Goal: Task Accomplishment & Management: Manage account settings

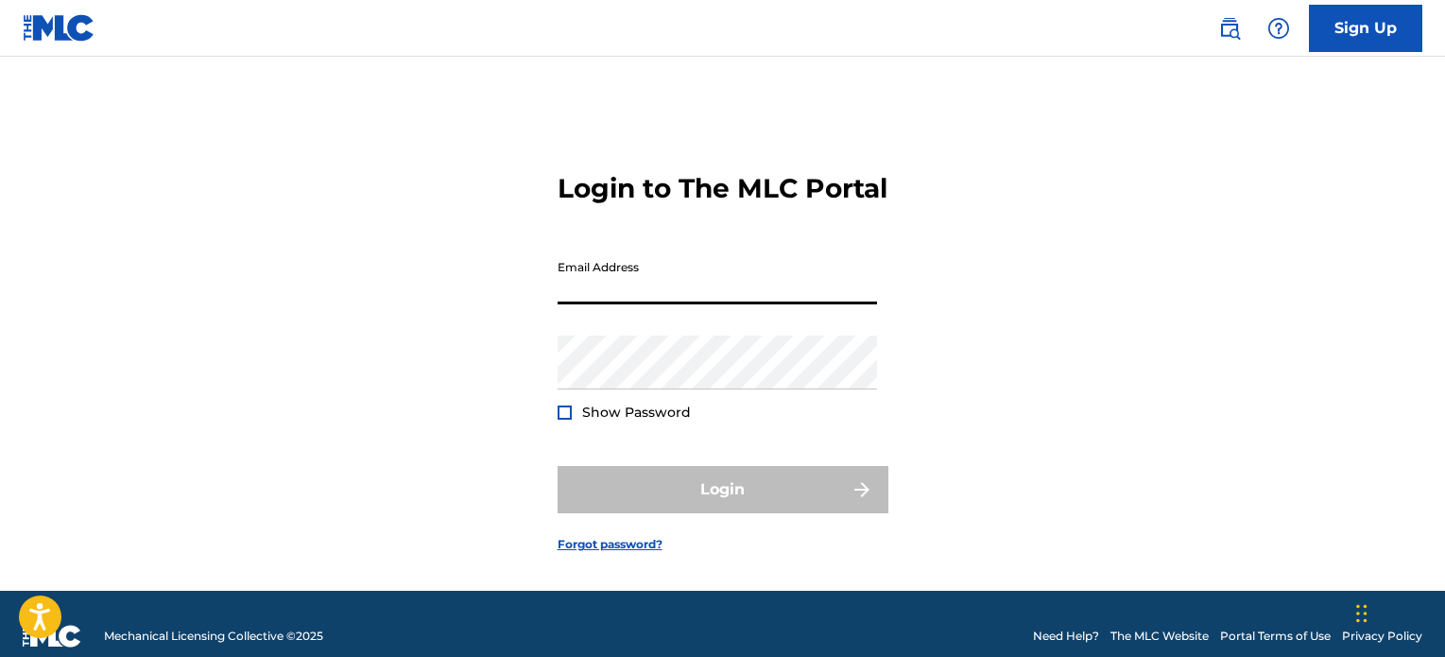
click at [734, 294] on input "Email Address" at bounding box center [716, 277] width 319 height 54
type input "[EMAIL_ADDRESS][DOMAIN_NAME]"
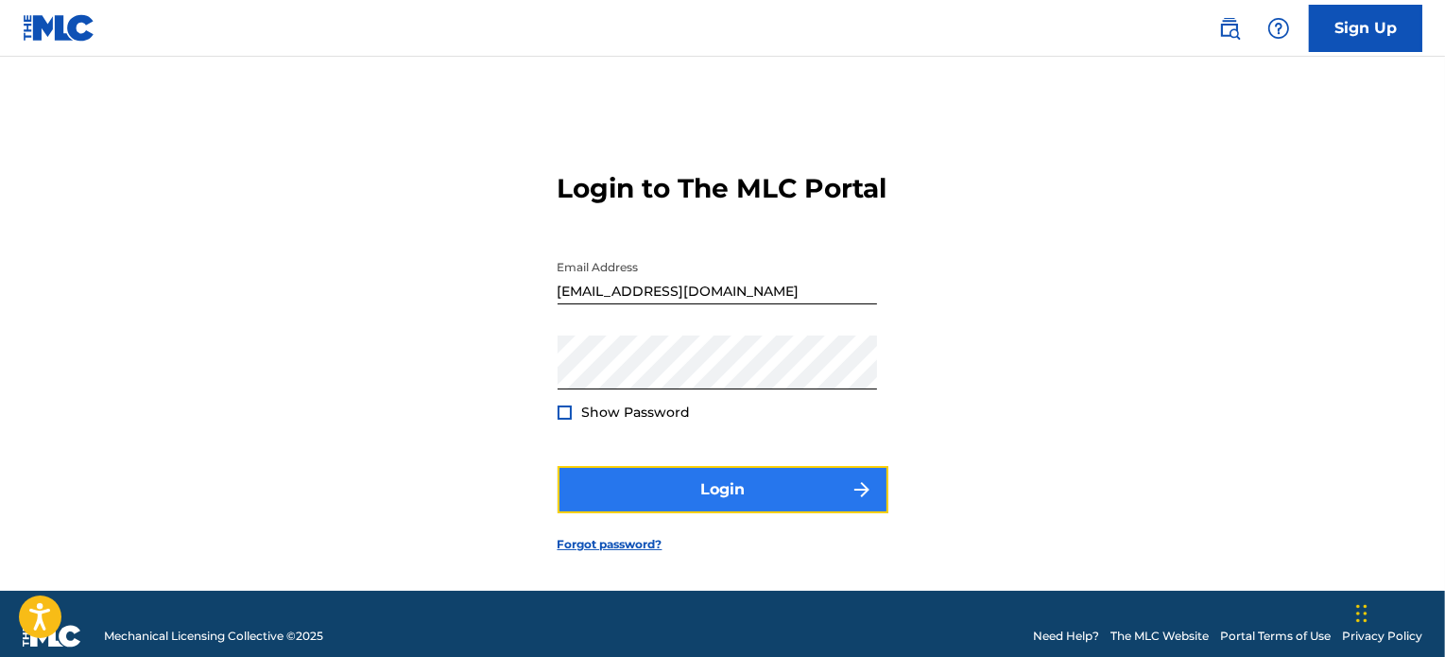
click at [657, 502] on button "Login" at bounding box center [722, 489] width 331 height 47
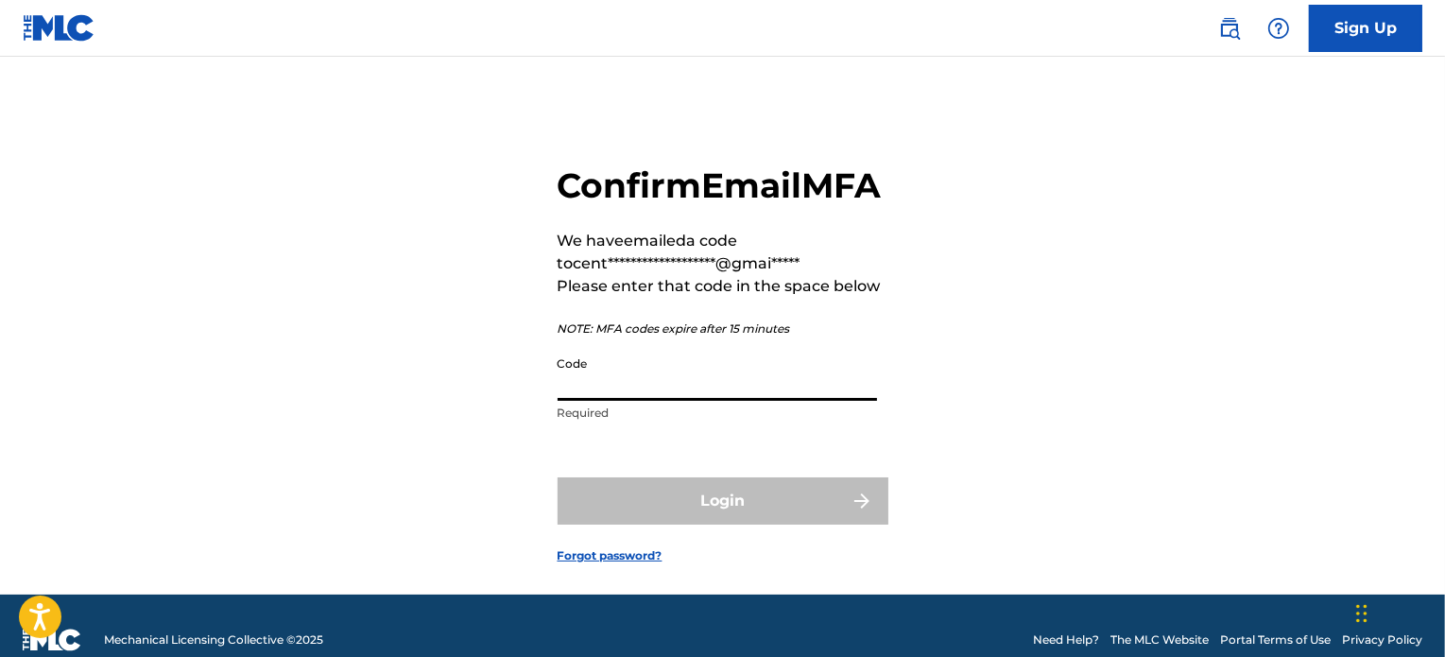
drag, startPoint x: 631, startPoint y: 434, endPoint x: 627, endPoint y: 446, distance: 12.9
click at [631, 401] on input "Code" at bounding box center [716, 374] width 319 height 54
paste input "735407"
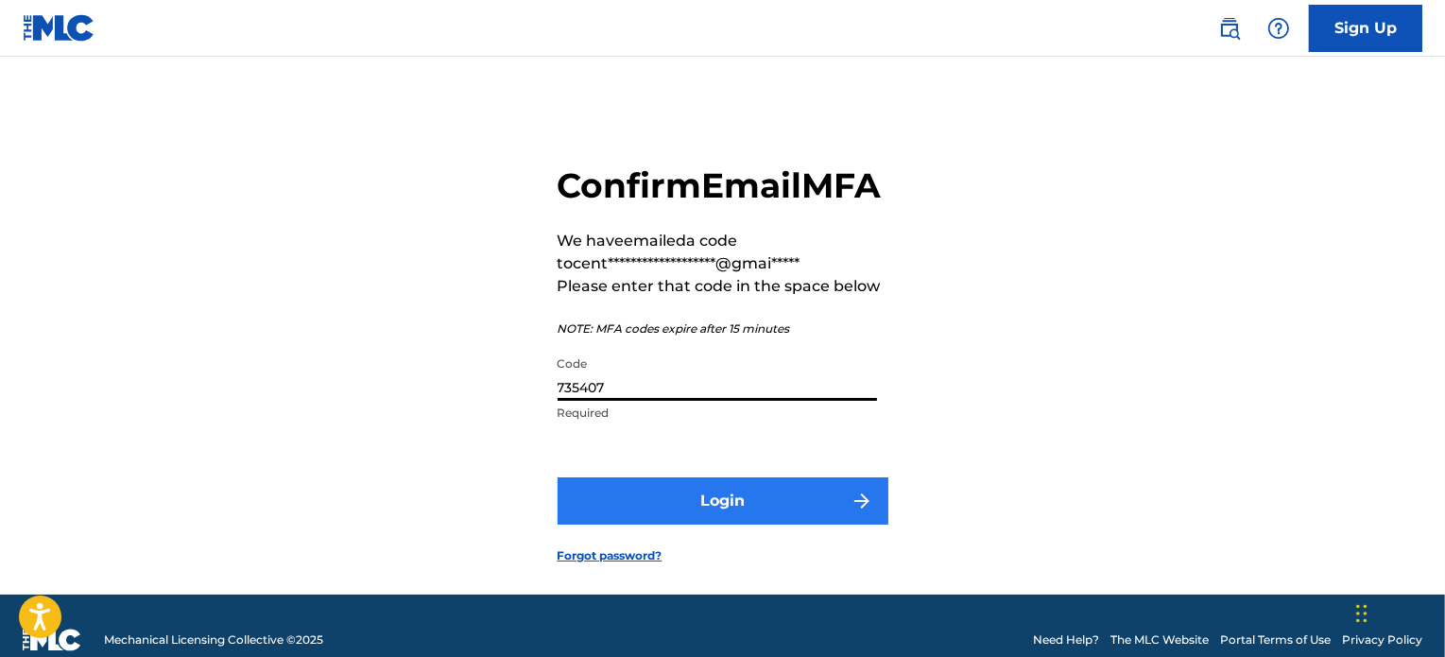
type input "735407"
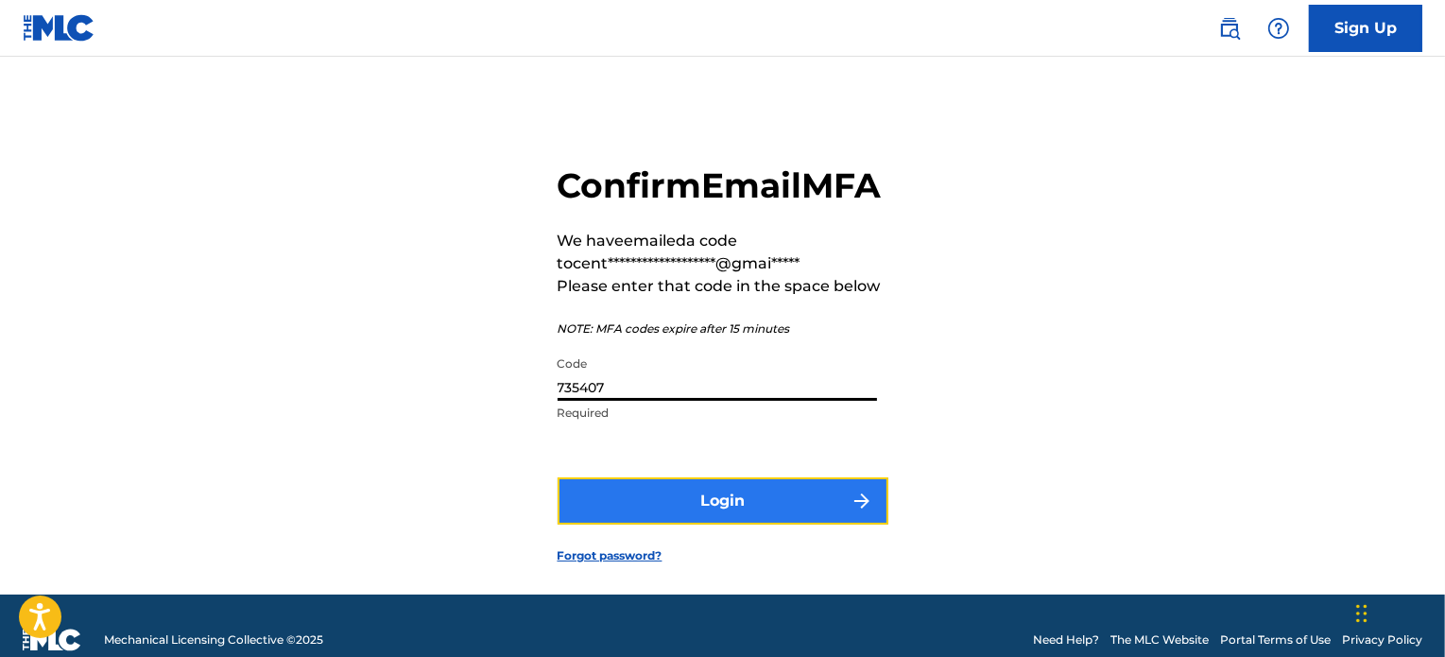
click at [626, 524] on button "Login" at bounding box center [722, 500] width 331 height 47
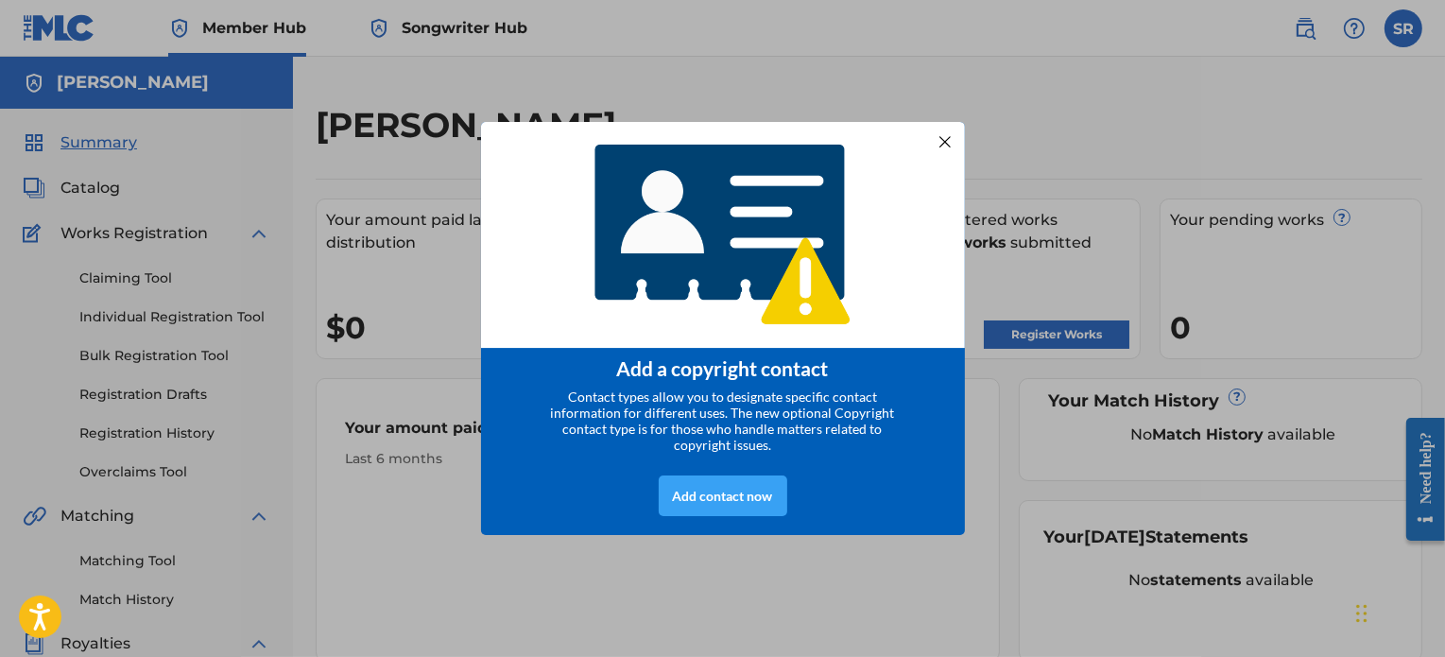
click at [730, 492] on div "Add contact now" at bounding box center [723, 495] width 128 height 41
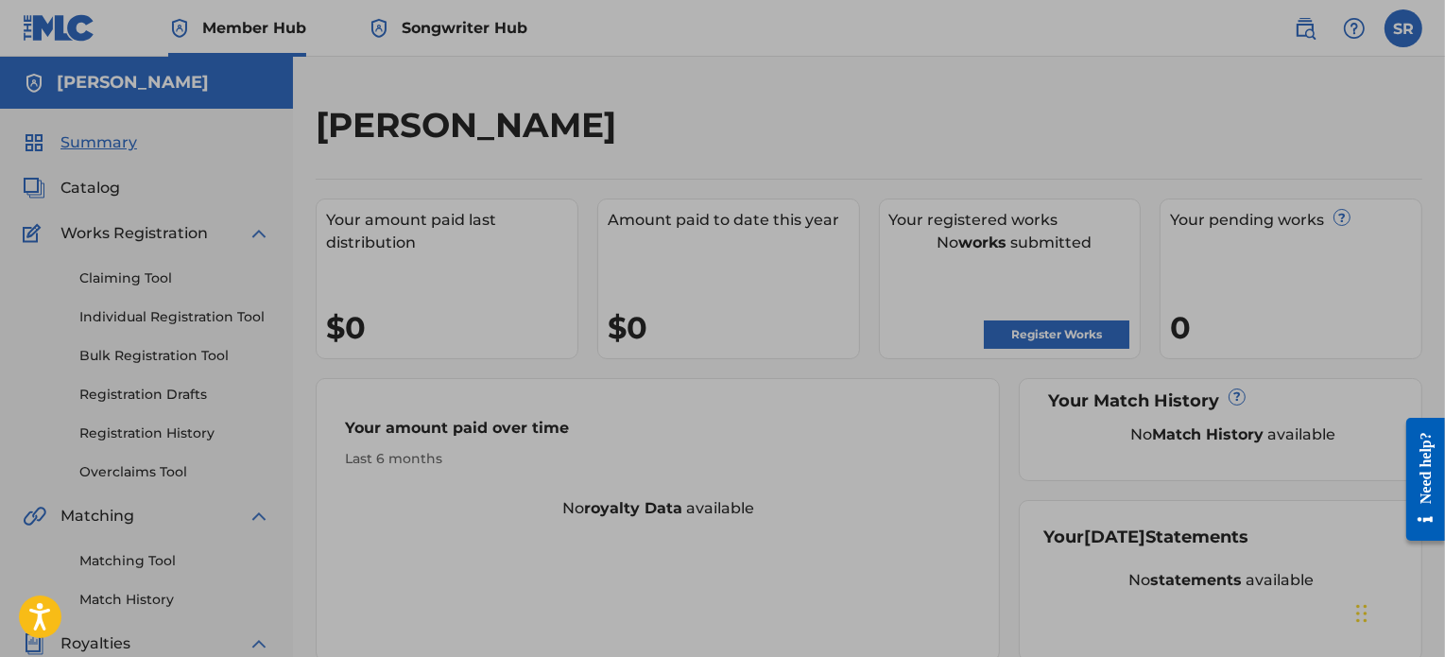
click at [756, 159] on div at bounding box center [722, 517] width 1445 height 1034
click at [778, 213] on div at bounding box center [722, 517] width 1445 height 1034
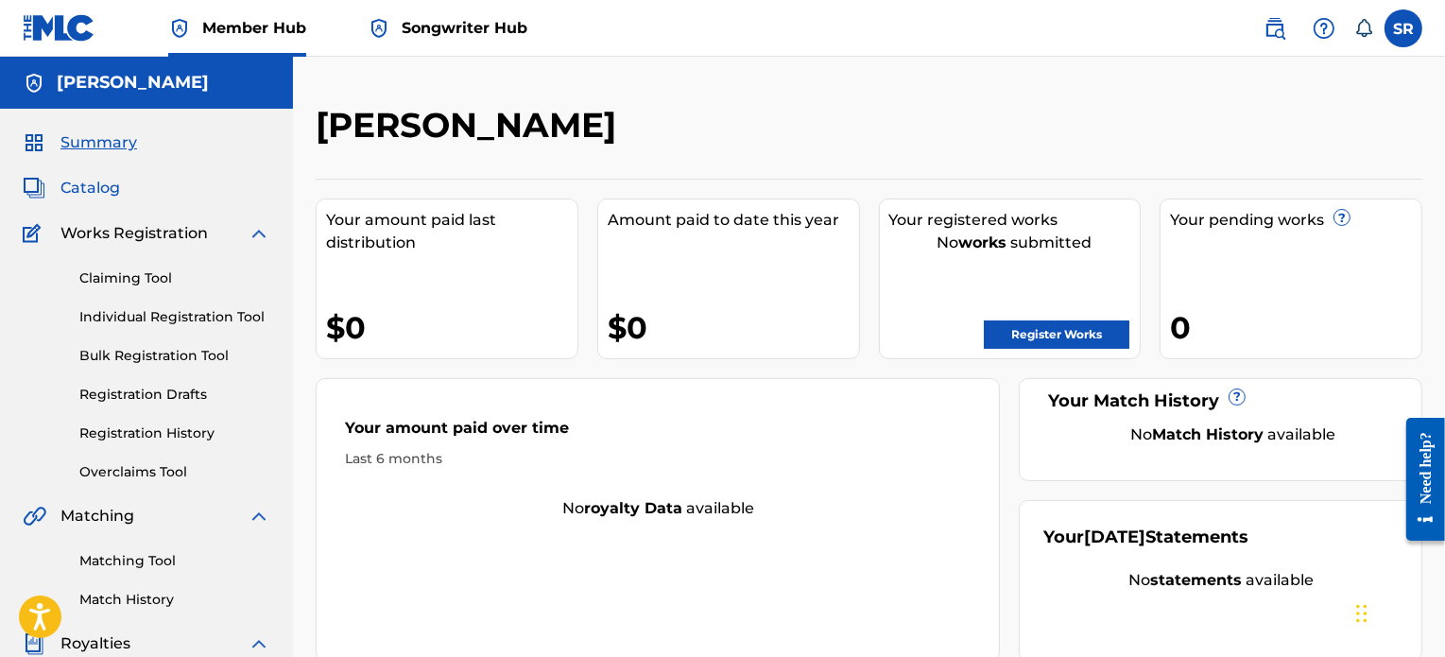
click at [111, 186] on span "Catalog" at bounding box center [90, 188] width 60 height 23
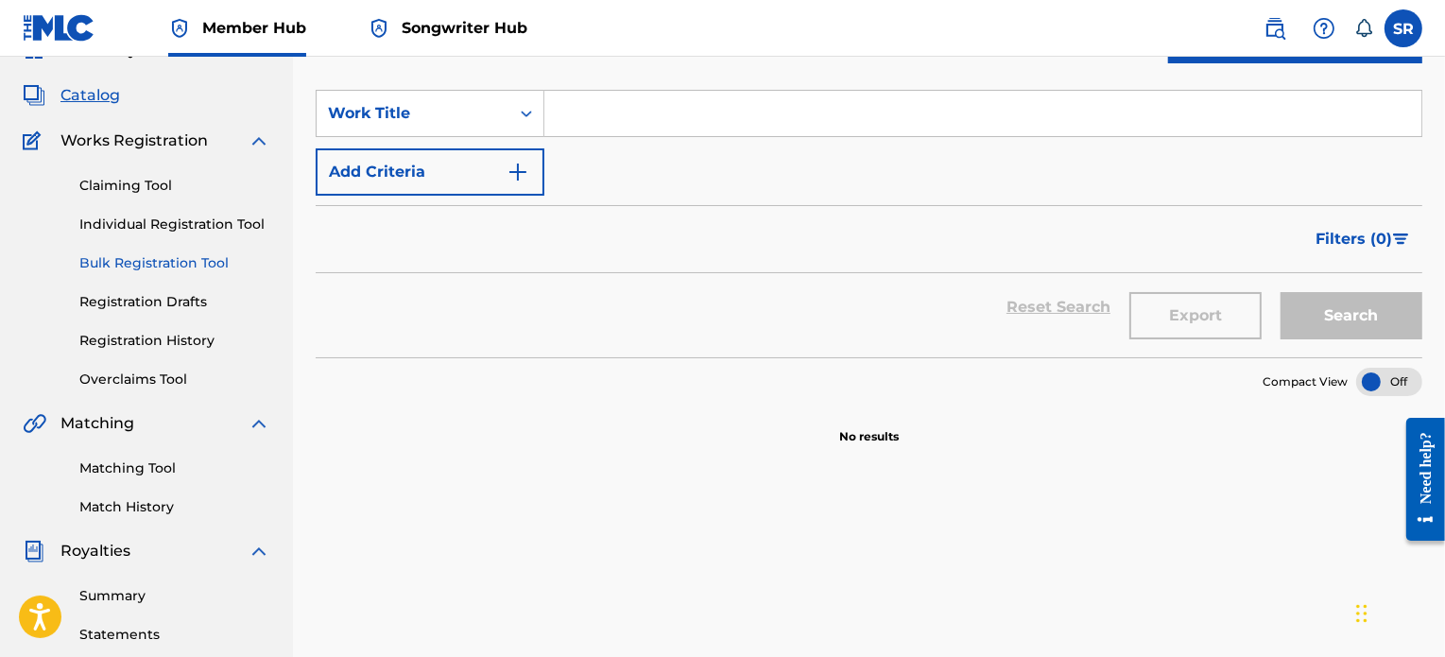
scroll to position [189, 0]
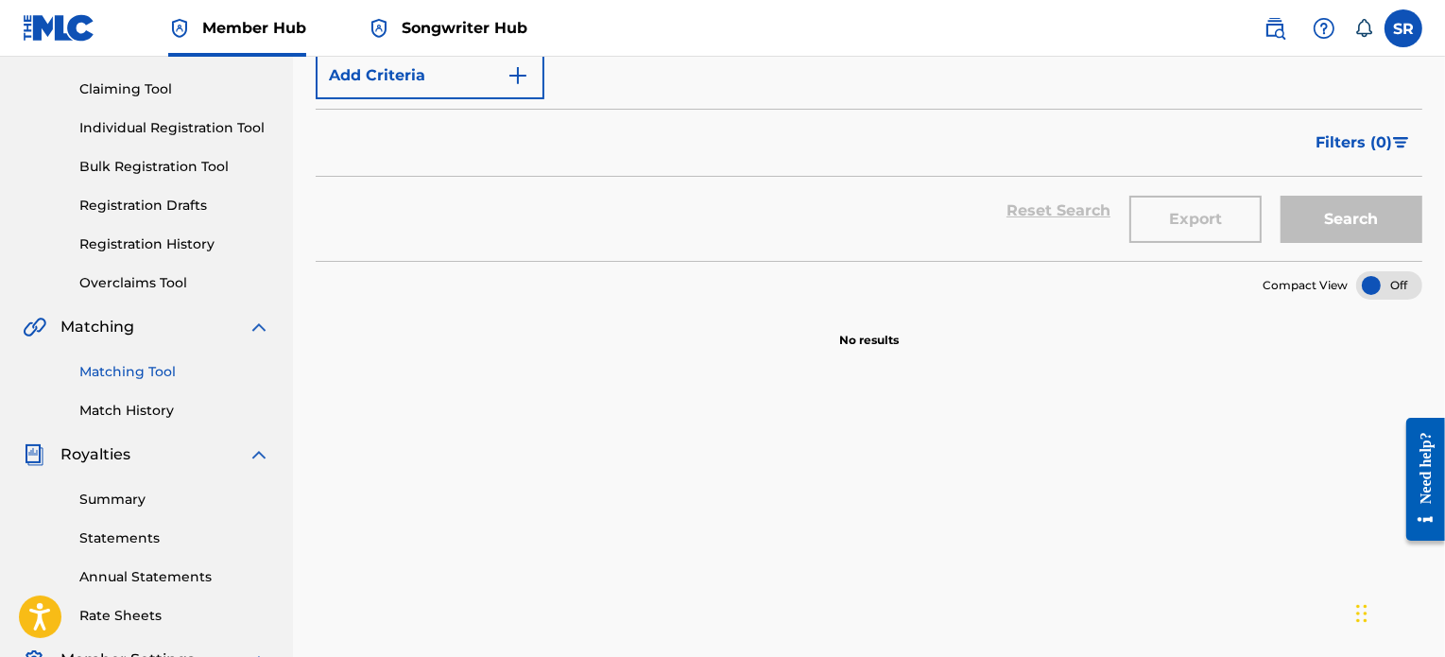
click at [137, 379] on link "Matching Tool" at bounding box center [174, 372] width 191 height 20
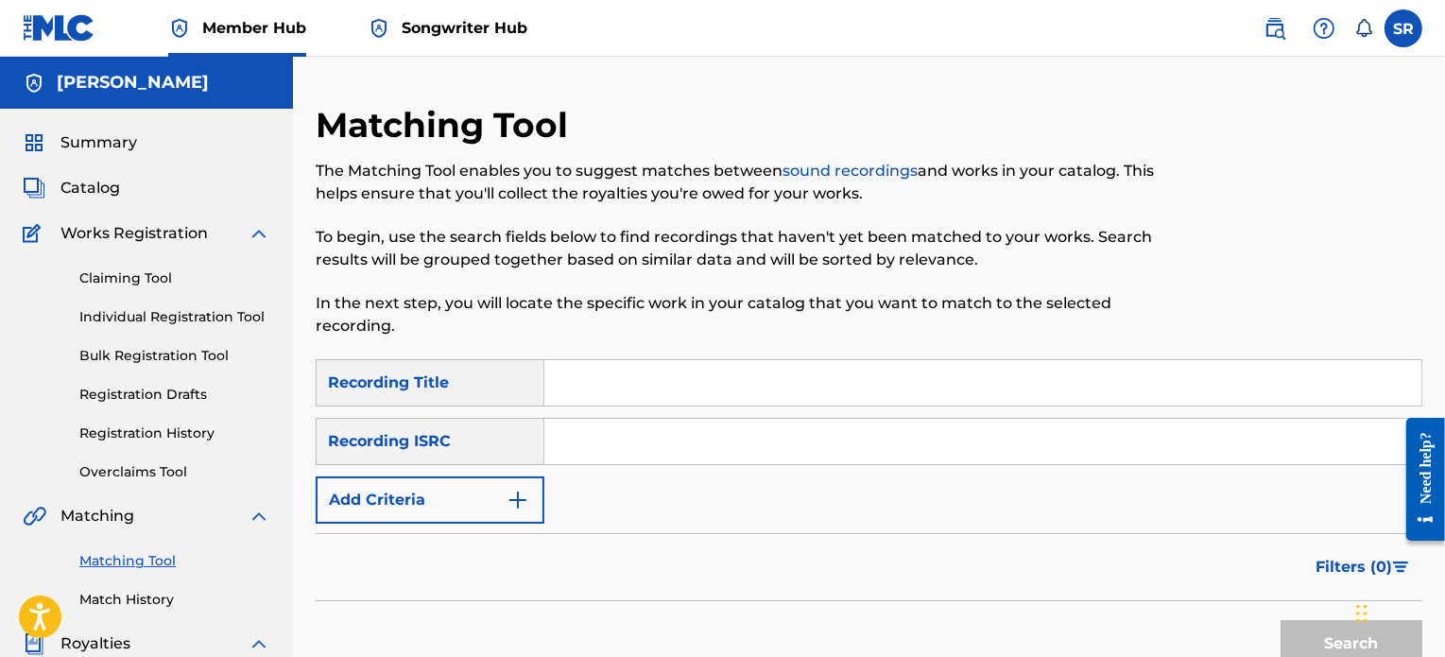
click at [586, 369] on input "Search Form" at bounding box center [982, 382] width 877 height 45
click at [580, 442] on input "Search Form" at bounding box center [982, 441] width 877 height 45
type input "TCAHC2354409"
click at [1309, 626] on button "Search" at bounding box center [1351, 643] width 142 height 47
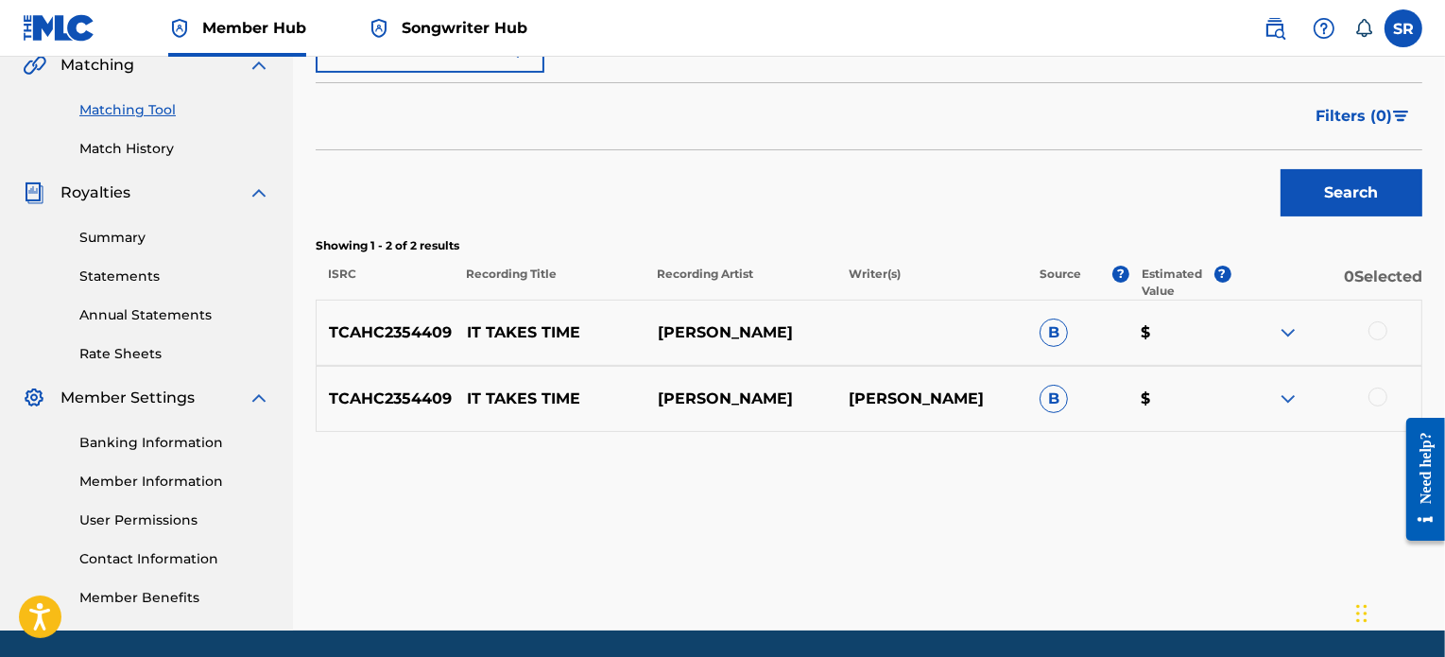
scroll to position [472, 0]
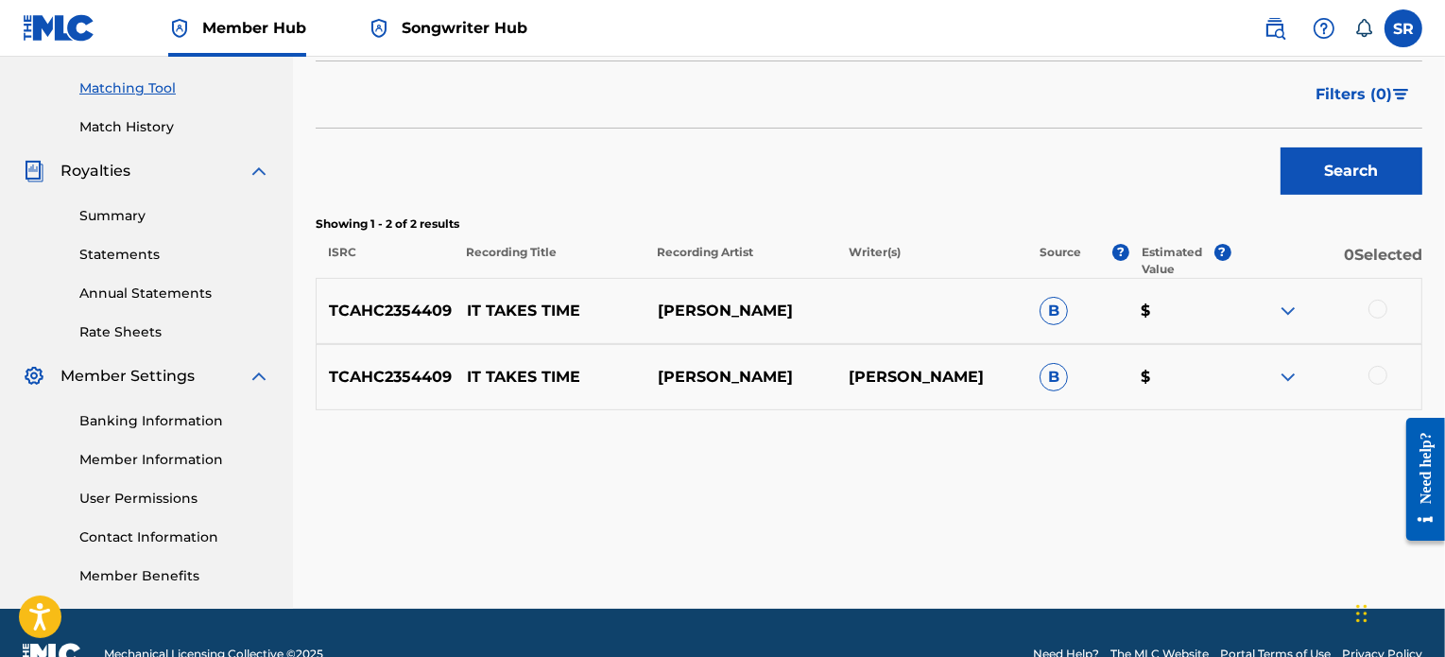
click at [1268, 379] on div at bounding box center [1325, 377] width 191 height 23
click at [1372, 366] on div at bounding box center [1325, 377] width 191 height 23
click at [1376, 374] on div at bounding box center [1377, 375] width 19 height 19
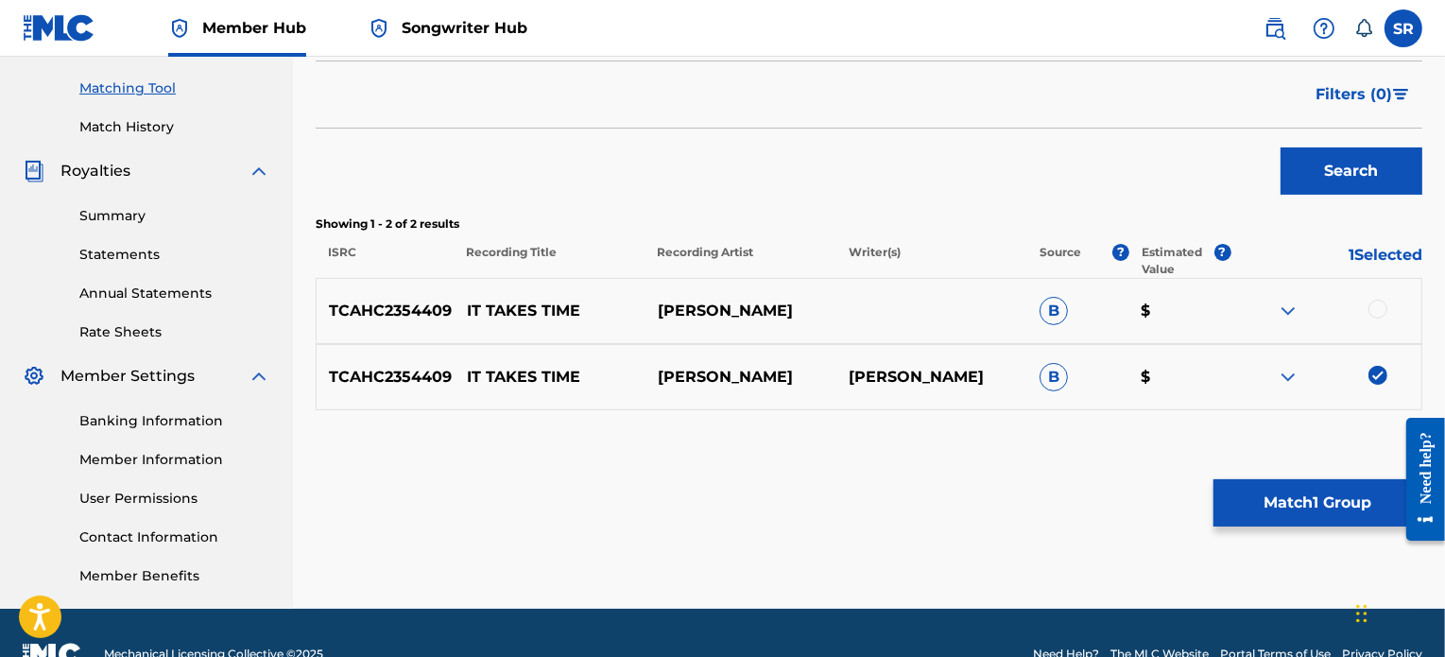
click at [1375, 306] on div at bounding box center [1377, 309] width 19 height 19
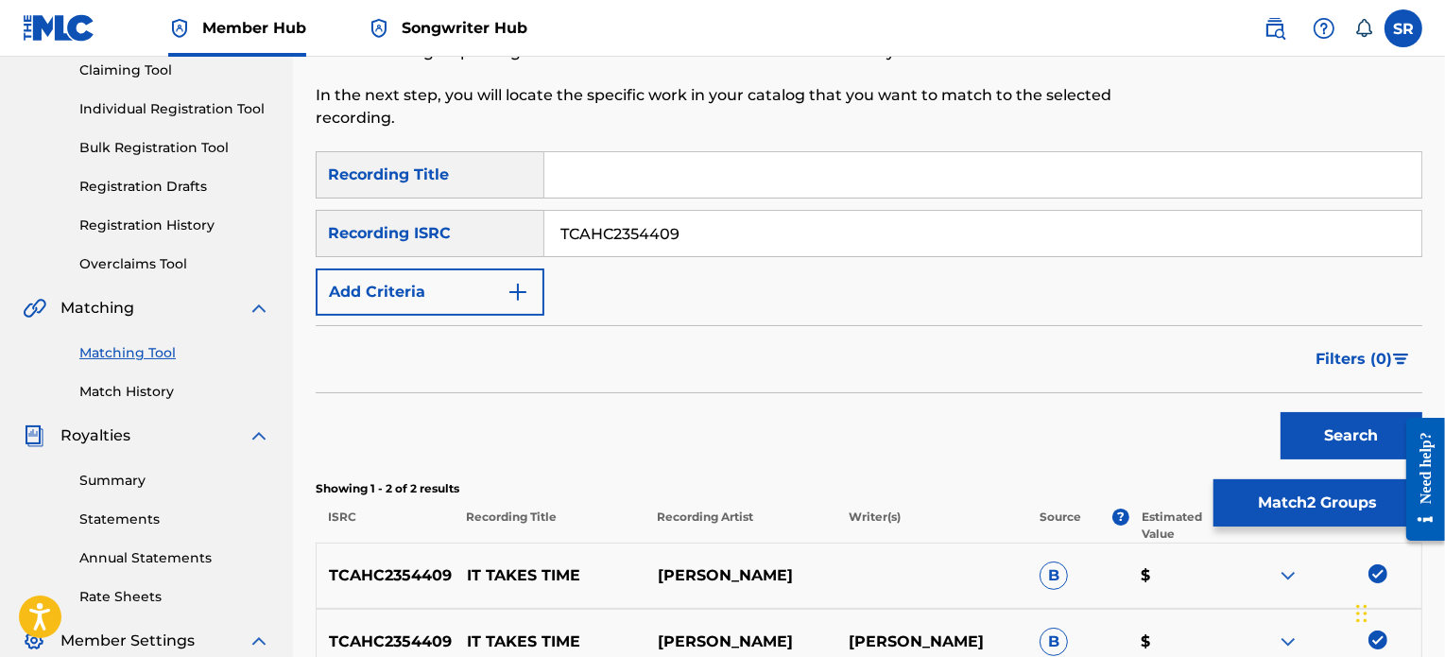
scroll to position [0, 0]
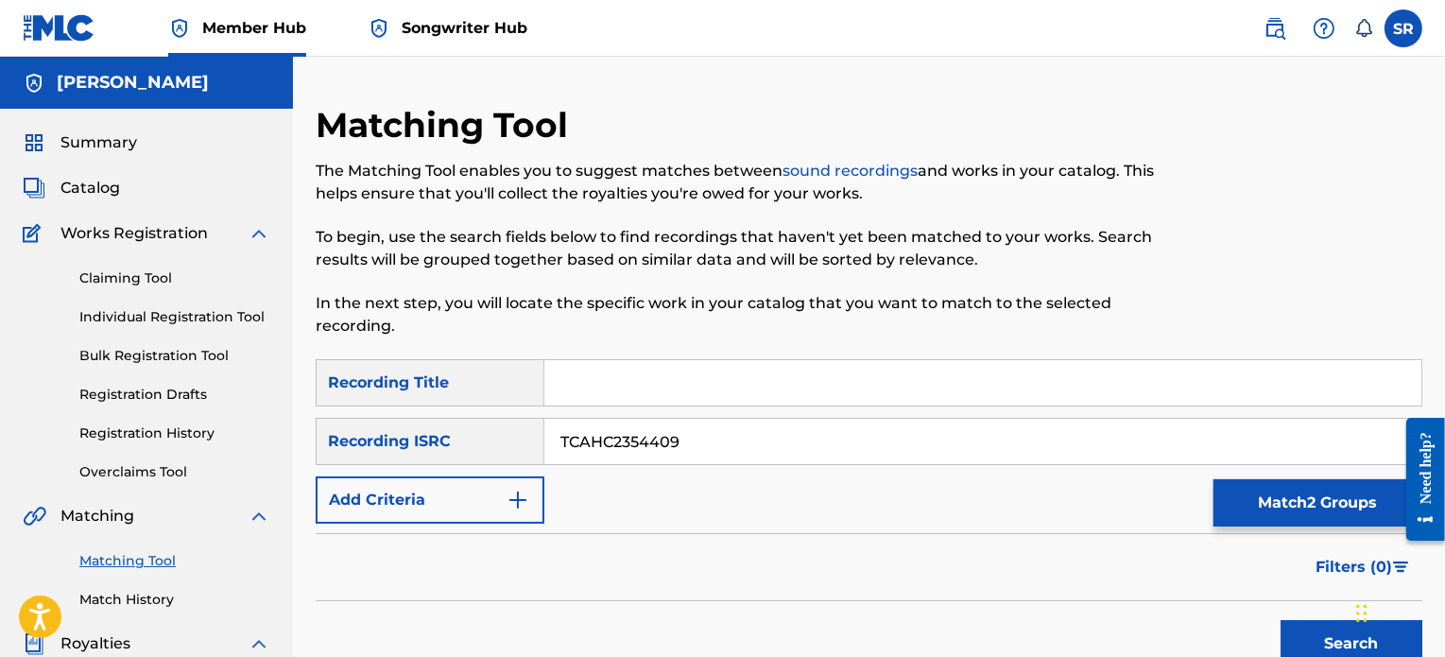
click at [730, 278] on div "The Matching Tool enables you to suggest matches between sound recordings and w…" at bounding box center [742, 249] width 852 height 178
click at [108, 280] on link "Claiming Tool" at bounding box center [174, 278] width 191 height 20
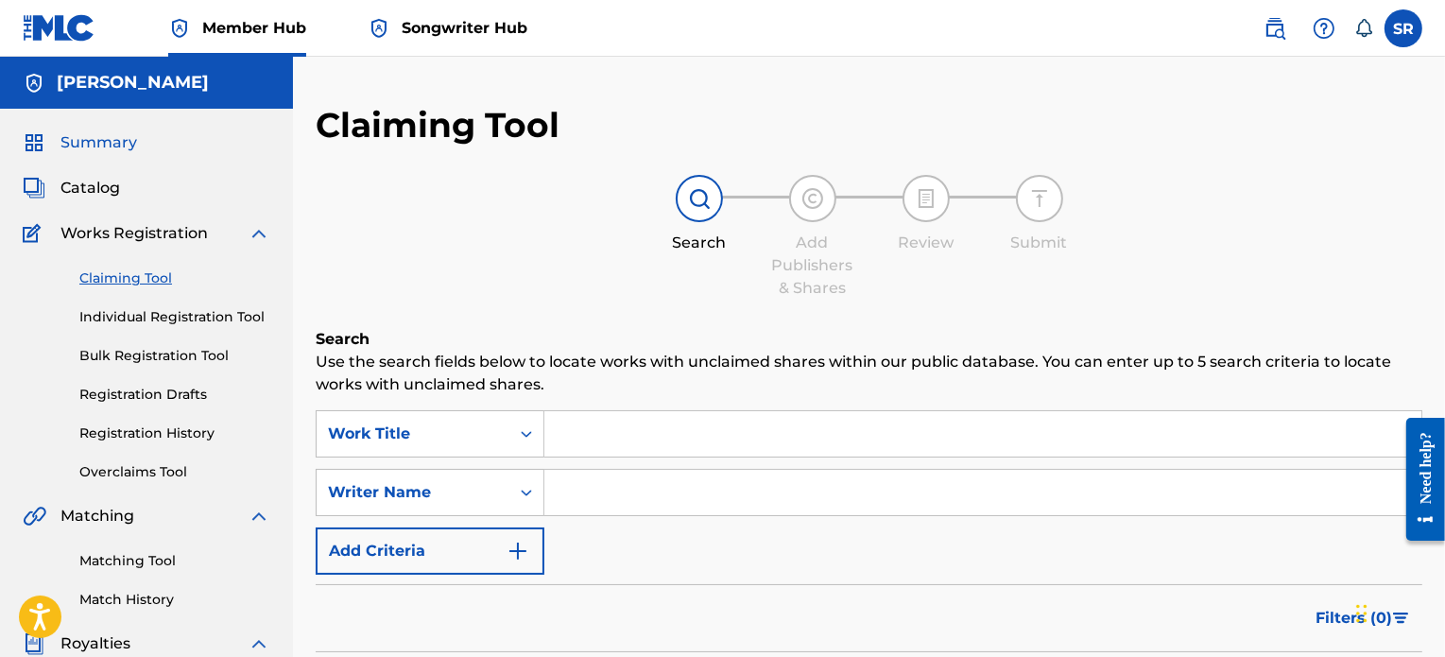
click at [111, 146] on span "Summary" at bounding box center [98, 142] width 77 height 23
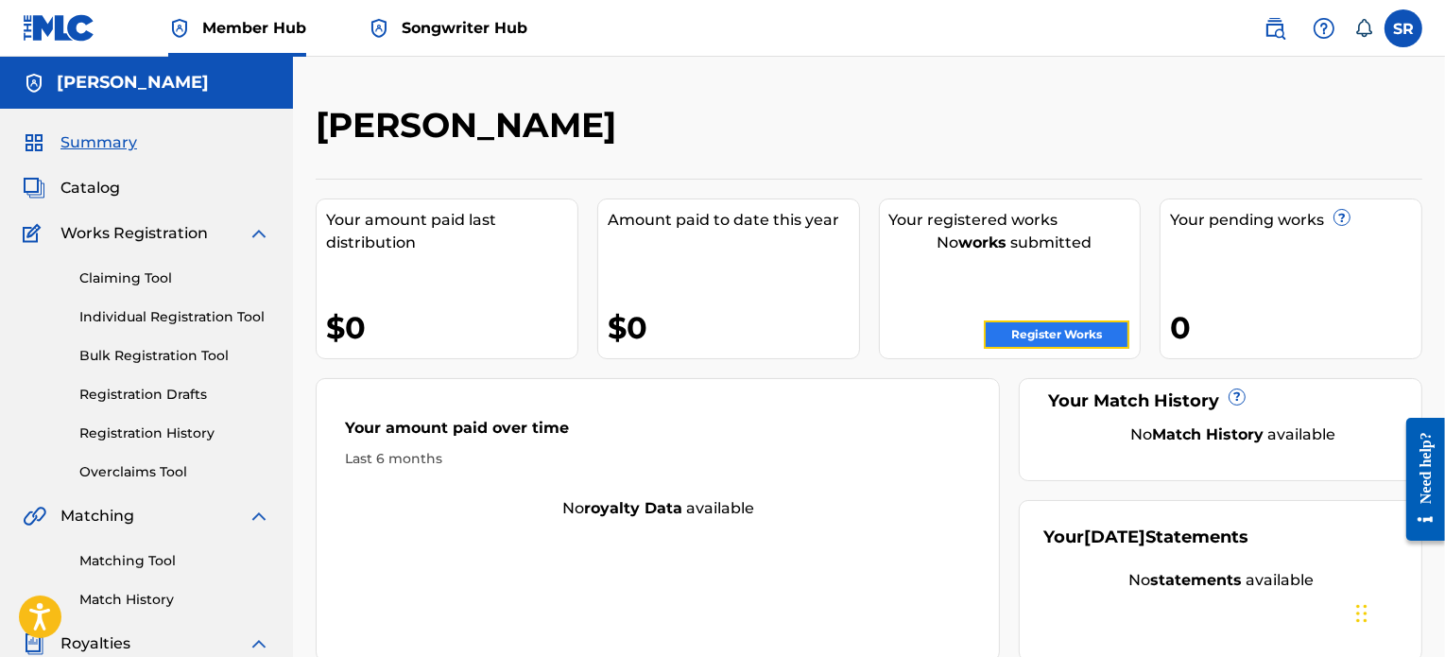
click at [1053, 332] on link "Register Works" at bounding box center [1057, 334] width 146 height 28
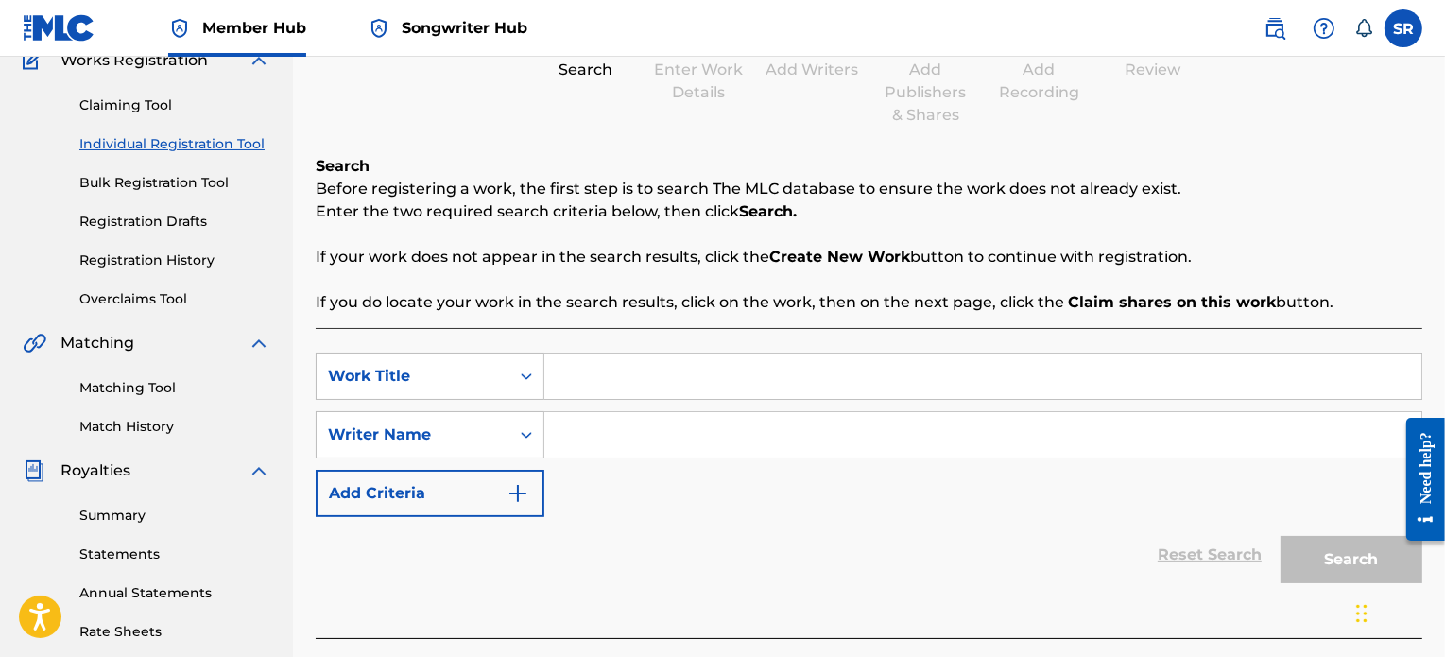
scroll to position [189, 0]
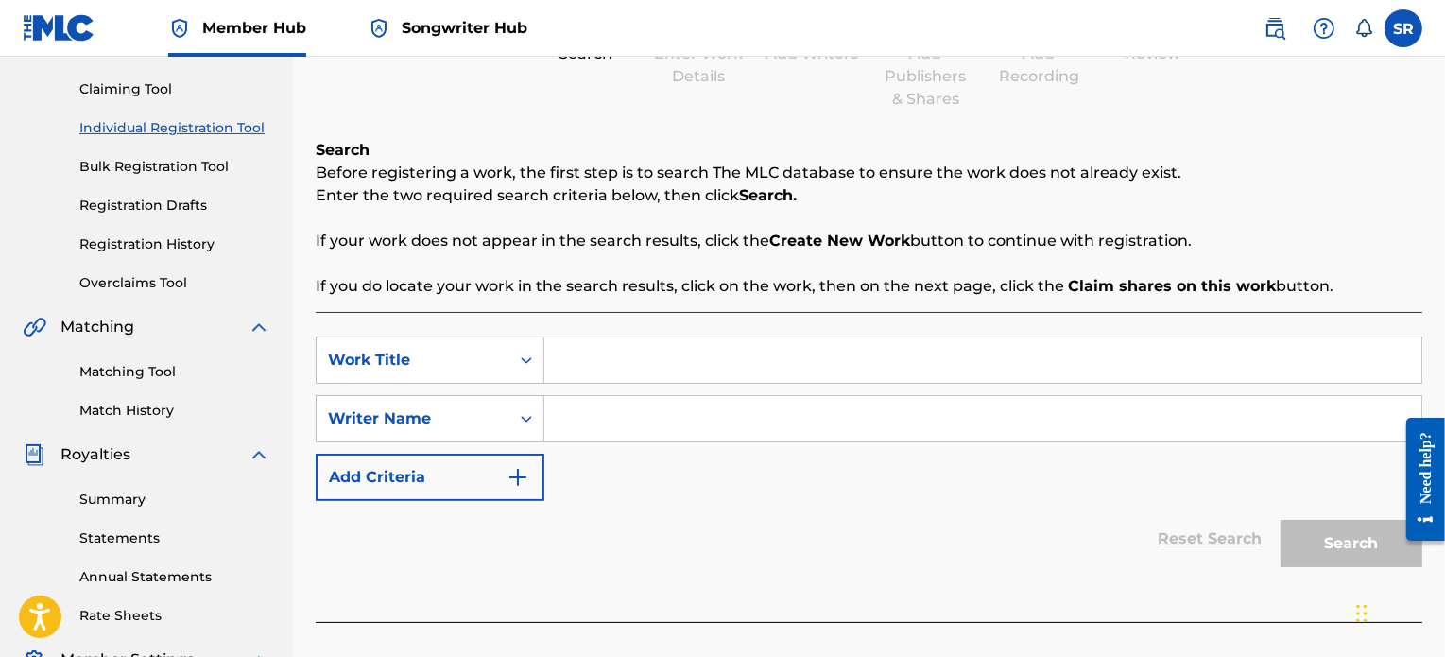
click at [610, 359] on input "Search Form" at bounding box center [982, 359] width 877 height 45
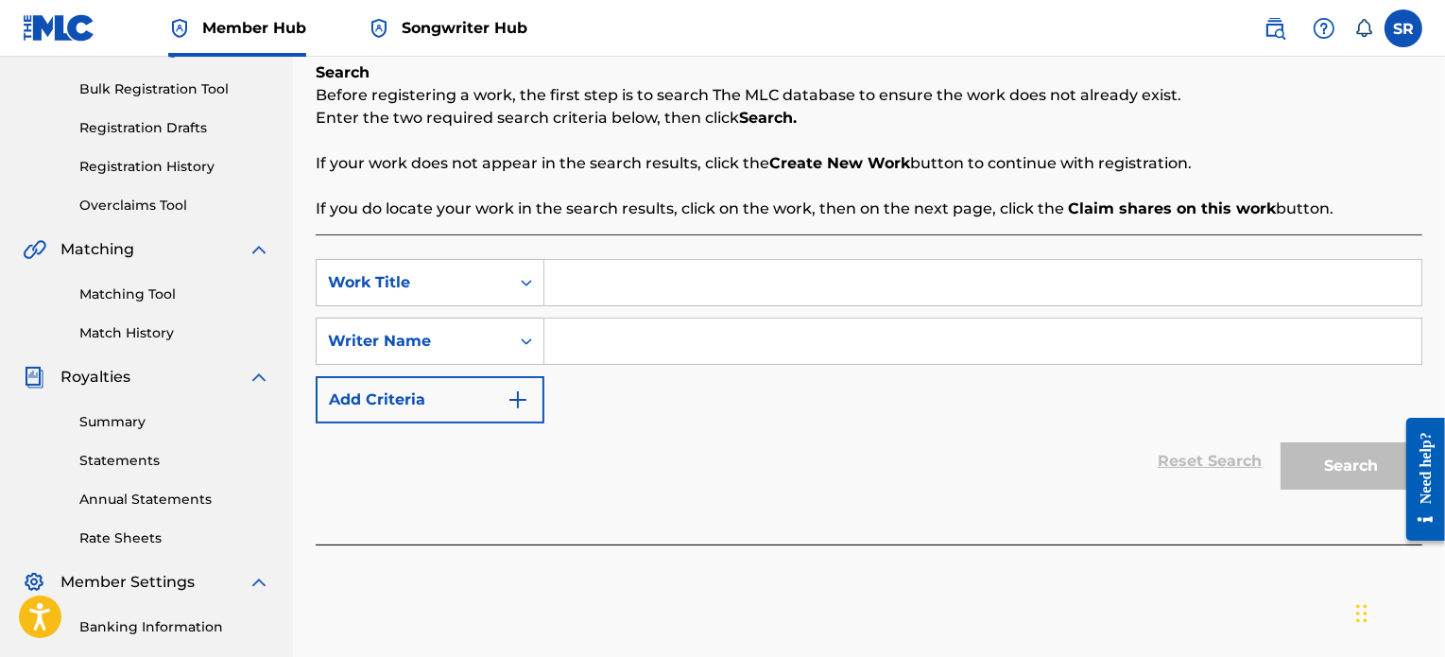
scroll to position [283, 0]
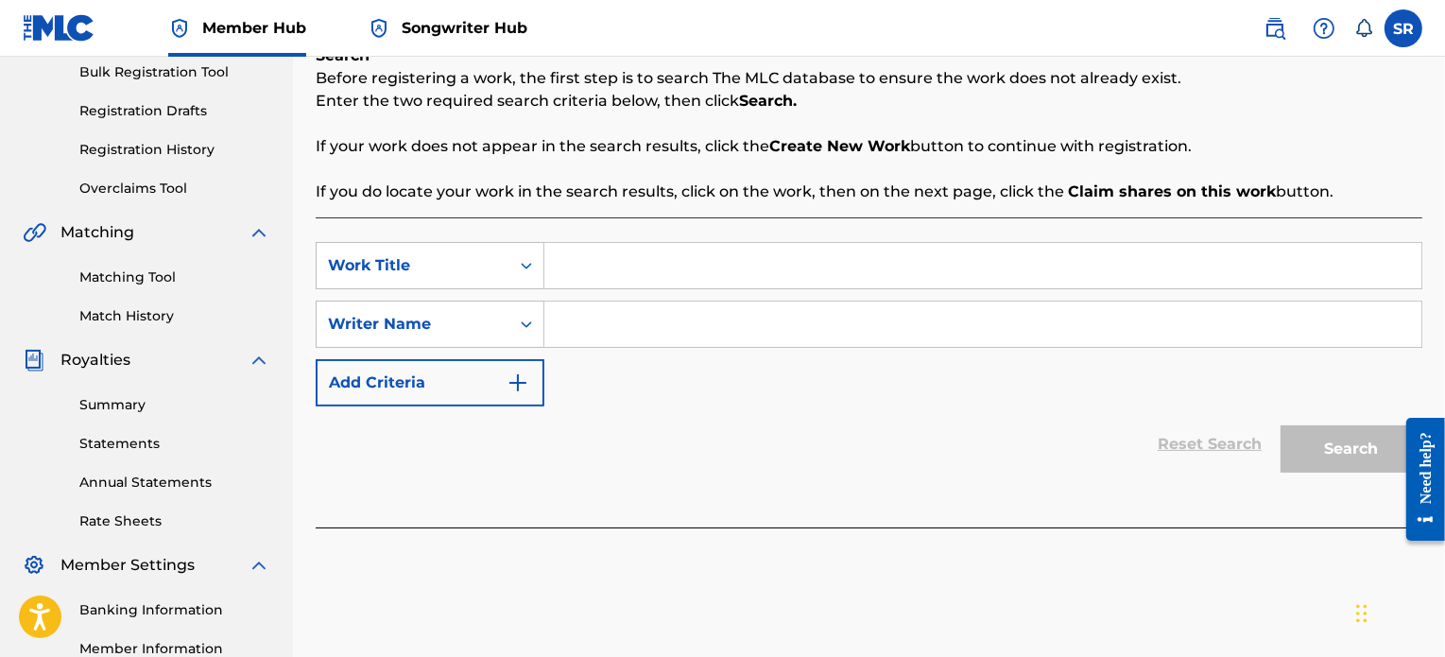
drag, startPoint x: 608, startPoint y: 359, endPoint x: 571, endPoint y: 271, distance: 95.3
click at [571, 271] on input "Search Form" at bounding box center [982, 265] width 877 height 45
type input "It Takes Time"
click at [728, 334] on input "Search Form" at bounding box center [982, 323] width 877 height 45
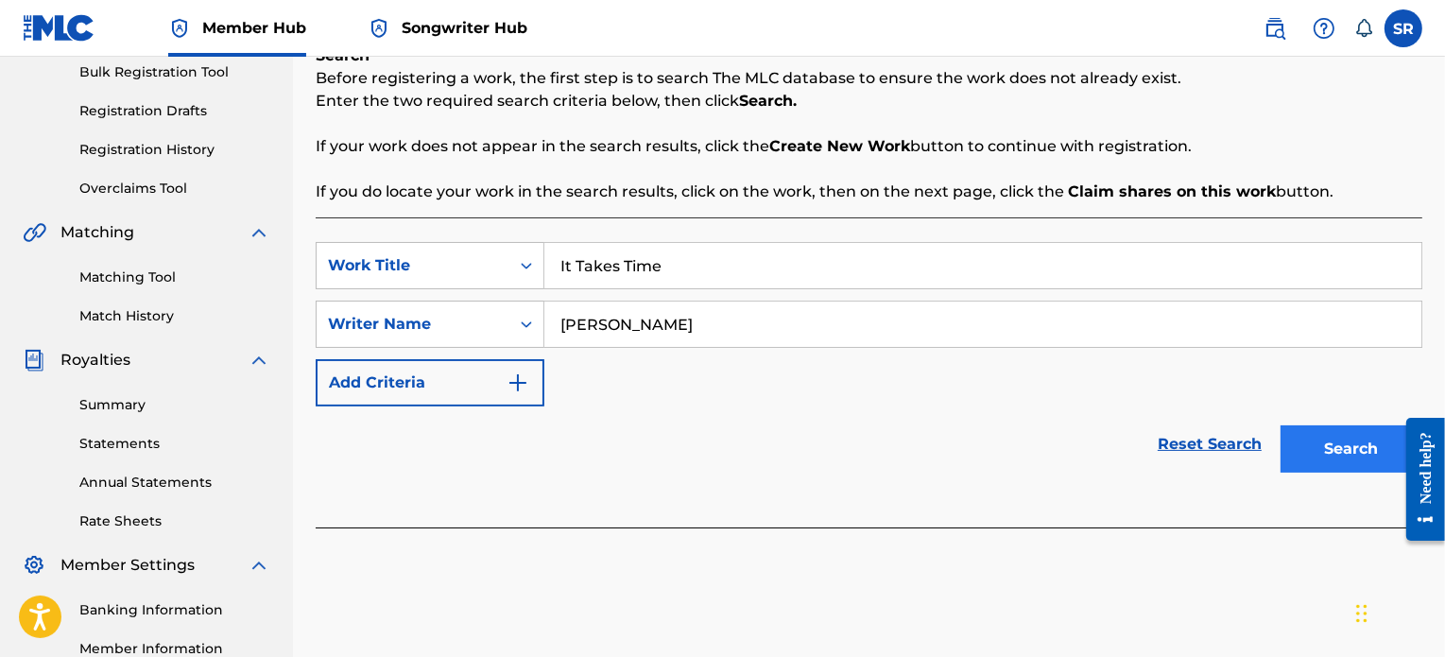
type input "Sven Rademackers"
click at [1359, 445] on button "Search" at bounding box center [1351, 448] width 142 height 47
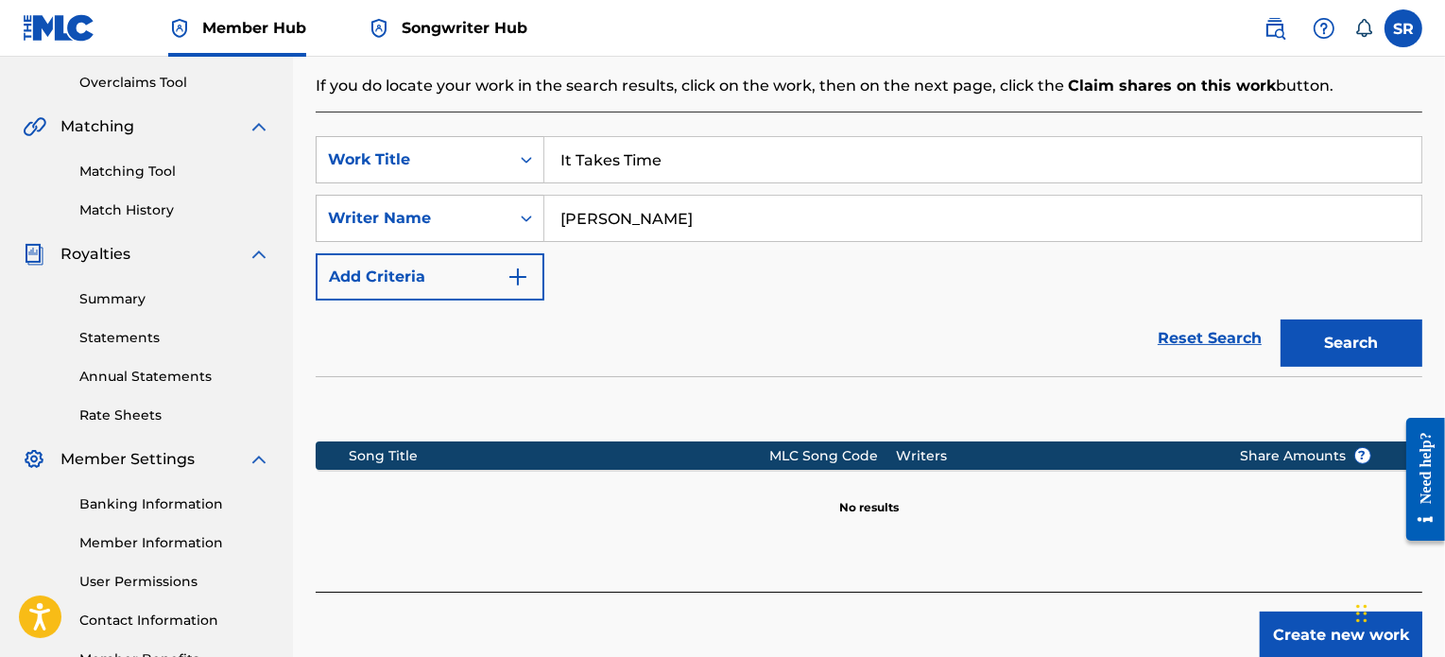
scroll to position [378, 0]
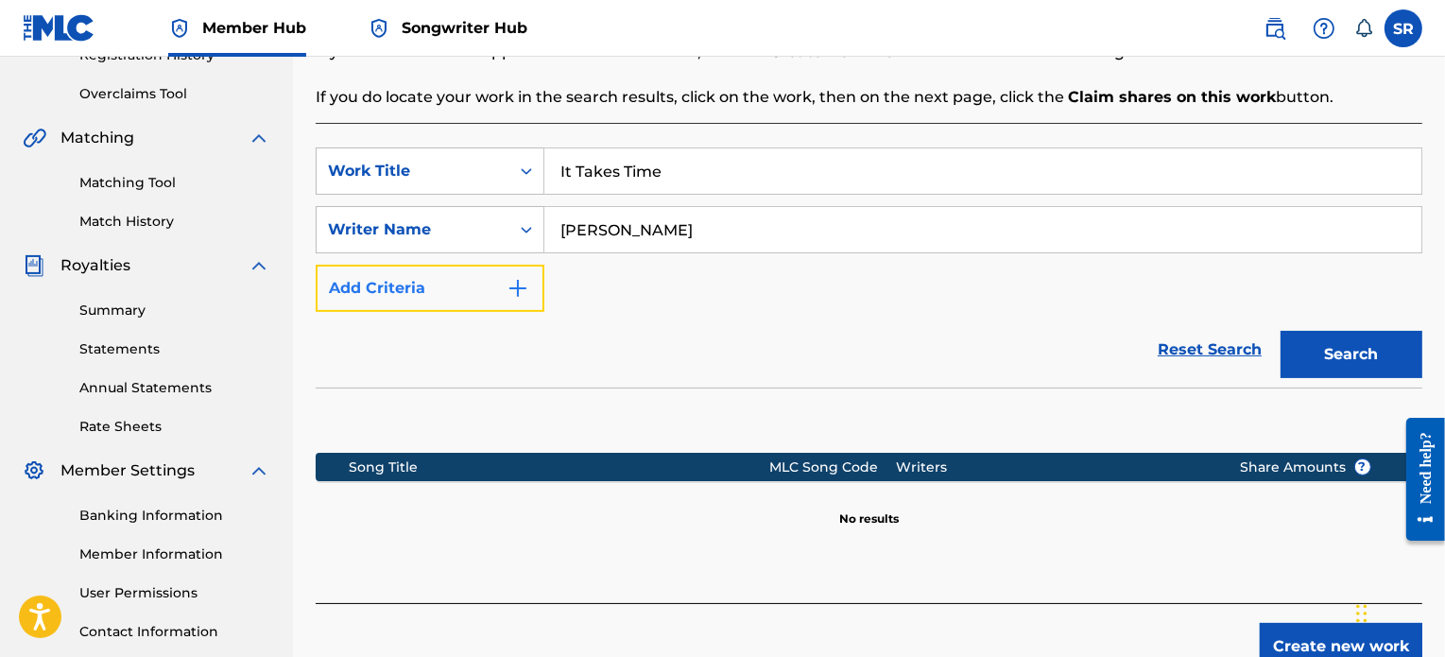
click at [530, 299] on button "Add Criteria" at bounding box center [430, 288] width 229 height 47
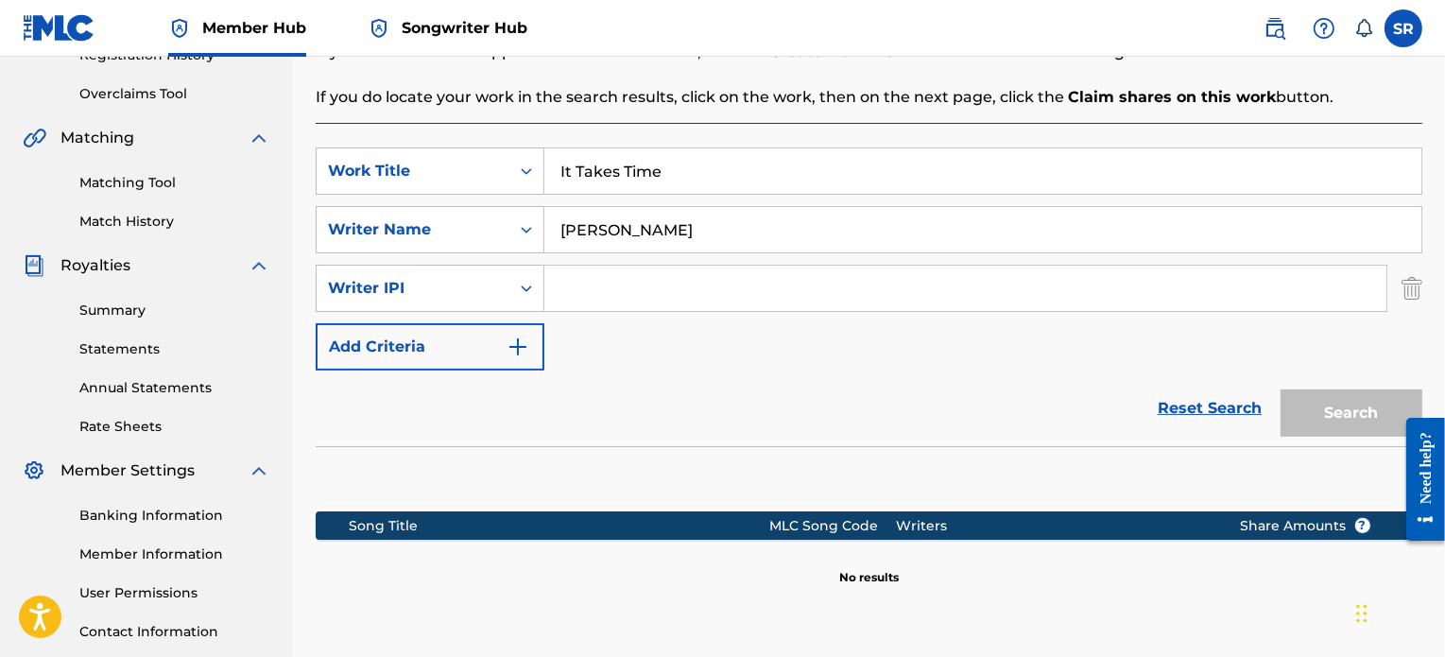
click at [846, 286] on input "Search Form" at bounding box center [965, 287] width 842 height 45
click at [724, 292] on input "Search Form" at bounding box center [965, 287] width 842 height 45
click at [540, 285] on div "SearchWithCriteriab36b06c5-17d3-4a87-8a5d-e672ed87db3e Writer IPI" at bounding box center [869, 288] width 1106 height 47
click at [518, 285] on icon "Search Form" at bounding box center [526, 288] width 19 height 19
click at [522, 288] on icon "Search Form" at bounding box center [526, 288] width 11 height 7
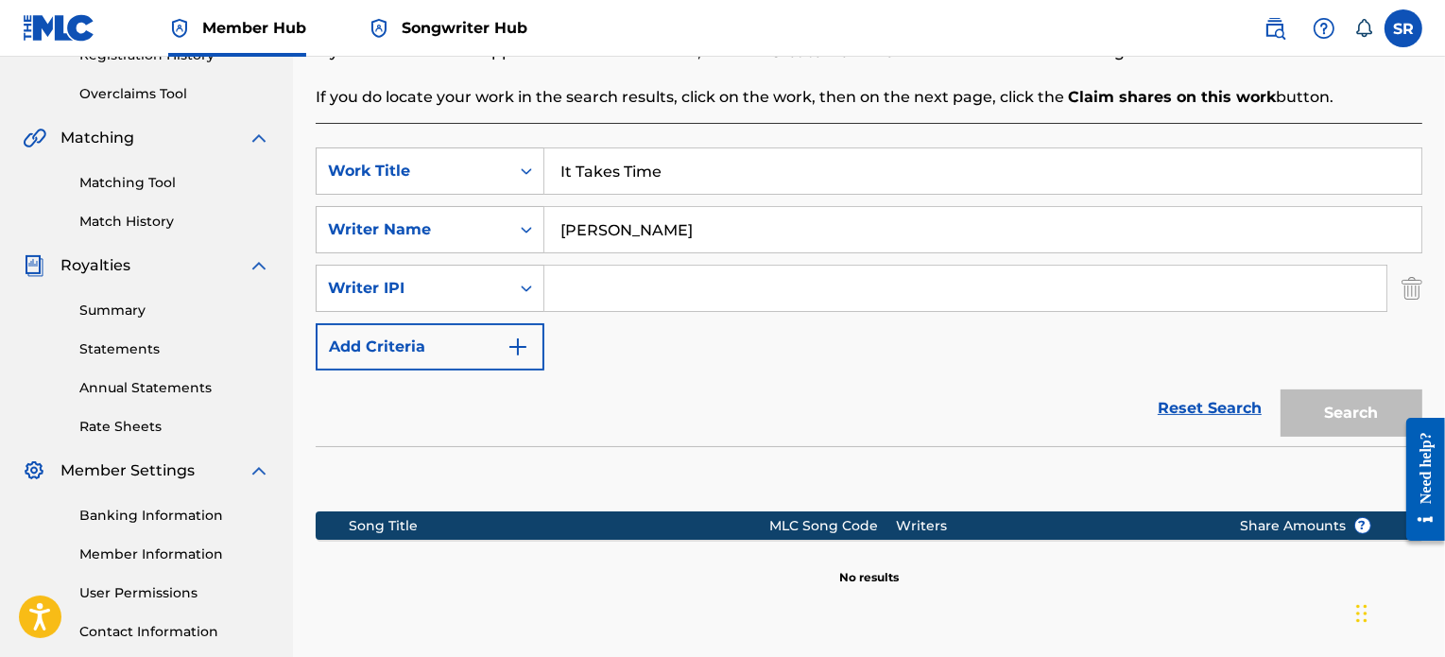
click at [1032, 375] on div "Reset Search Search" at bounding box center [869, 408] width 1106 height 76
click at [720, 265] on div "Search Form" at bounding box center [965, 288] width 843 height 47
drag, startPoint x: 737, startPoint y: 232, endPoint x: 450, endPoint y: 218, distance: 287.6
click at [450, 218] on div "SearchWithCriteria16beeb96-694f-47e7-a82e-340dc5611051 Writer Name Sven Rademac…" at bounding box center [869, 229] width 1106 height 47
drag, startPoint x: 1037, startPoint y: 351, endPoint x: 1017, endPoint y: 345, distance: 21.5
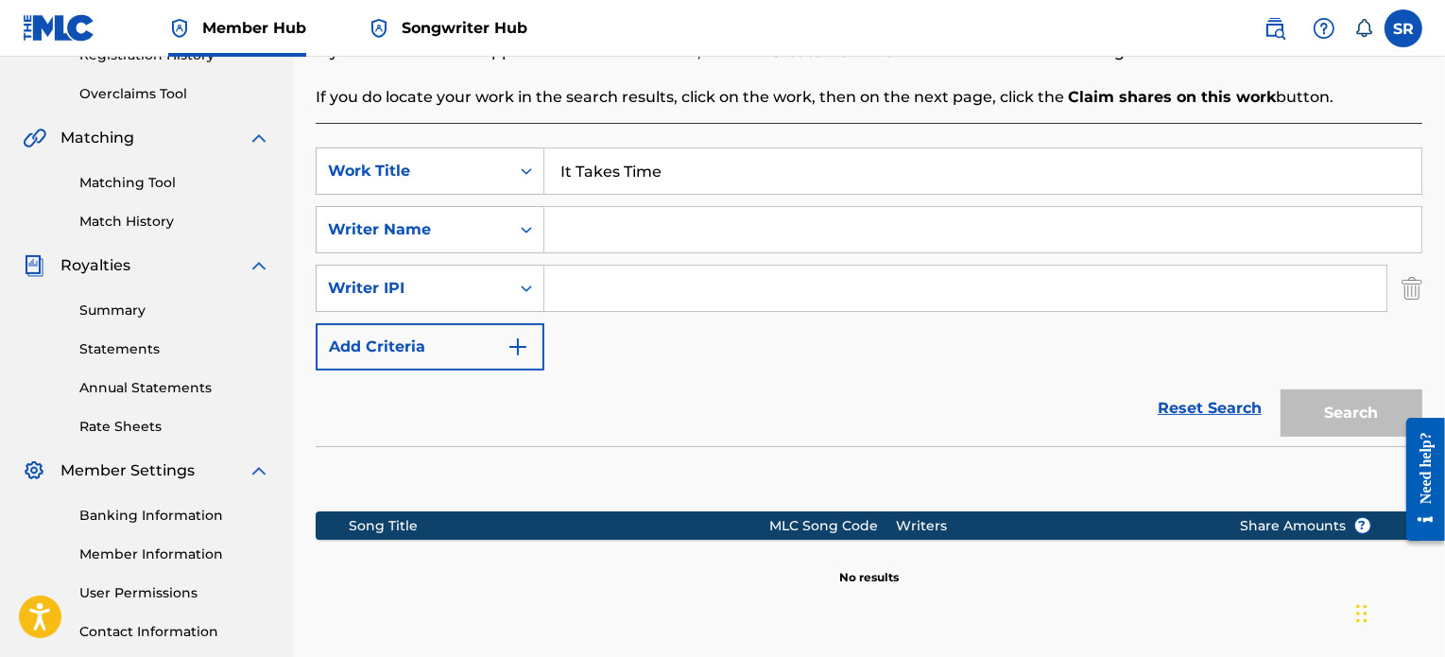
click at [1036, 351] on div "SearchWithCriteriad9827114-a01f-4cec-b02e-9c6d3e18b534 Work Title It Takes Time…" at bounding box center [869, 258] width 1106 height 223
click at [678, 174] on input "It Takes Time" at bounding box center [982, 170] width 877 height 45
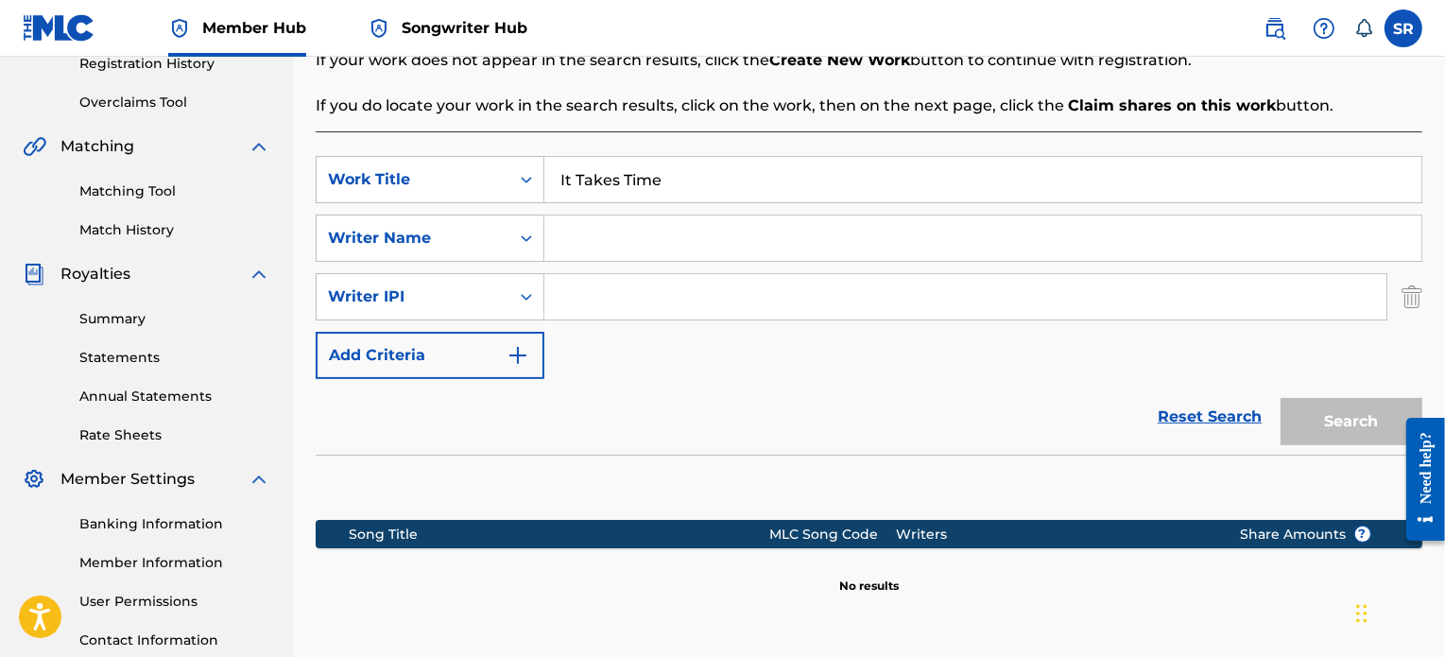
scroll to position [283, 0]
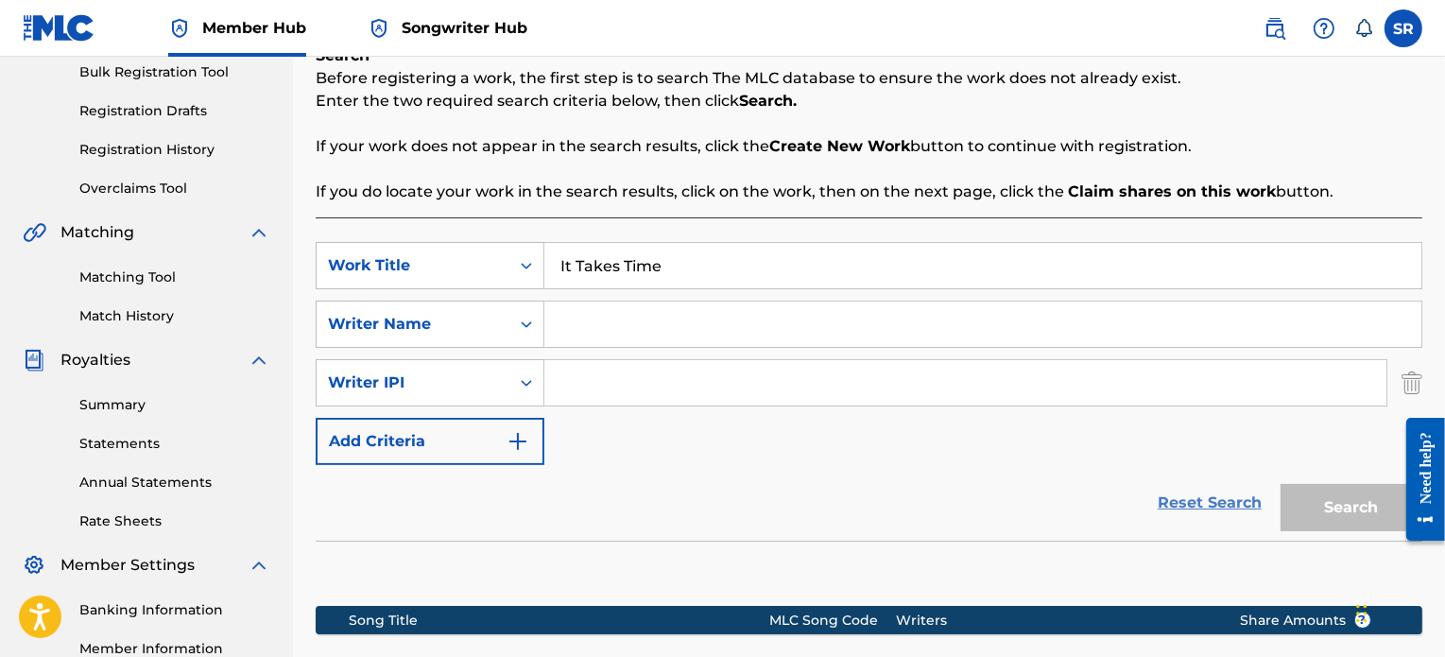
click at [1206, 508] on link "Reset Search" at bounding box center [1209, 503] width 123 height 42
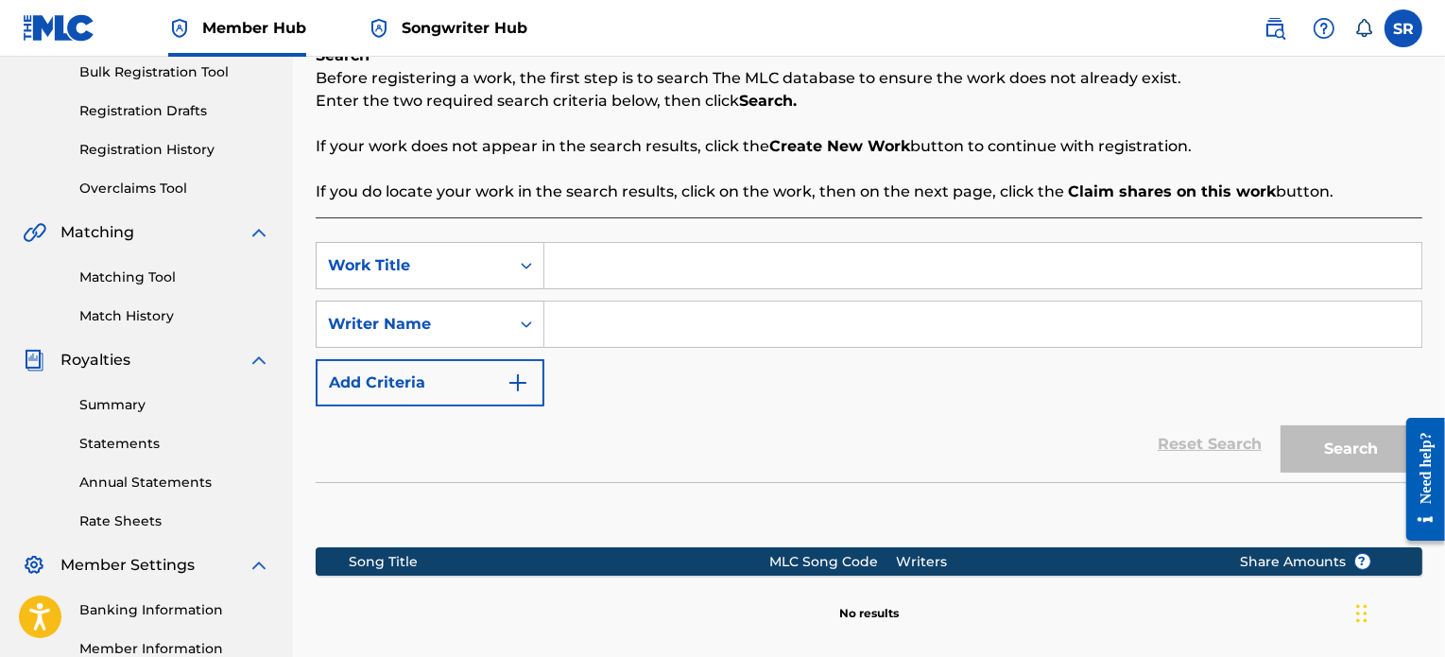
click at [576, 231] on div "SearchWithCriteriad9827114-a01f-4cec-b02e-9c6d3e18b534 Work Title SearchWithCri…" at bounding box center [869, 457] width 1106 height 480
click at [584, 262] on input "Search Form" at bounding box center [982, 265] width 877 height 45
type input "It Takes Time"
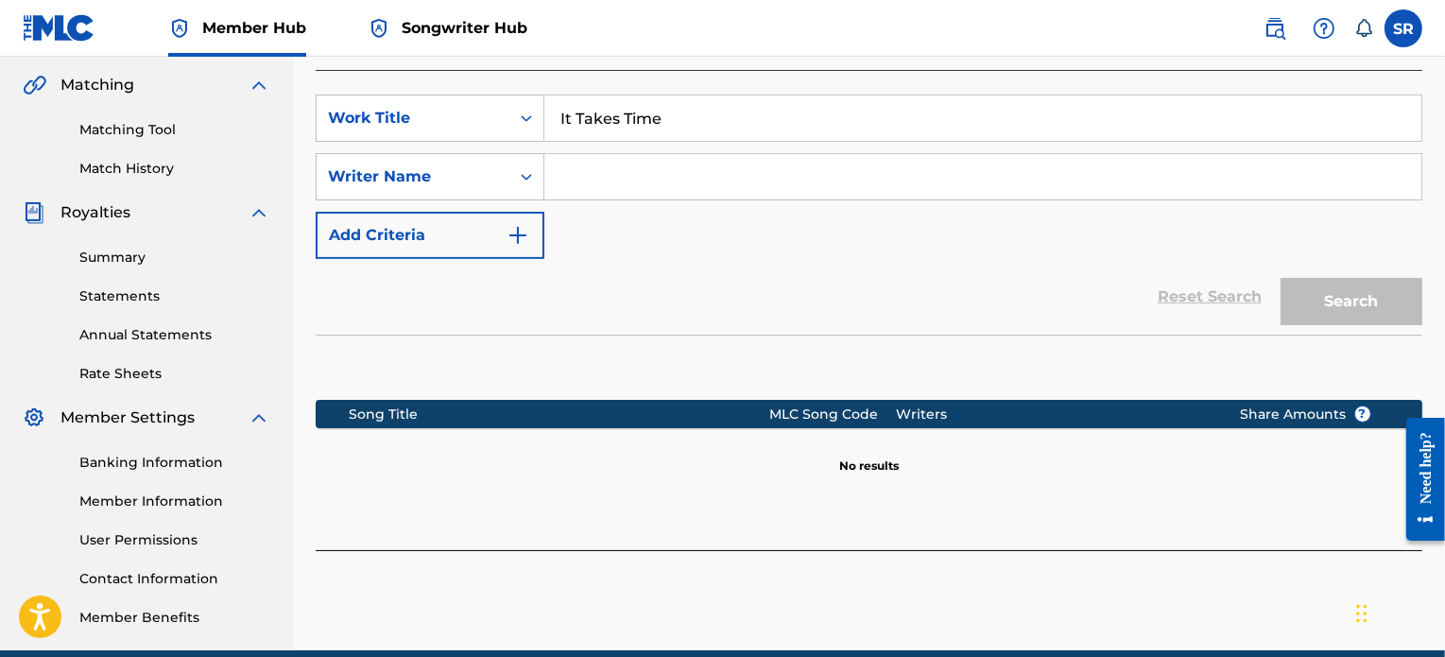
scroll to position [472, 0]
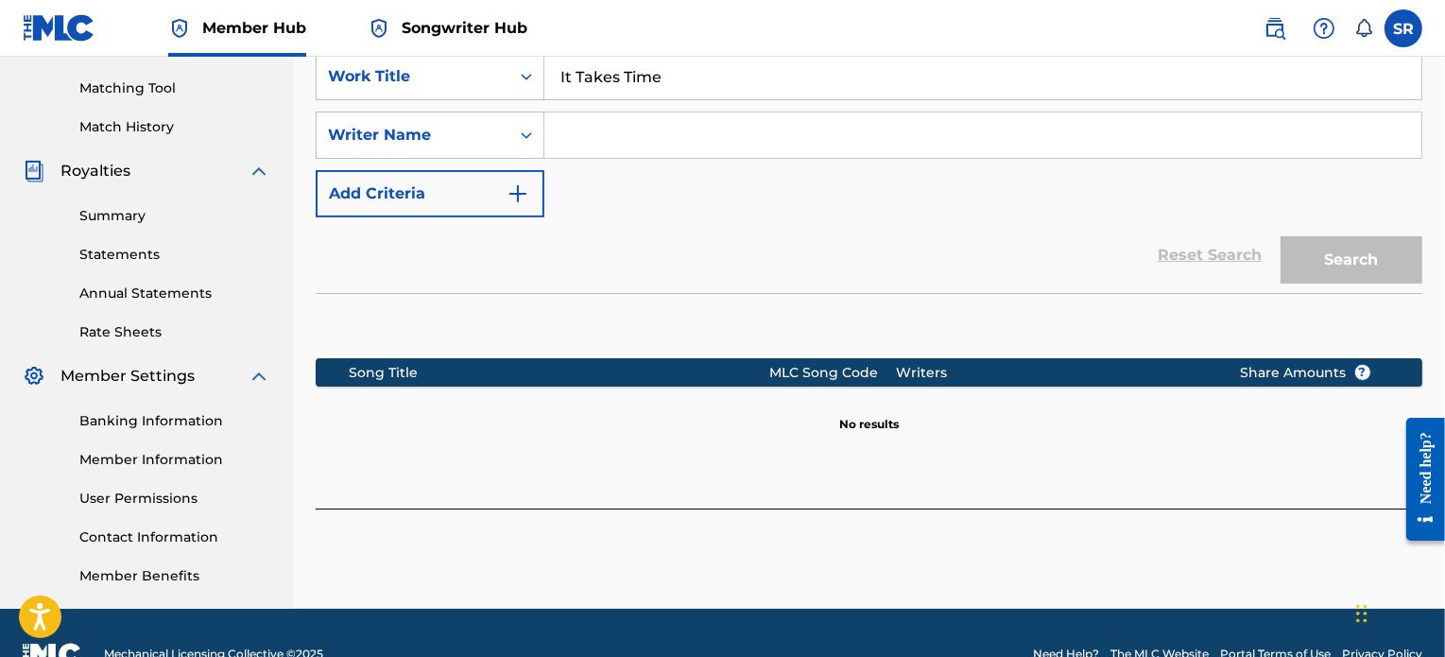
click at [960, 220] on div "Reset Search Search" at bounding box center [869, 255] width 1106 height 76
click at [665, 160] on div "SearchWithCriteriad9827114-a01f-4cec-b02e-9c6d3e18b534 Work Title It Takes Time…" at bounding box center [869, 135] width 1106 height 164
click at [688, 129] on input "Search Form" at bounding box center [982, 134] width 877 height 45
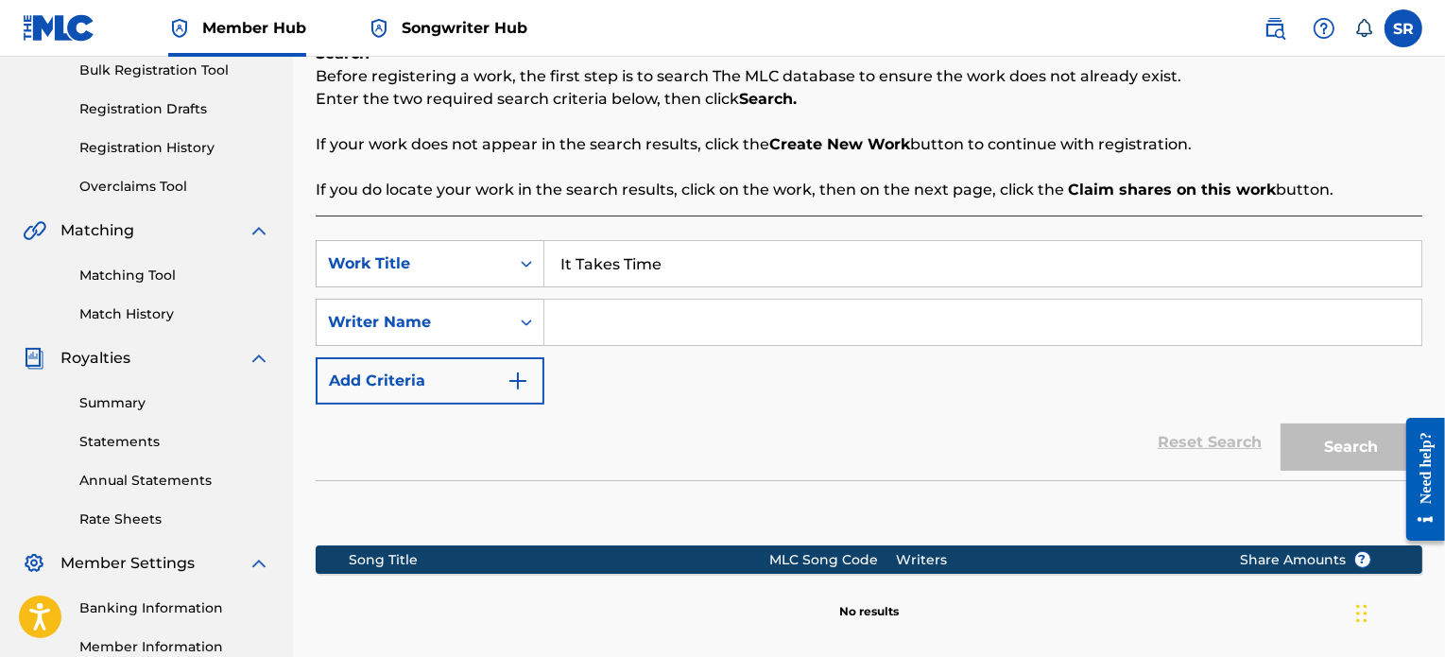
scroll to position [283, 0]
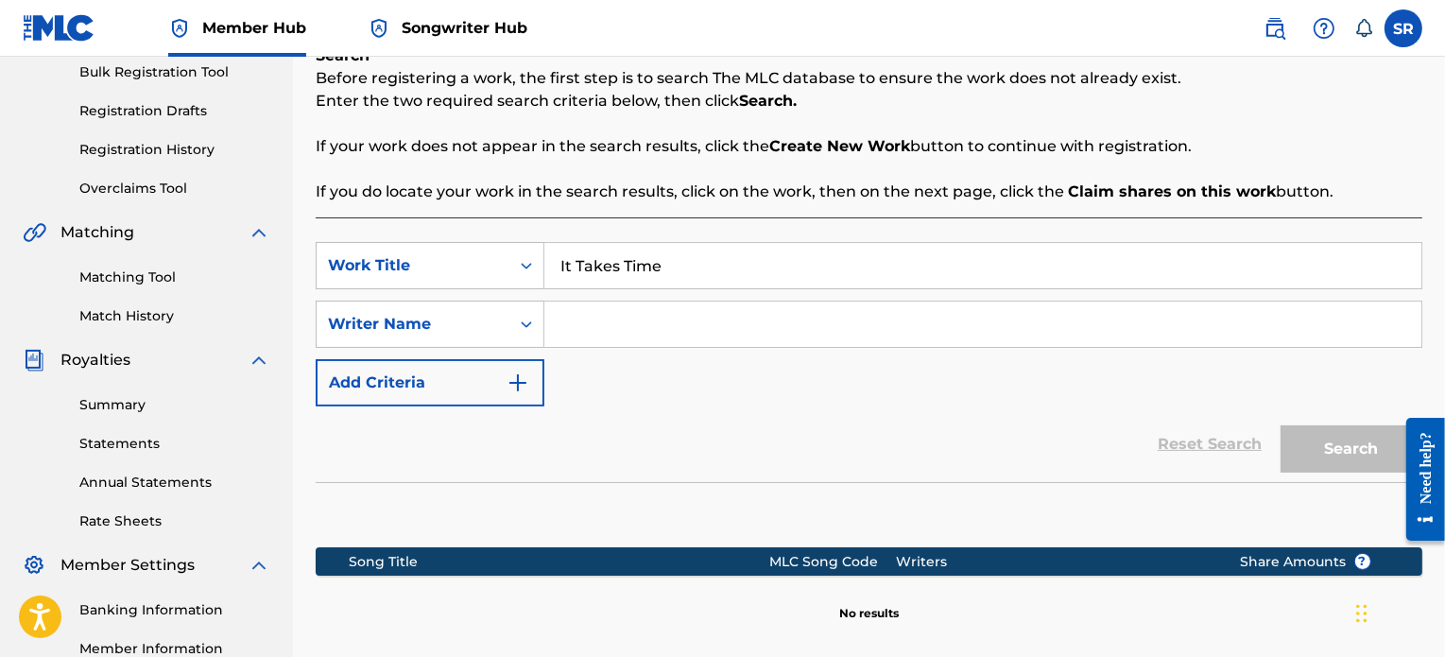
click at [714, 262] on input "It Takes Time" at bounding box center [982, 265] width 877 height 45
click at [661, 381] on div "SearchWithCriteriad9827114-a01f-4cec-b02e-9c6d3e18b534 Work Title It Takes Time…" at bounding box center [869, 324] width 1106 height 164
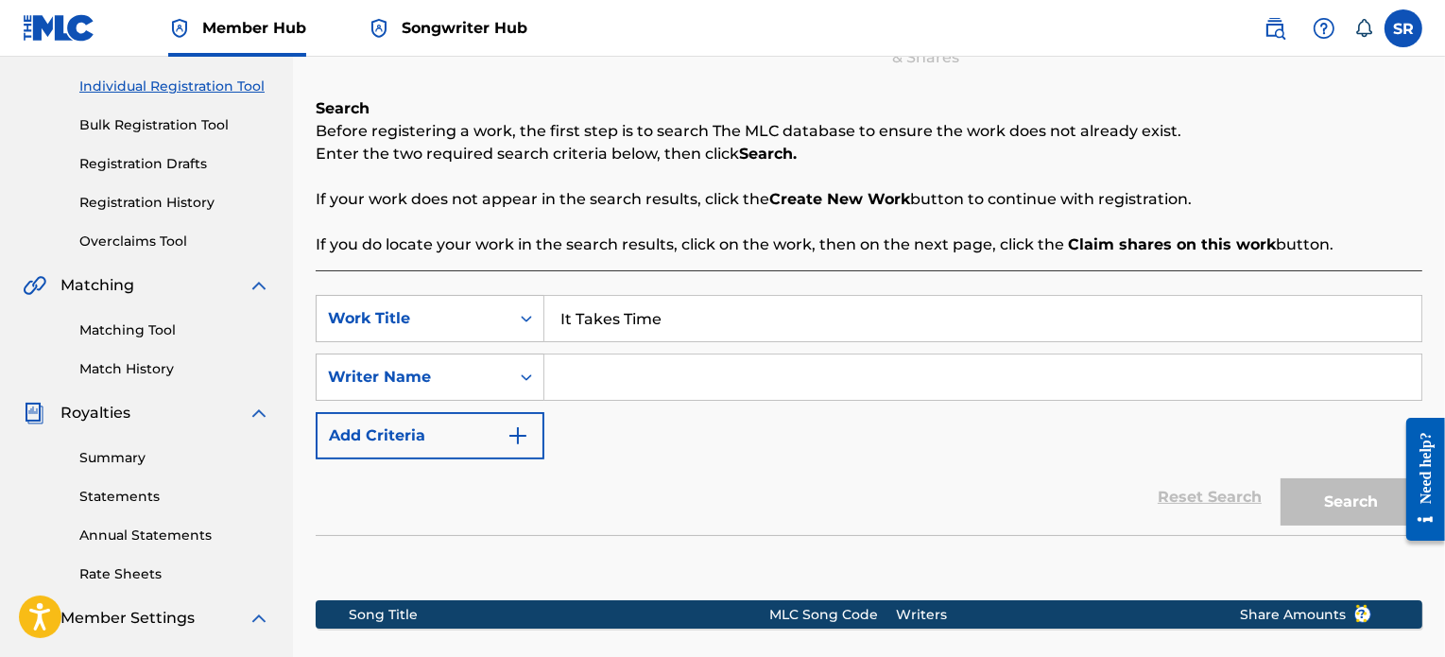
scroll to position [42, 0]
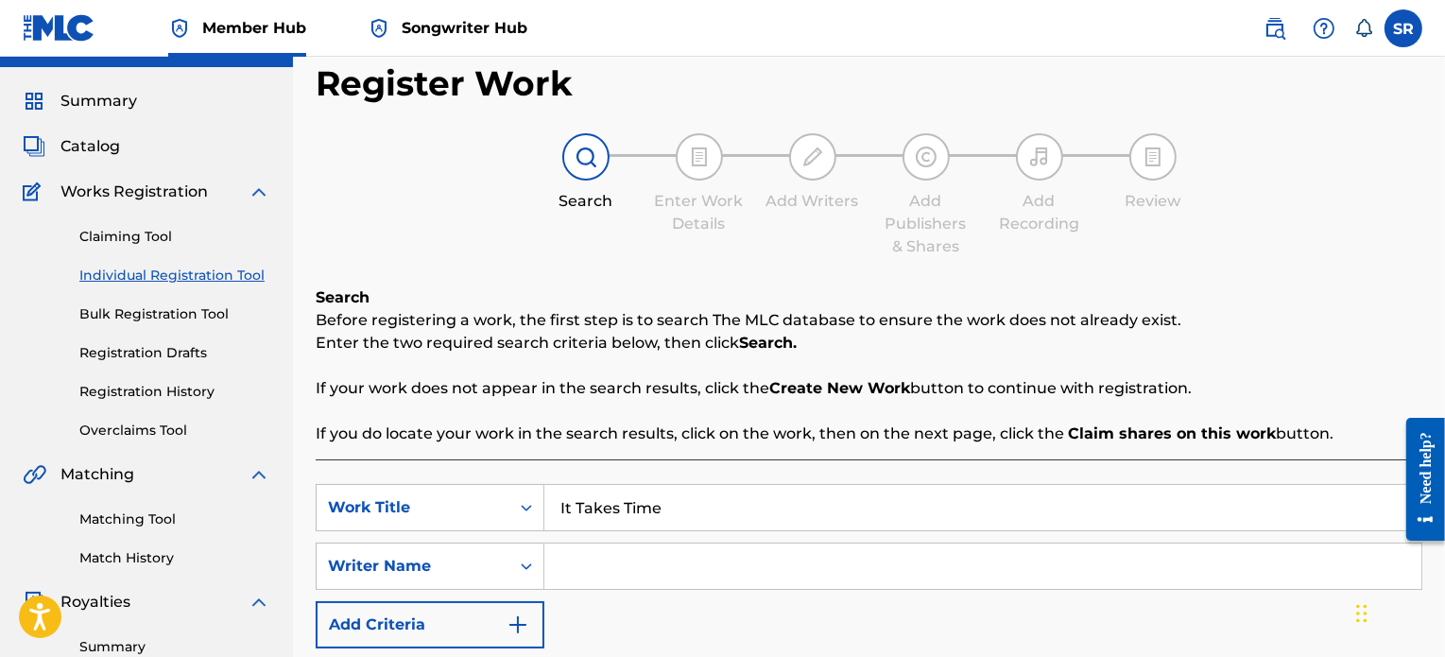
click at [195, 273] on link "Individual Registration Tool" at bounding box center [174, 275] width 191 height 20
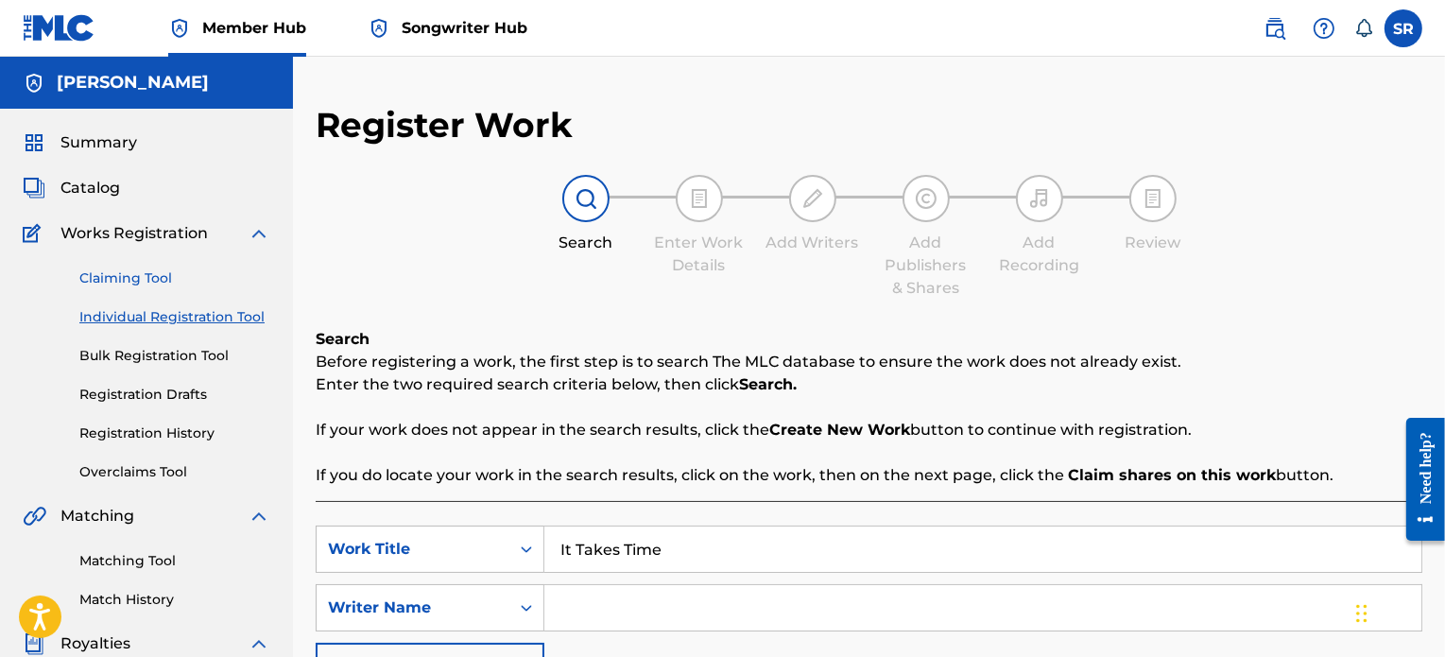
click at [150, 280] on link "Claiming Tool" at bounding box center [174, 278] width 191 height 20
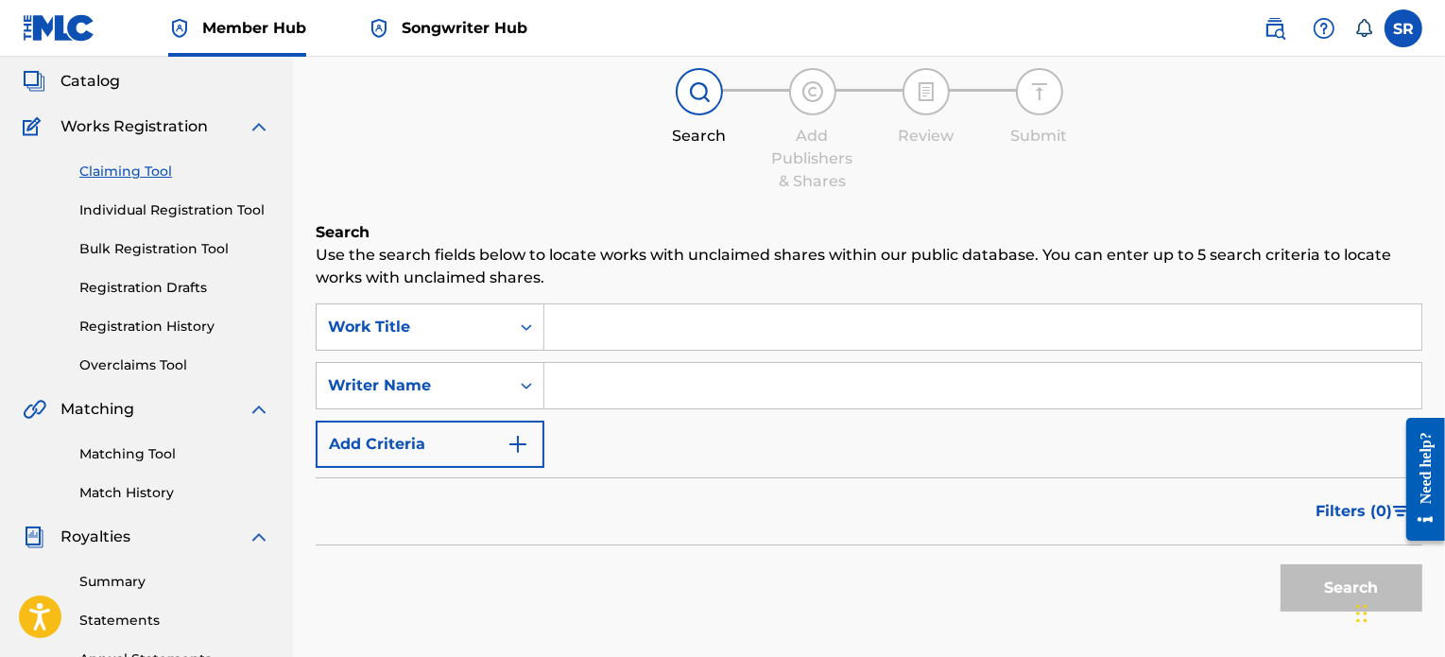
scroll to position [94, 0]
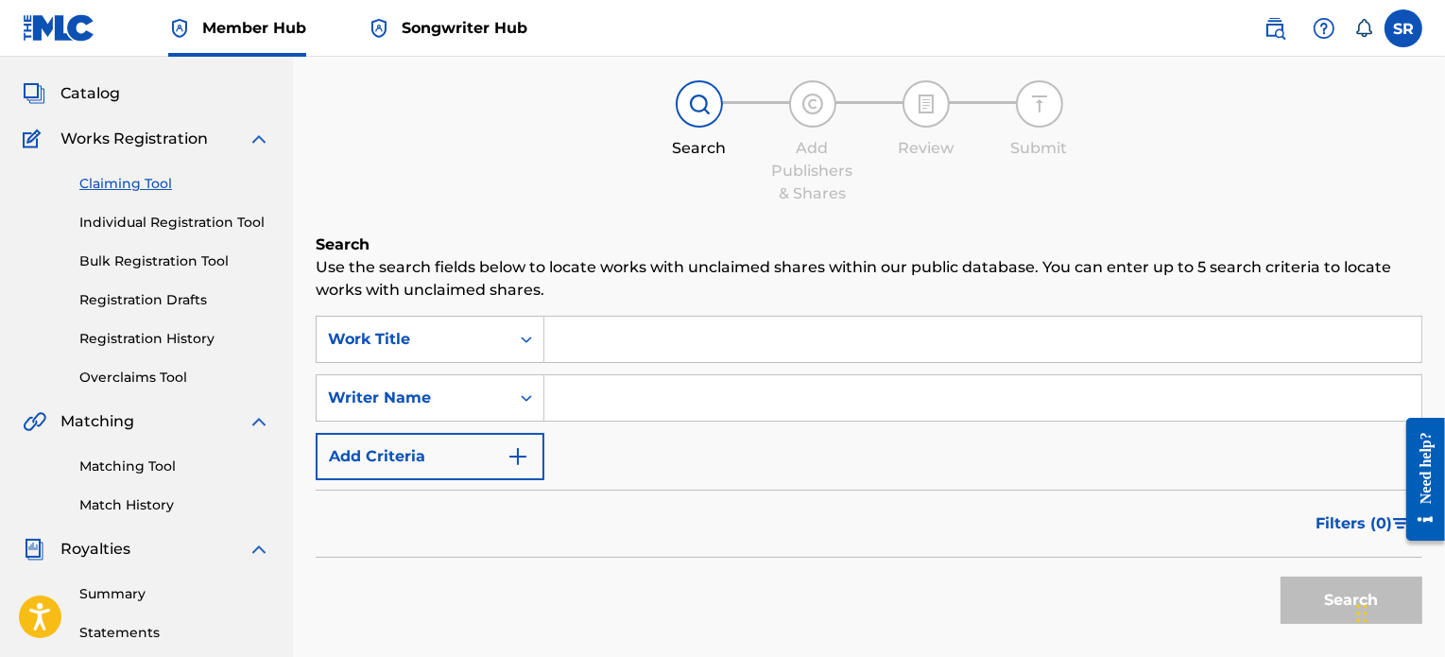
click at [594, 315] on div "Search Use the search fields below to locate works with unclaimed shares within…" at bounding box center [869, 480] width 1106 height 494
click at [584, 340] on input "Search Form" at bounding box center [982, 339] width 877 height 45
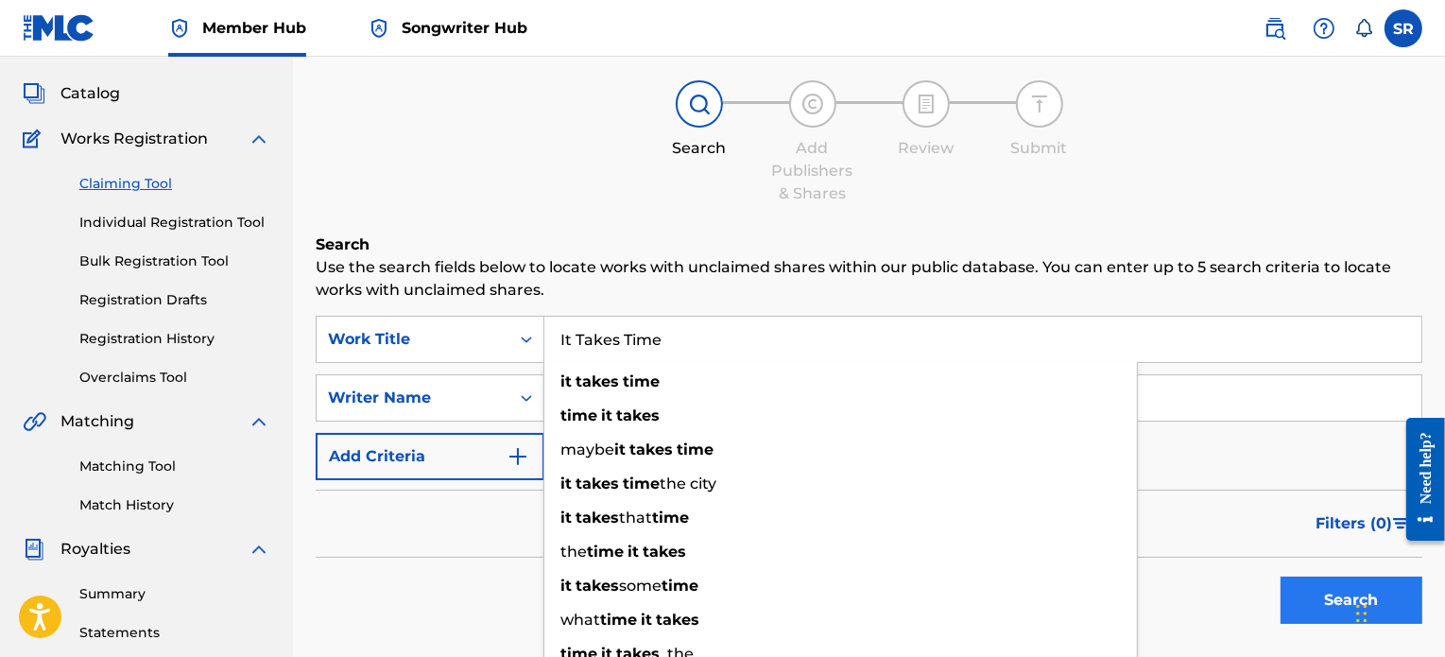
type input "It Takes Time"
click at [1287, 586] on button "Search" at bounding box center [1351, 599] width 142 height 47
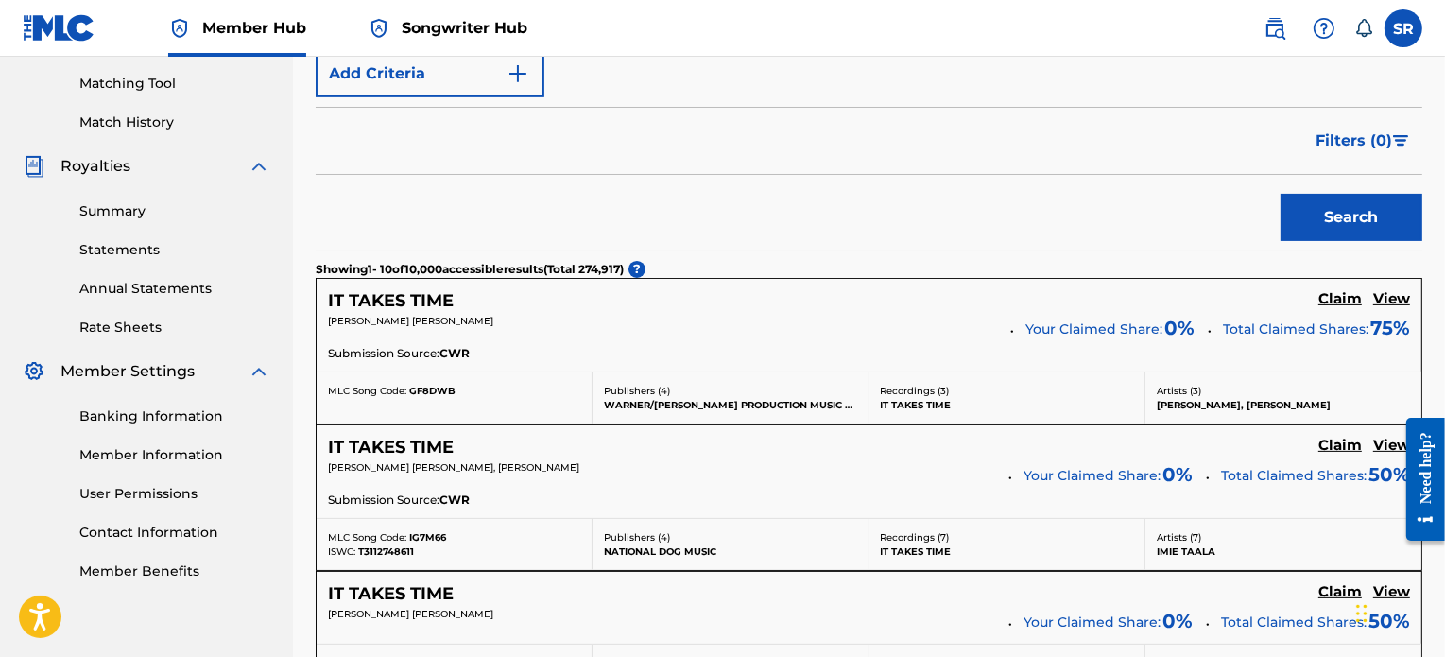
scroll to position [149, 0]
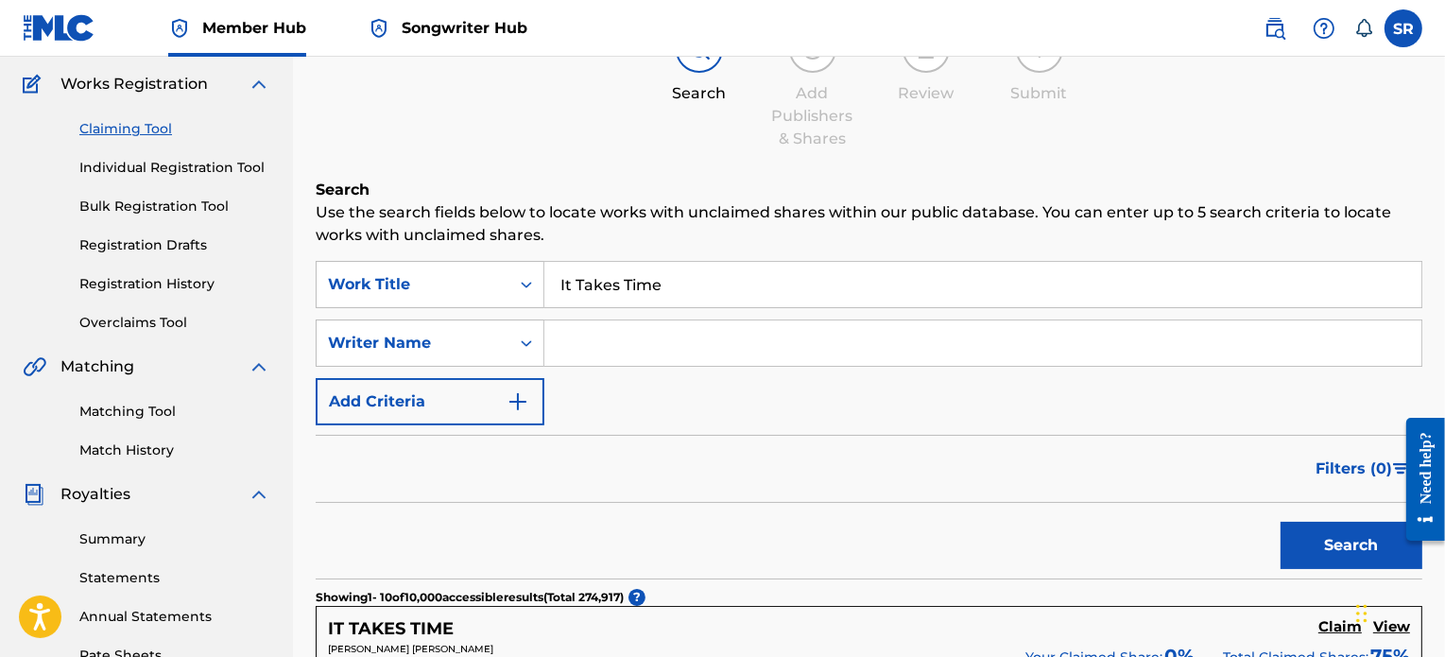
click at [630, 334] on input "Search Form" at bounding box center [982, 342] width 877 height 45
type input "TCAHC2354409"
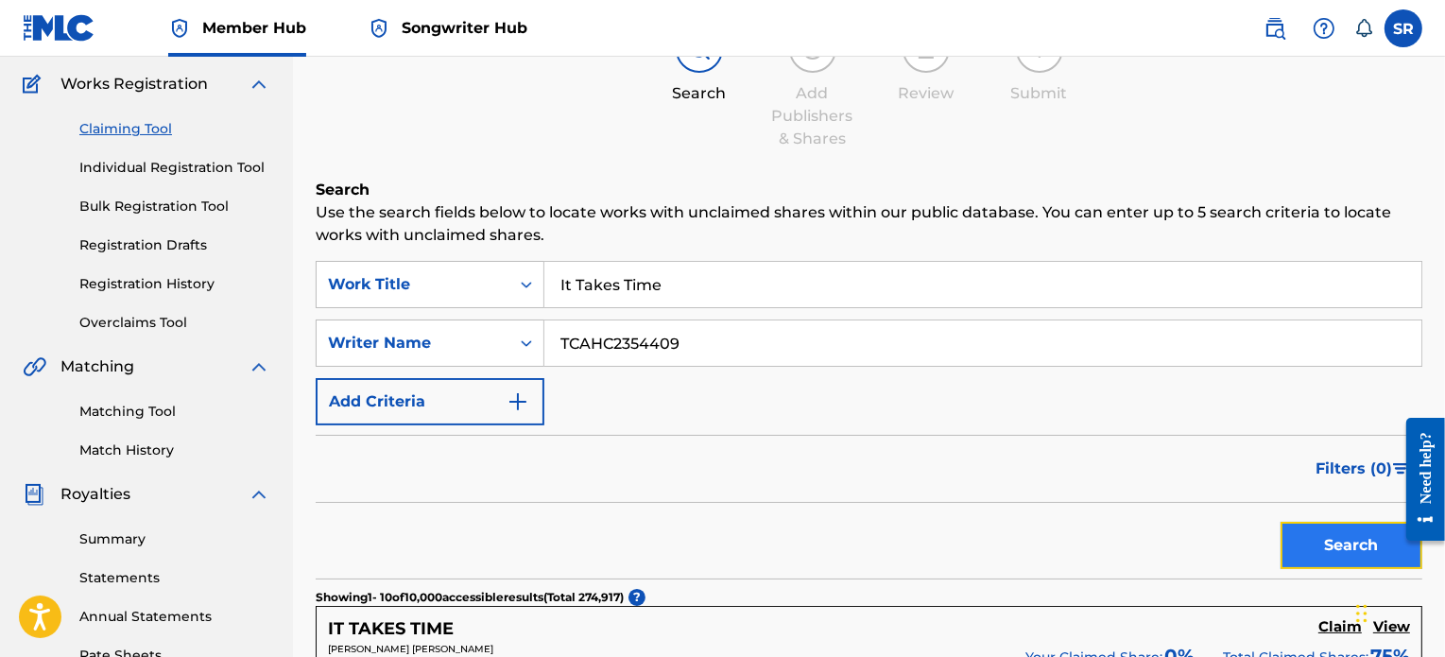
click at [1304, 524] on button "Search" at bounding box center [1351, 545] width 142 height 47
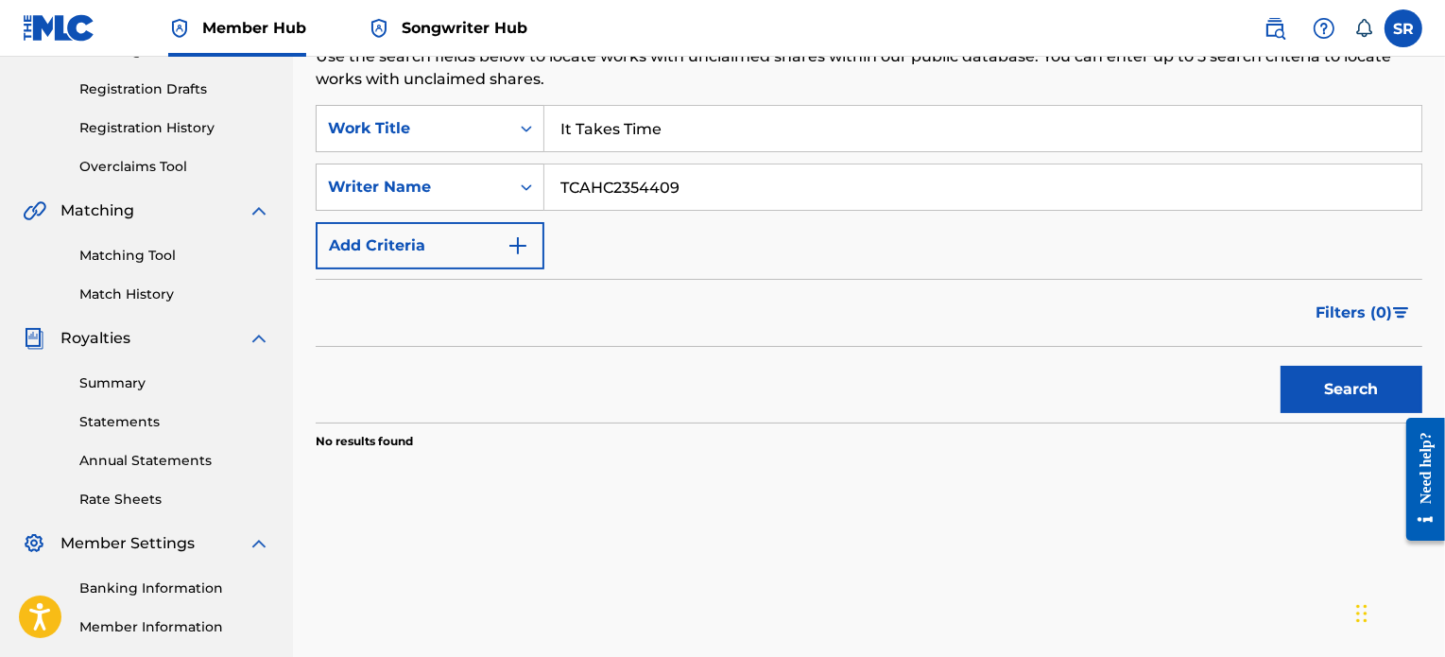
scroll to position [244, 0]
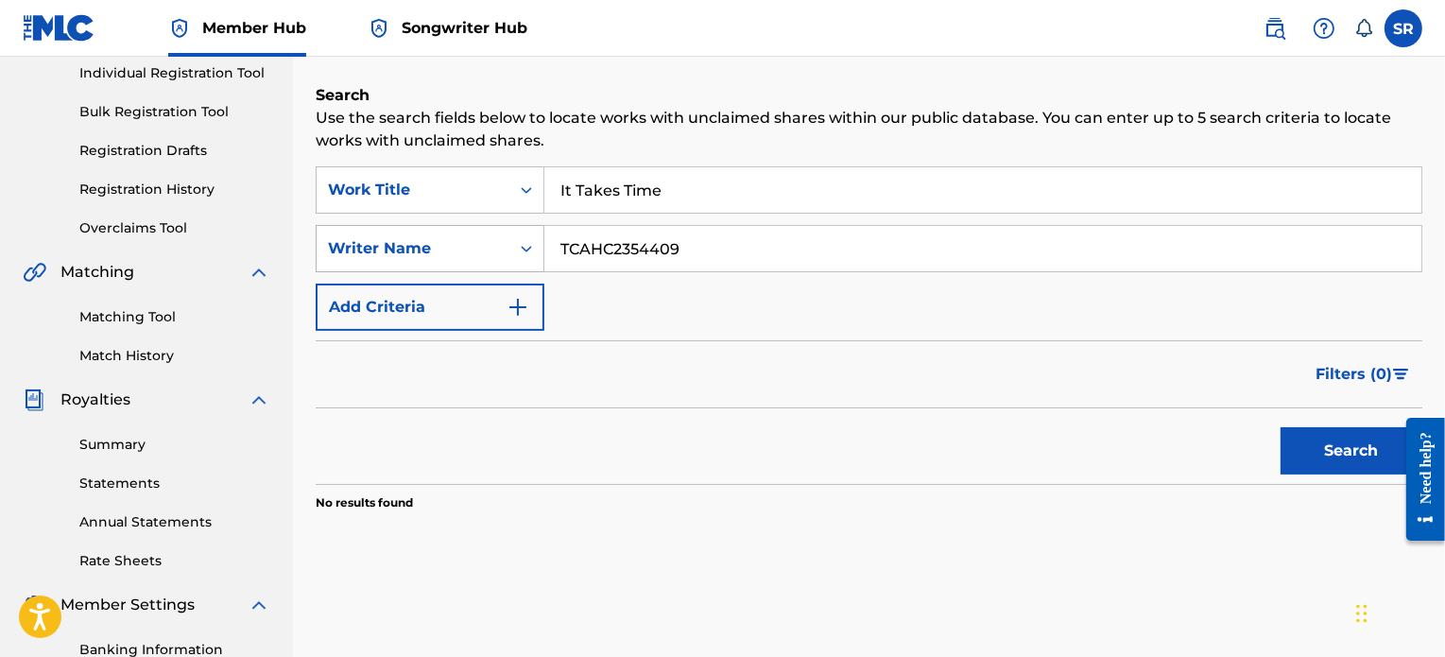
drag, startPoint x: 700, startPoint y: 245, endPoint x: 515, endPoint y: 255, distance: 185.5
click at [515, 255] on div "SearchWithCriteria4f11b83d-3948-46b6-9022-0783545c65e8 Writer Name TCAHC2354409" at bounding box center [869, 248] width 1106 height 47
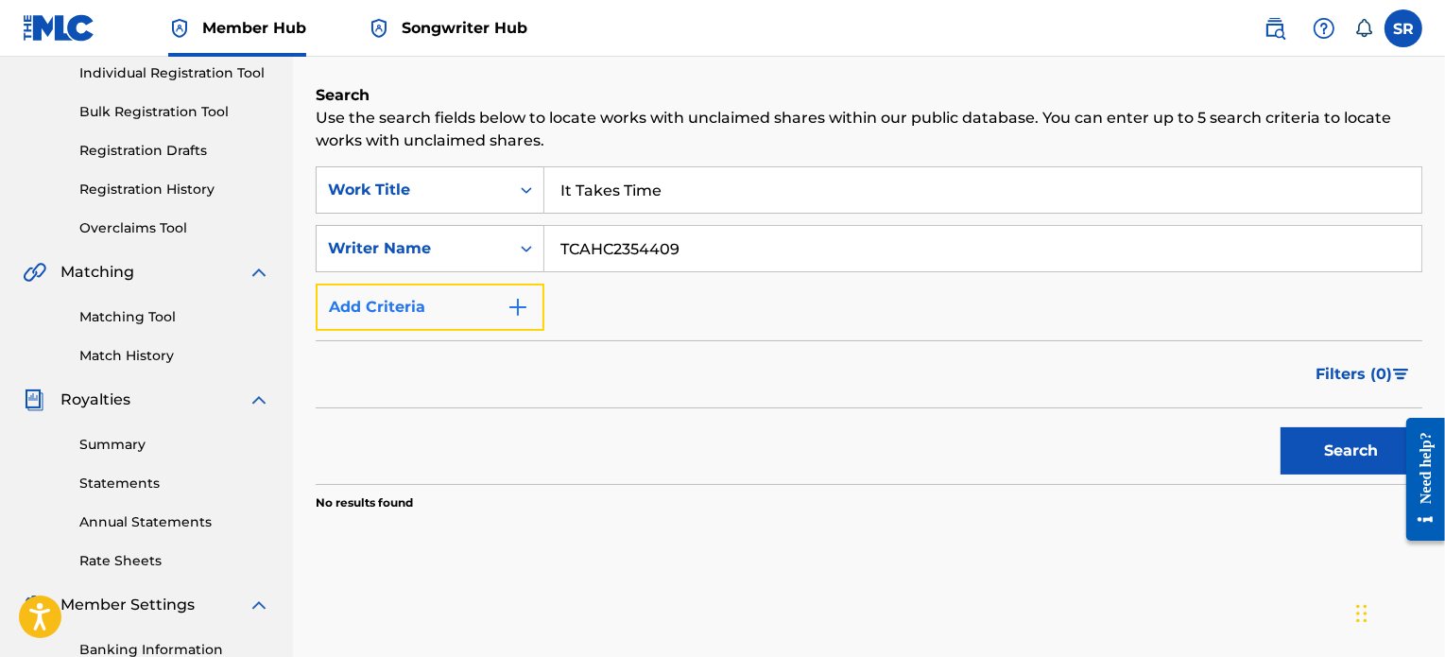
click at [493, 298] on button "Add Criteria" at bounding box center [430, 306] width 229 height 47
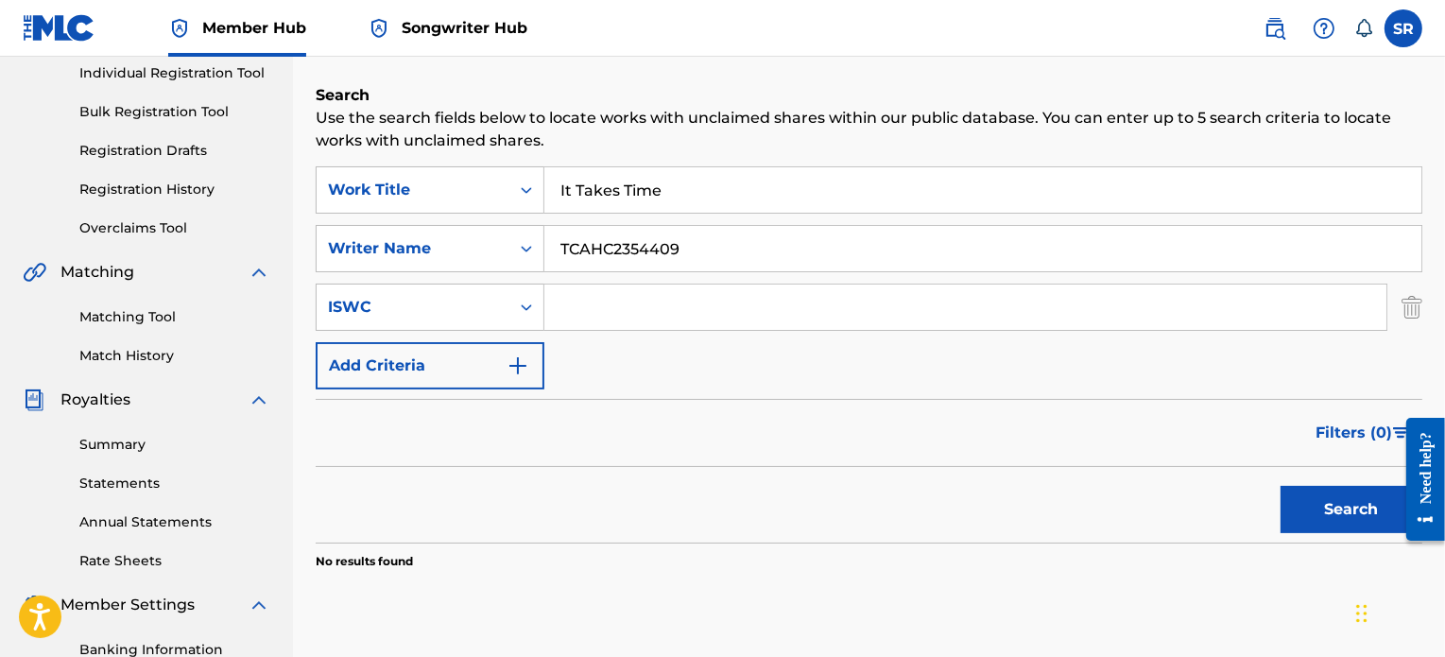
click at [649, 301] on input "Search Form" at bounding box center [965, 306] width 842 height 45
drag, startPoint x: 693, startPoint y: 256, endPoint x: 447, endPoint y: 245, distance: 245.9
click at [447, 245] on div "SearchWithCriteria4f11b83d-3948-46b6-9022-0783545c65e8 Writer Name TCAHC2354409" at bounding box center [869, 248] width 1106 height 47
click at [606, 299] on input "Search Form" at bounding box center [965, 306] width 842 height 45
paste input "TCAHC2354409"
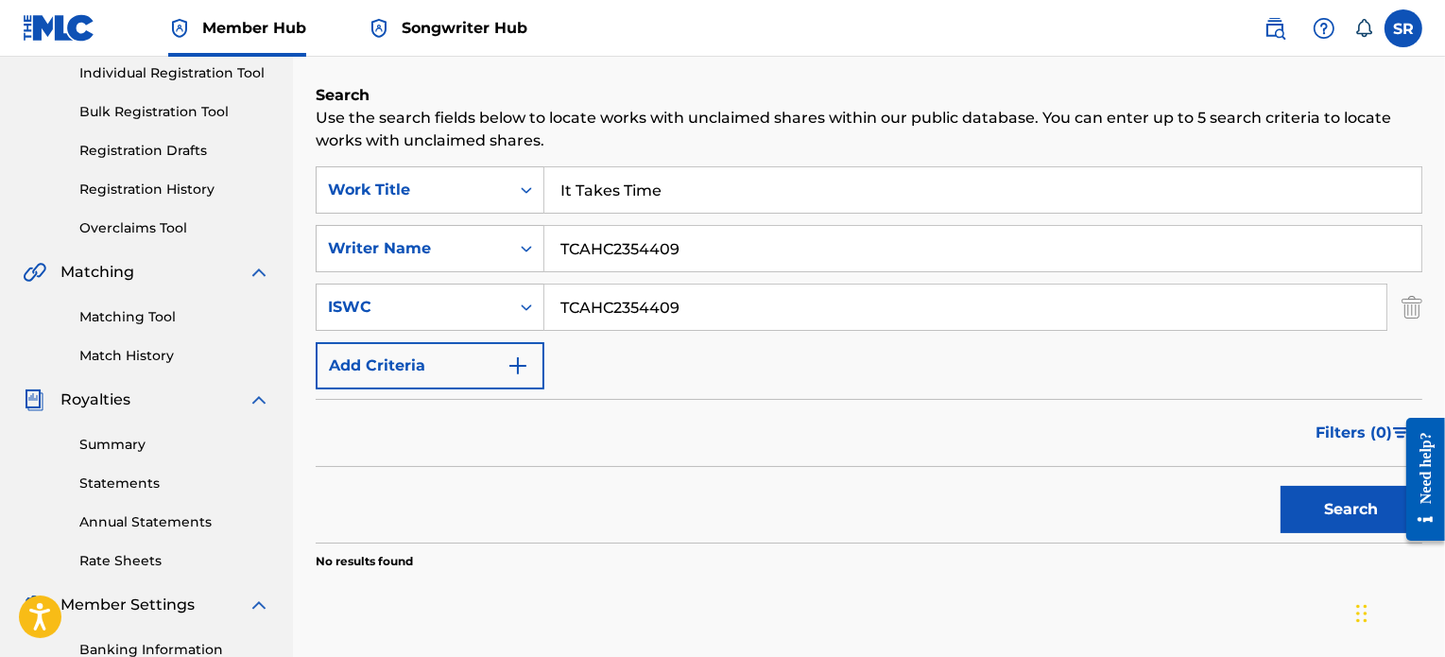
type input "TCAHC2354409"
drag, startPoint x: 724, startPoint y: 262, endPoint x: 362, endPoint y: 250, distance: 362.0
click at [362, 250] on div "SearchWithCriteria4f11b83d-3948-46b6-9022-0783545c65e8 Writer Name TCAHC2354409" at bounding box center [869, 248] width 1106 height 47
click at [1302, 508] on button "Search" at bounding box center [1351, 509] width 142 height 47
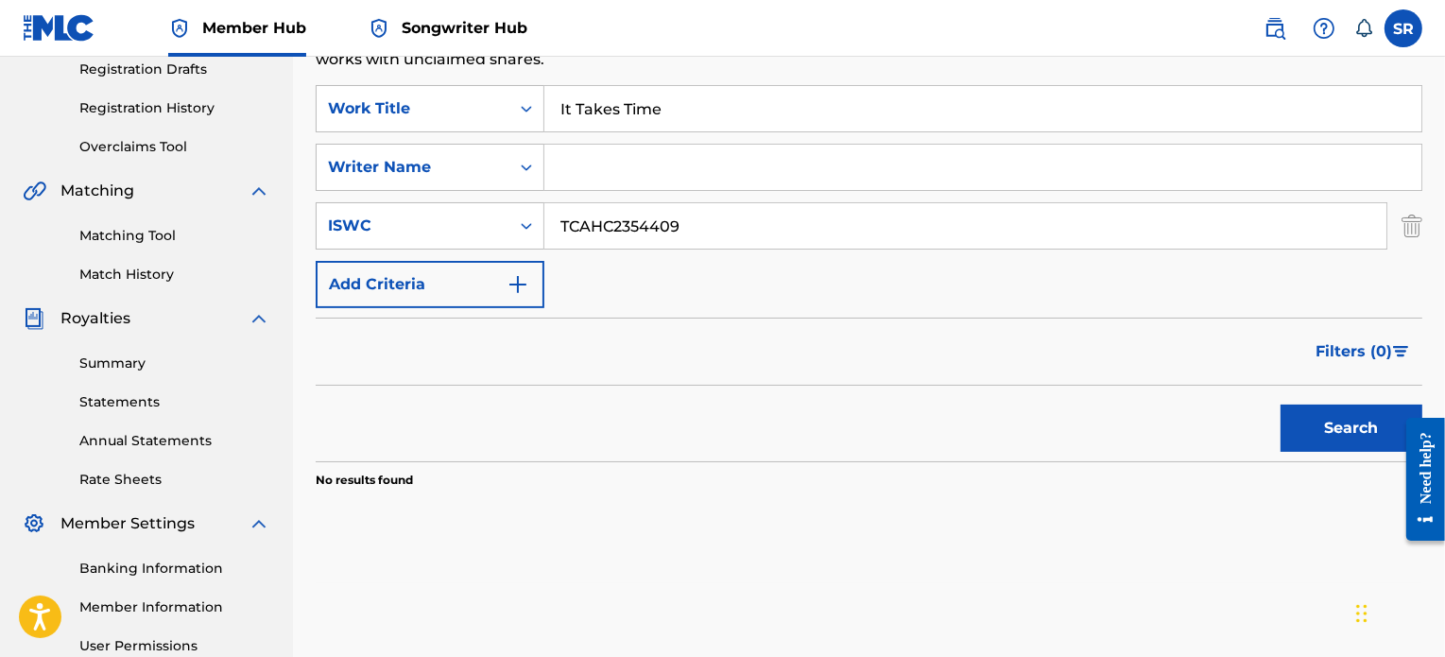
click at [709, 236] on input "TCAHC2354409" at bounding box center [965, 225] width 842 height 45
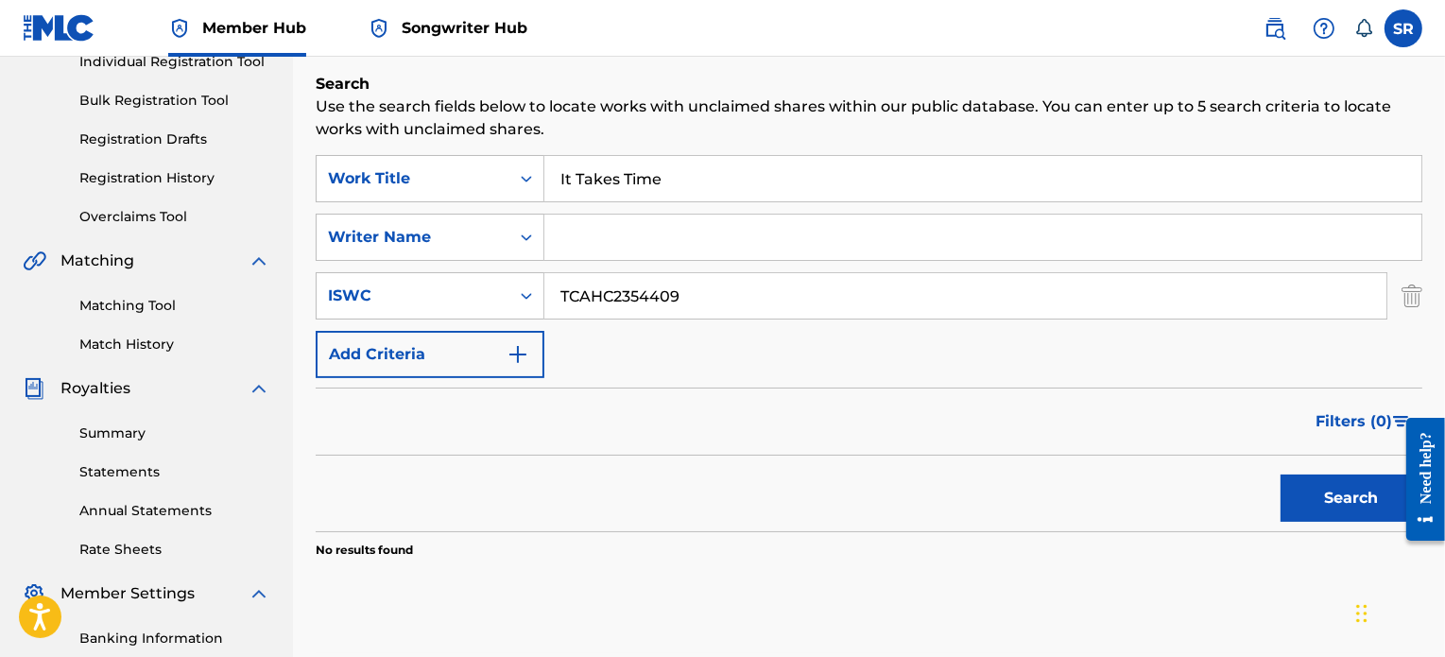
scroll to position [231, 0]
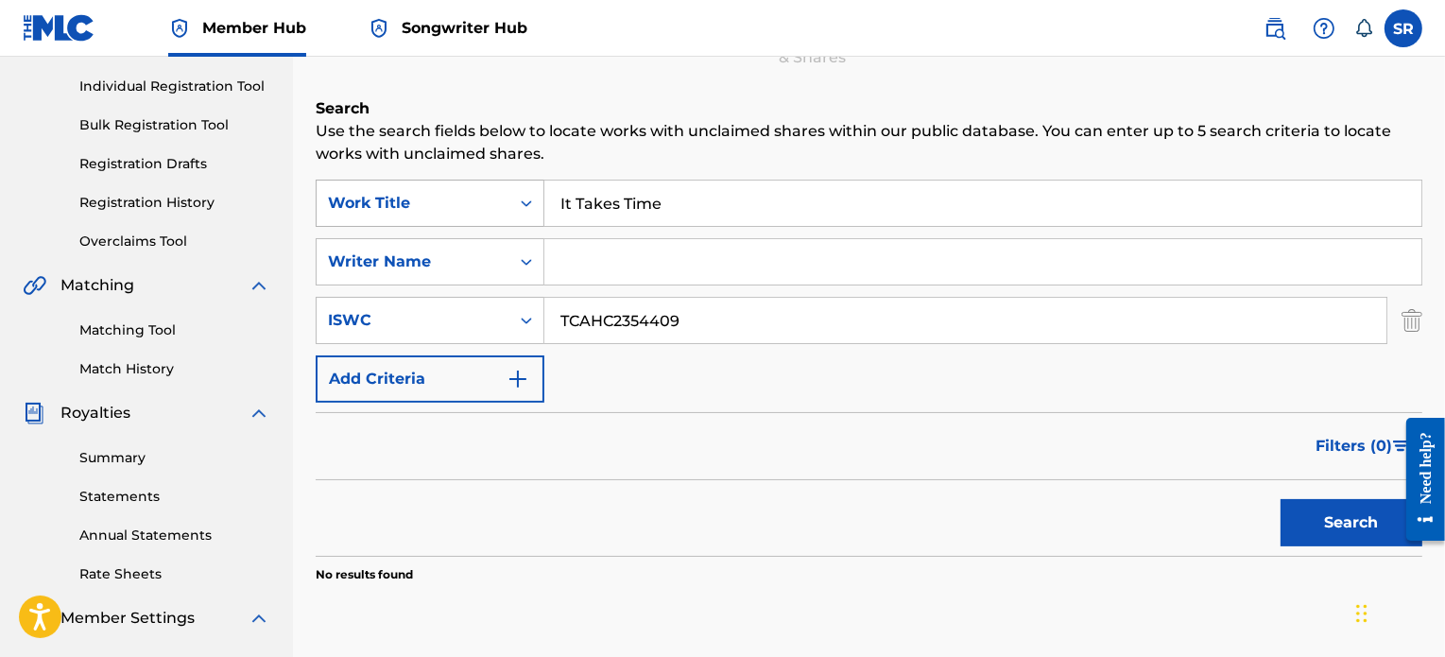
drag, startPoint x: 710, startPoint y: 203, endPoint x: 420, endPoint y: 197, distance: 290.1
click at [420, 197] on div "SearchWithCriteriaff169fa1-f6f5-493b-9388-5fb7d4c6b5ed Work Title It Takes Time" at bounding box center [869, 203] width 1106 height 47
click at [1332, 515] on button "Search" at bounding box center [1351, 522] width 142 height 47
drag, startPoint x: 736, startPoint y: 325, endPoint x: 723, endPoint y: 321, distance: 13.8
click at [725, 322] on input "TCAHC2354409" at bounding box center [965, 320] width 842 height 45
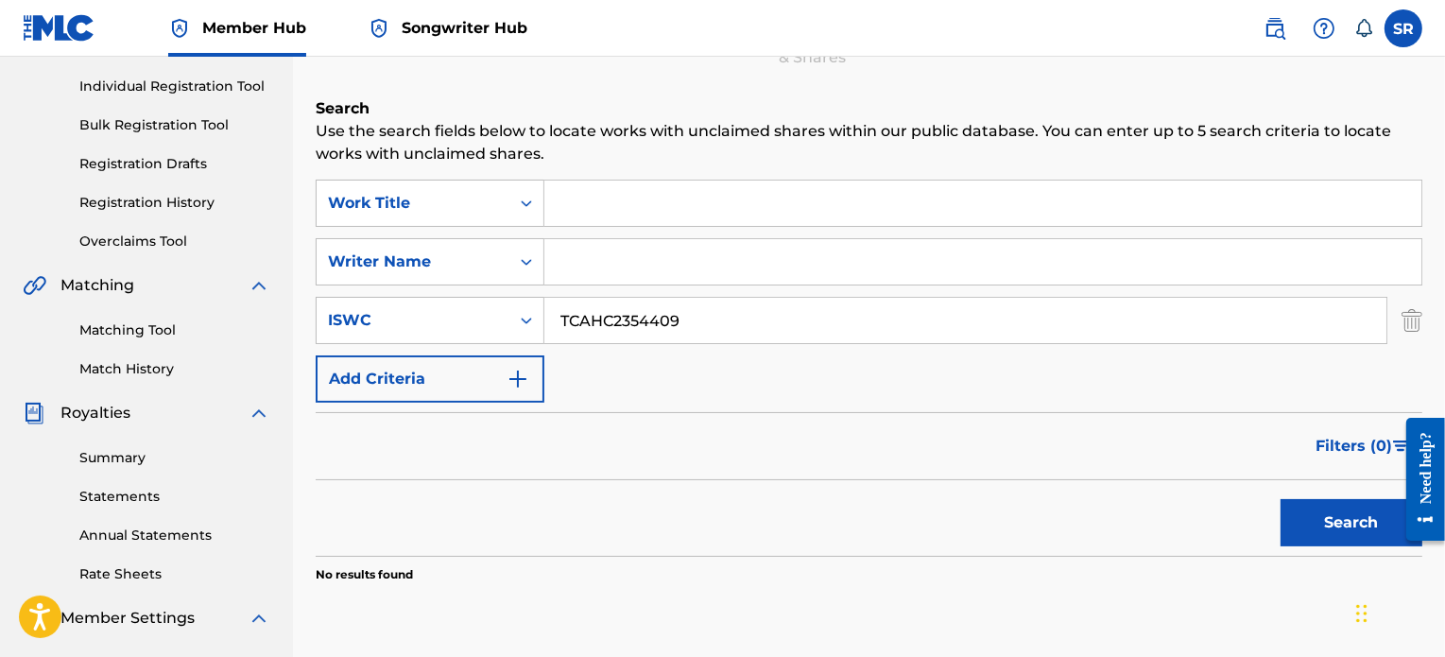
drag, startPoint x: 708, startPoint y: 320, endPoint x: 631, endPoint y: 324, distance: 76.6
click at [677, 319] on input "TCAHC2354409" at bounding box center [965, 320] width 842 height 45
click at [458, 369] on button "Add Criteria" at bounding box center [430, 378] width 229 height 47
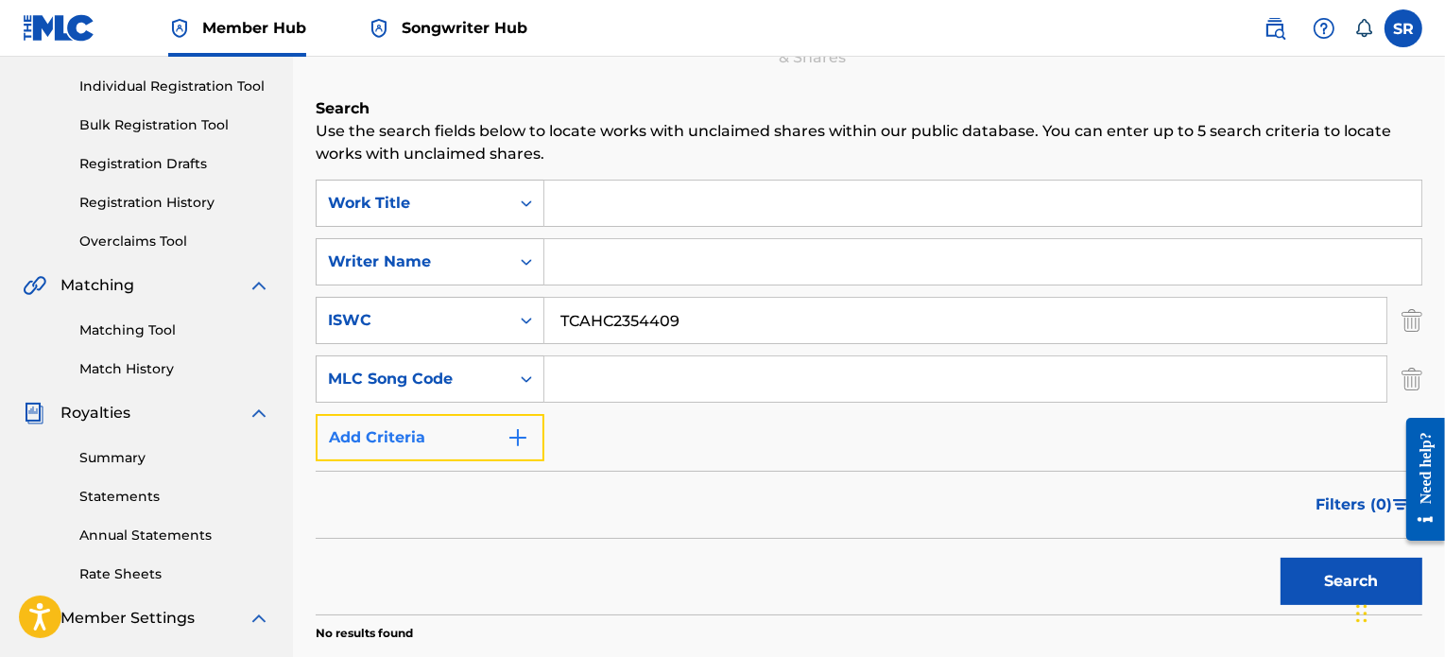
click at [455, 431] on button "Add Criteria" at bounding box center [430, 437] width 229 height 47
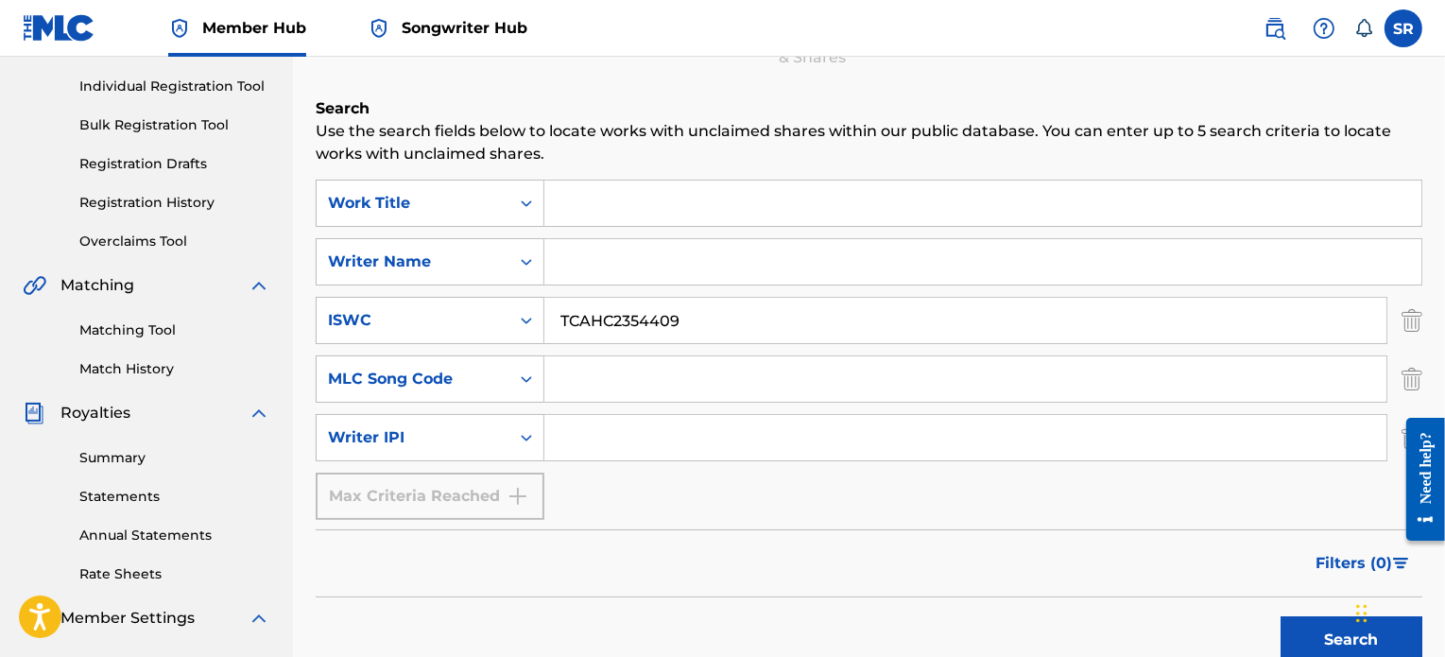
click at [1423, 375] on div "Claiming Tool Search Add Publishers & Shares Review Submit Search Use the searc…" at bounding box center [869, 361] width 1152 height 977
click at [1414, 326] on img "Search Form" at bounding box center [1411, 320] width 21 height 47
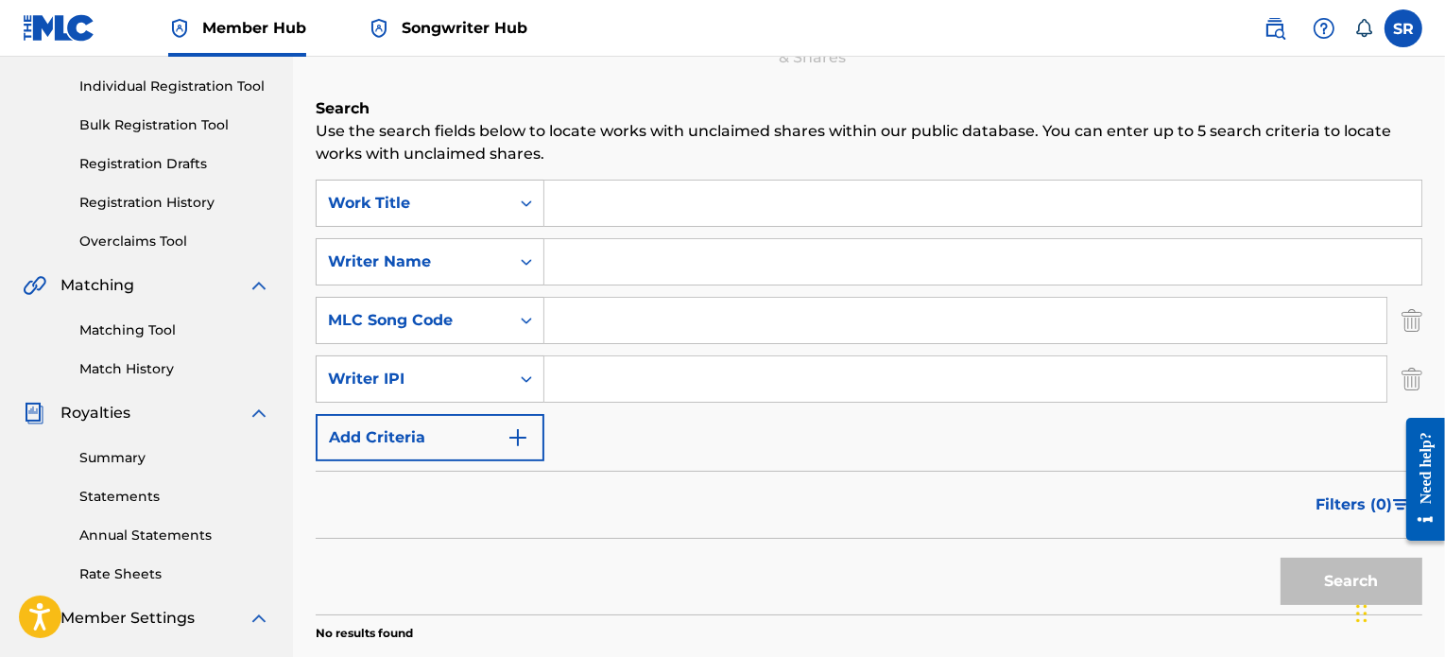
click at [1414, 326] on img "Search Form" at bounding box center [1411, 320] width 21 height 47
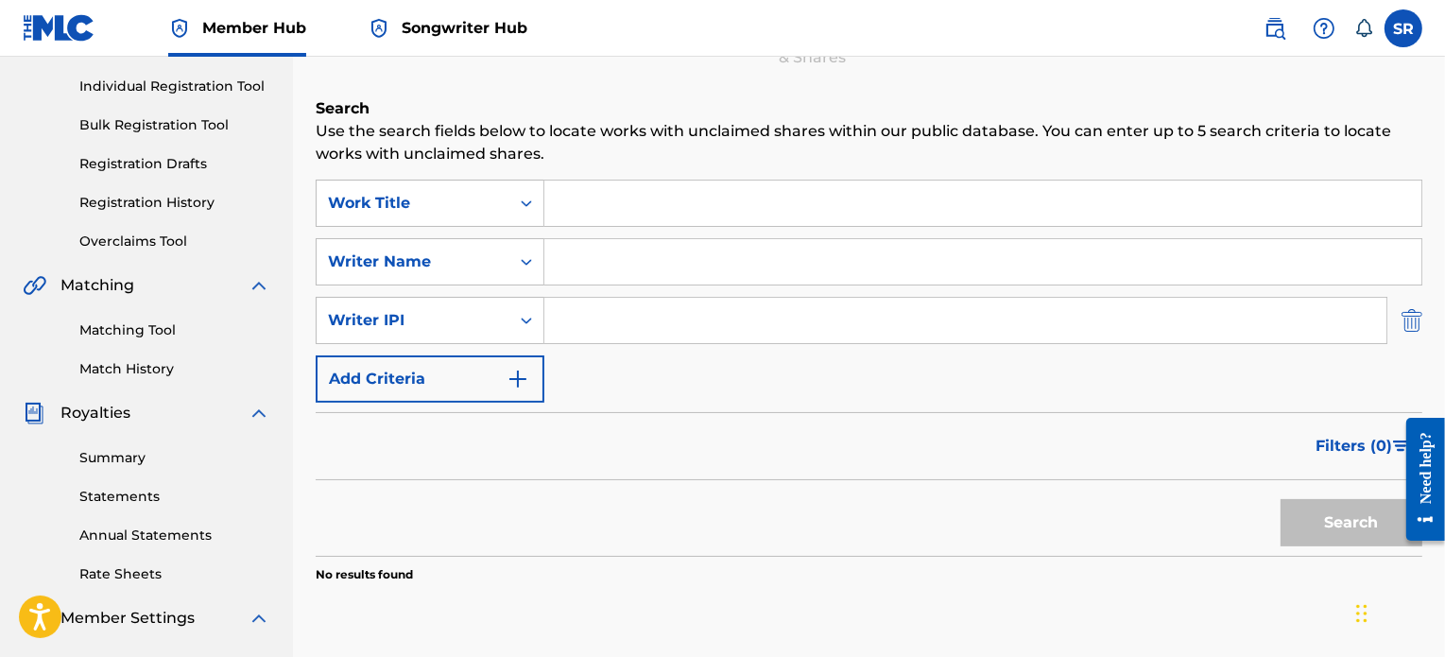
click at [1414, 323] on img "Search Form" at bounding box center [1411, 320] width 21 height 47
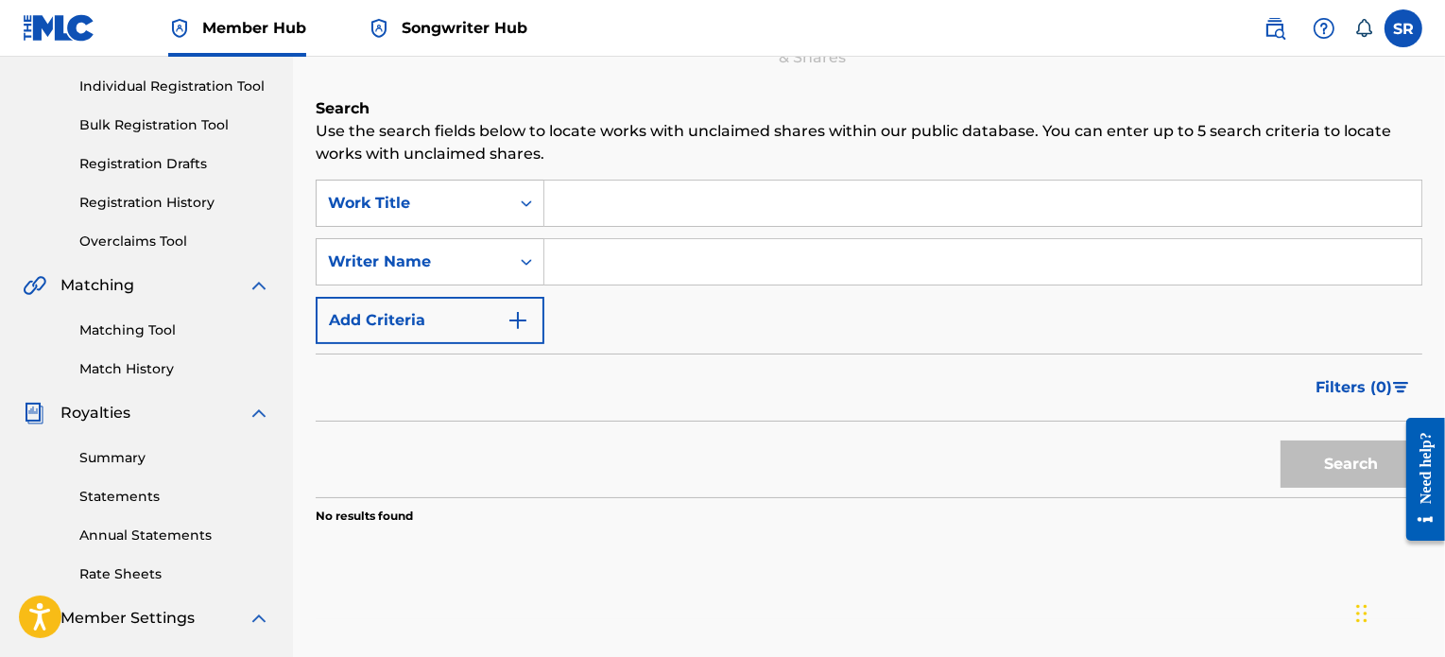
click at [869, 328] on div "SearchWithCriteriaff169fa1-f6f5-493b-9388-5fb7d4c6b5ed Work Title SearchWithCri…" at bounding box center [869, 262] width 1106 height 164
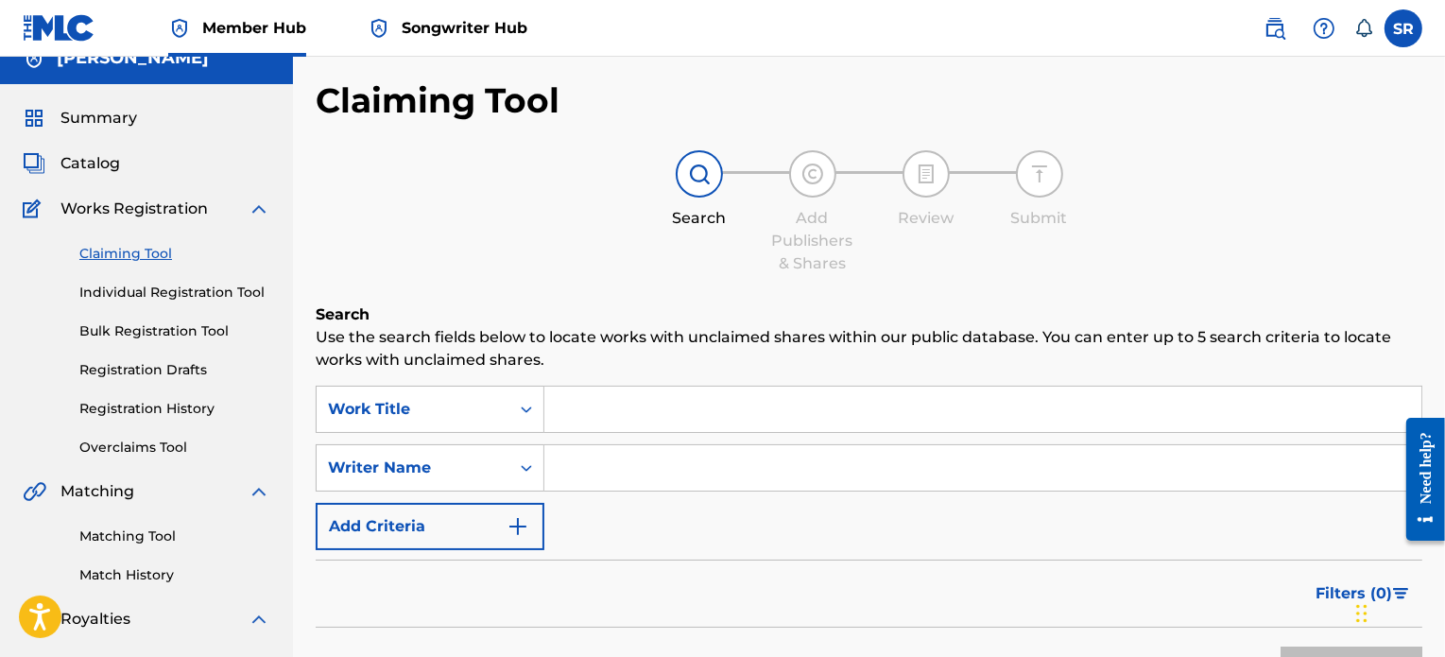
scroll to position [0, 0]
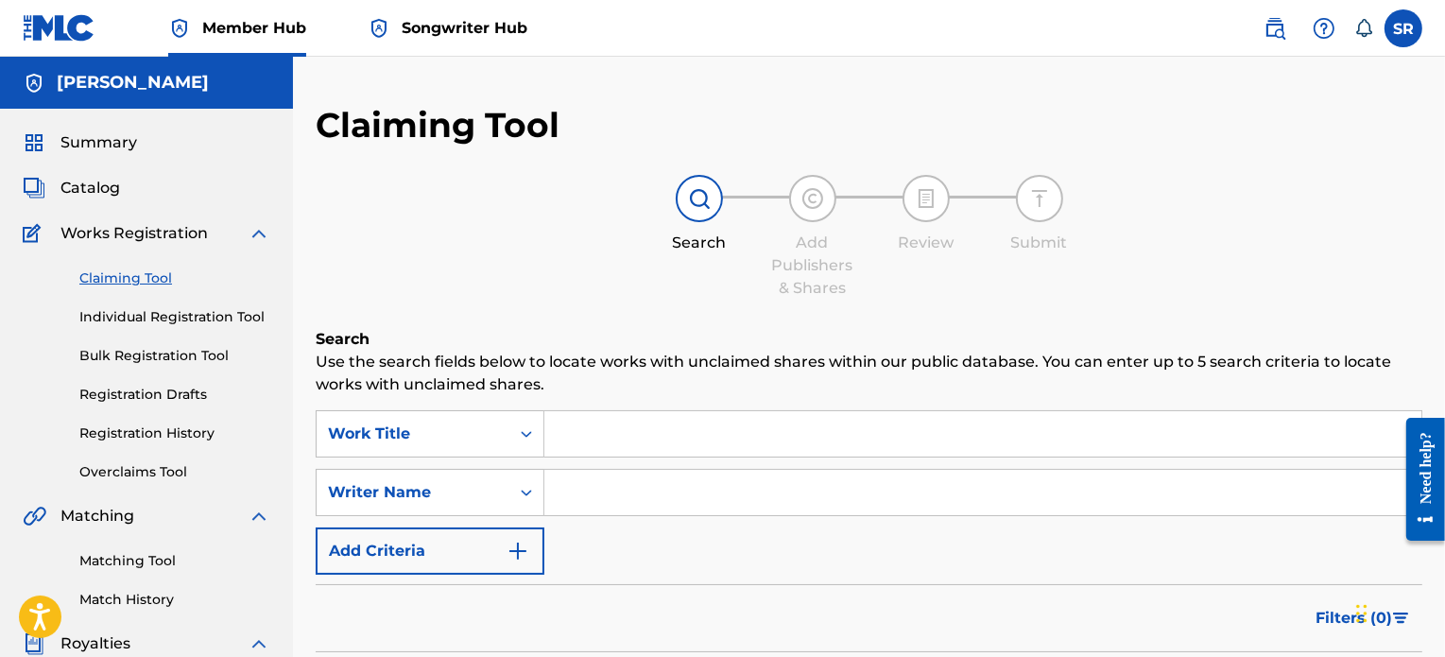
click at [128, 188] on div "Catalog" at bounding box center [147, 188] width 248 height 23
click at [109, 180] on span "Catalog" at bounding box center [90, 188] width 60 height 23
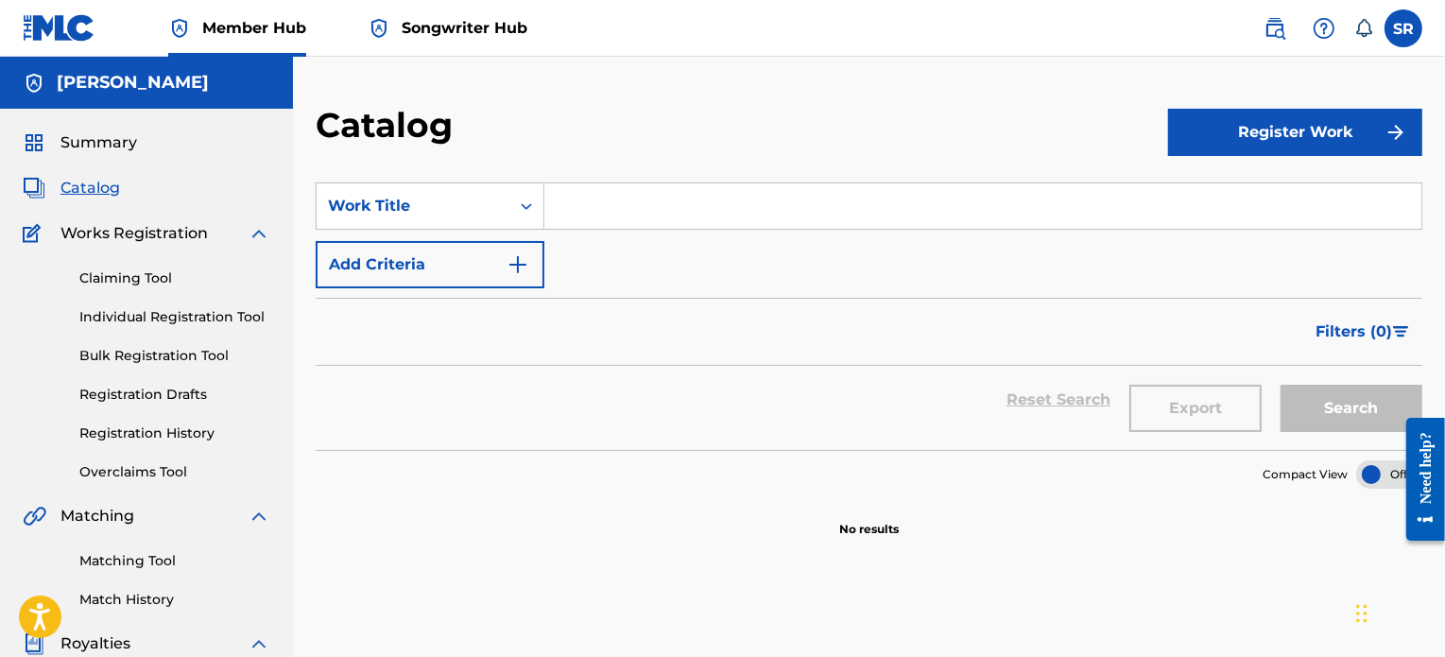
click at [673, 214] on input "Search Form" at bounding box center [982, 205] width 877 height 45
drag, startPoint x: 646, startPoint y: 209, endPoint x: 613, endPoint y: 201, distance: 33.9
click at [613, 201] on input "Search Form" at bounding box center [982, 205] width 877 height 45
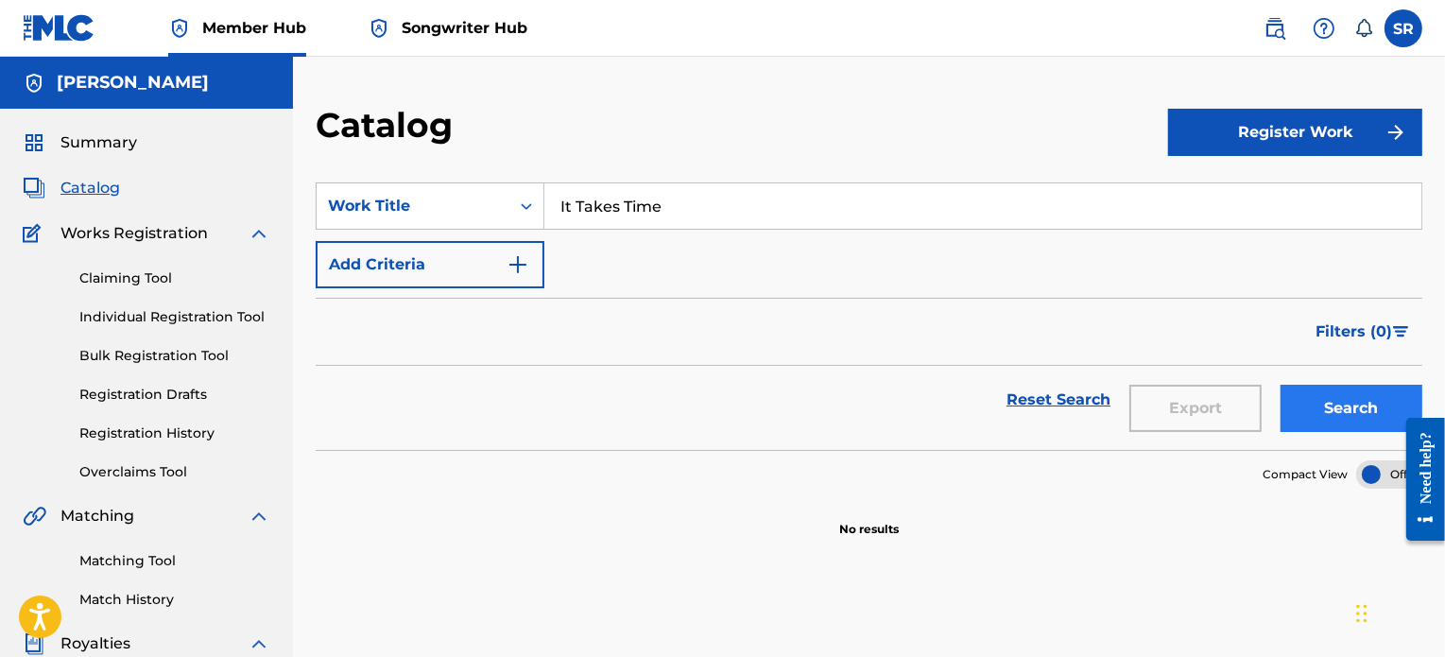
type input "It Takes Time"
click at [1316, 414] on button "Search" at bounding box center [1351, 408] width 142 height 47
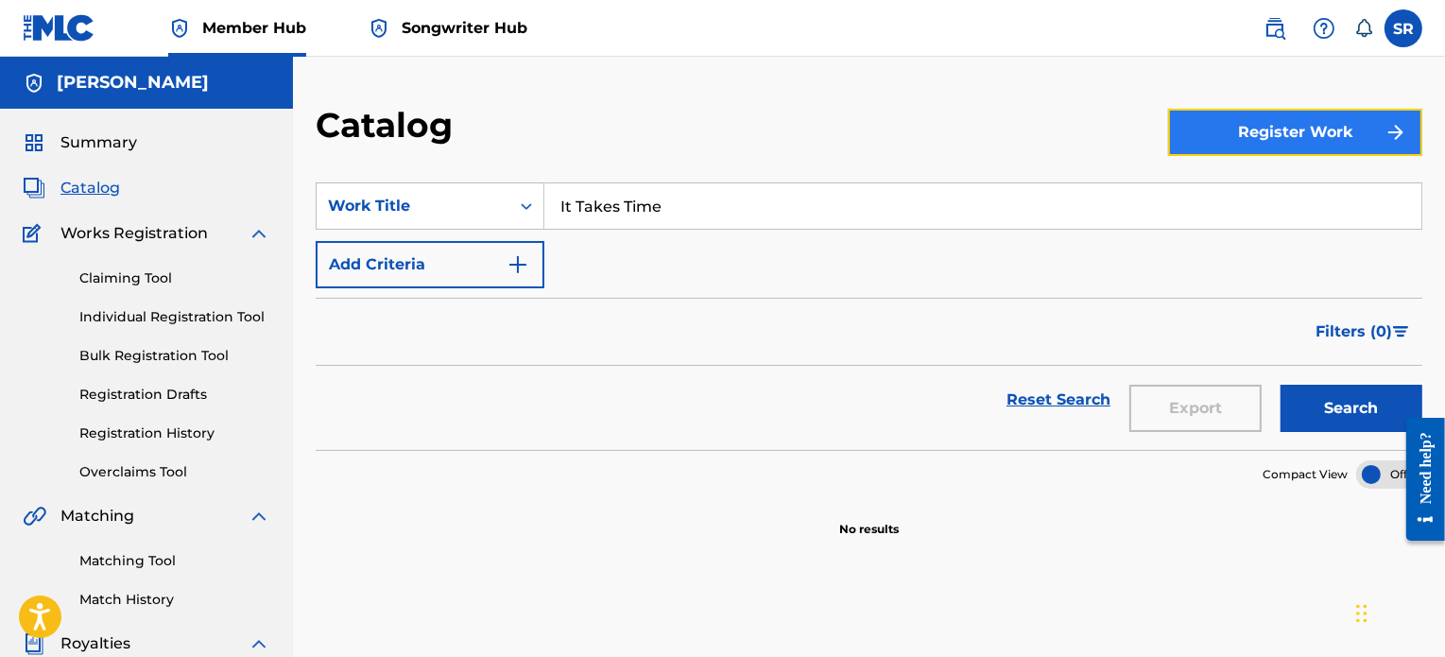
click at [1408, 125] on button "Register Work" at bounding box center [1295, 132] width 254 height 47
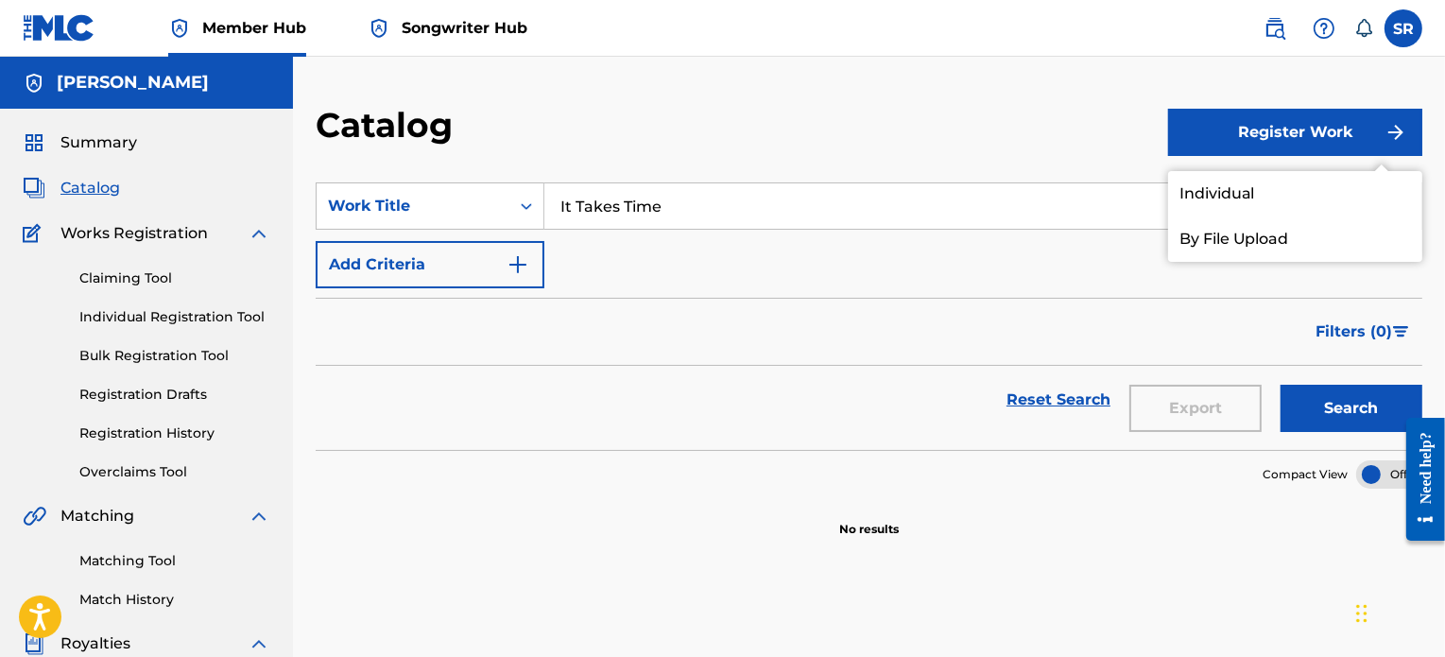
click at [793, 294] on form "SearchWithCriteriae7d06c6e-0cf0-4b49-8691-3b4cbf56aff8 Work Title It Takes Time…" at bounding box center [869, 315] width 1106 height 267
click at [126, 143] on span "Summary" at bounding box center [98, 142] width 77 height 23
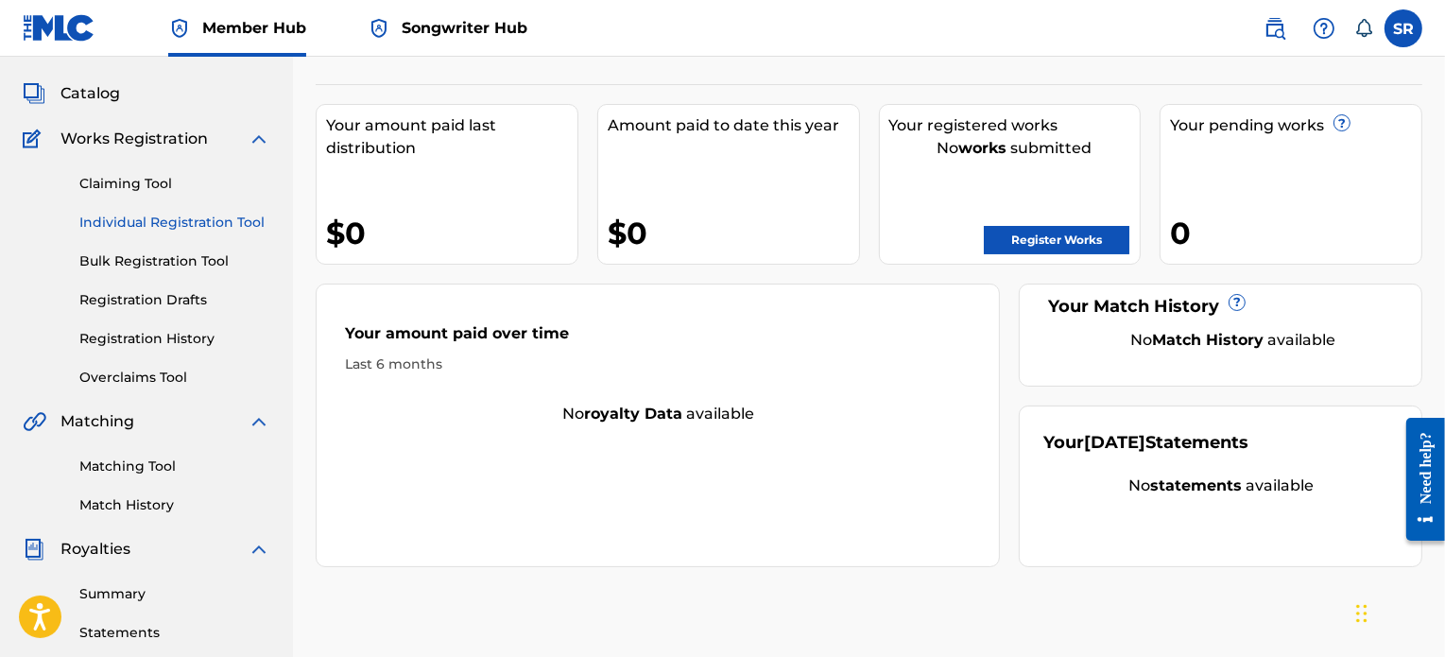
scroll to position [283, 0]
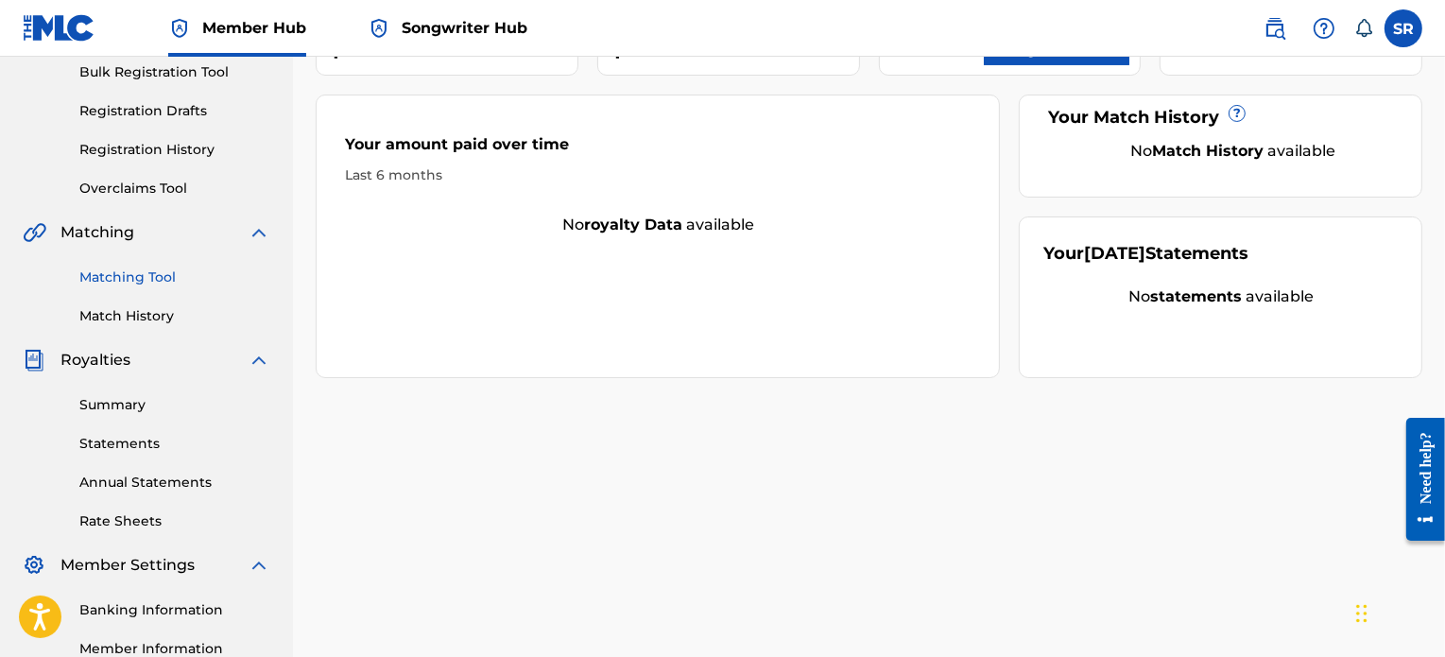
click at [175, 271] on link "Matching Tool" at bounding box center [174, 277] width 191 height 20
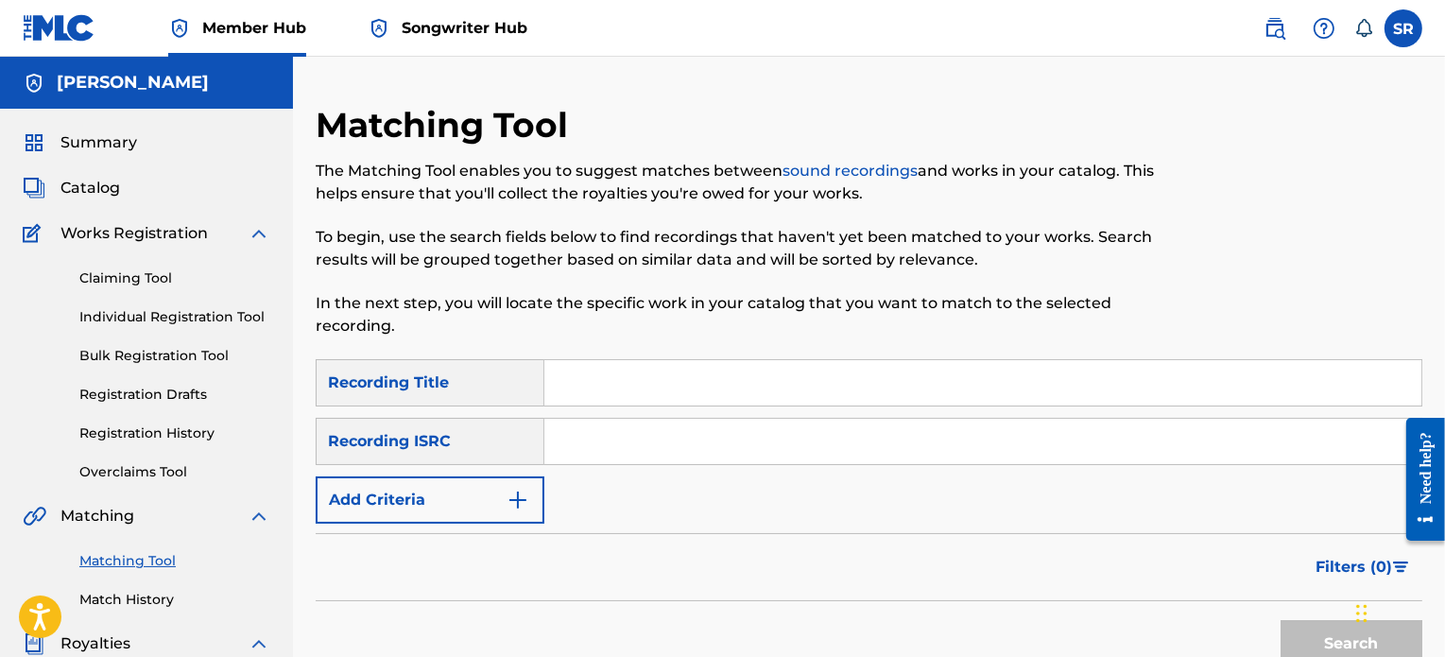
drag, startPoint x: 490, startPoint y: 217, endPoint x: 440, endPoint y: 195, distance: 55.0
click at [440, 195] on p "The Matching Tool enables you to suggest matches between sound recordings and w…" at bounding box center [742, 182] width 852 height 45
click at [80, 88] on h5 "[PERSON_NAME]" at bounding box center [133, 83] width 152 height 22
click at [56, 83] on div "[PERSON_NAME]" at bounding box center [146, 83] width 293 height 52
click at [501, 25] on span "Songwriter Hub" at bounding box center [465, 28] width 126 height 22
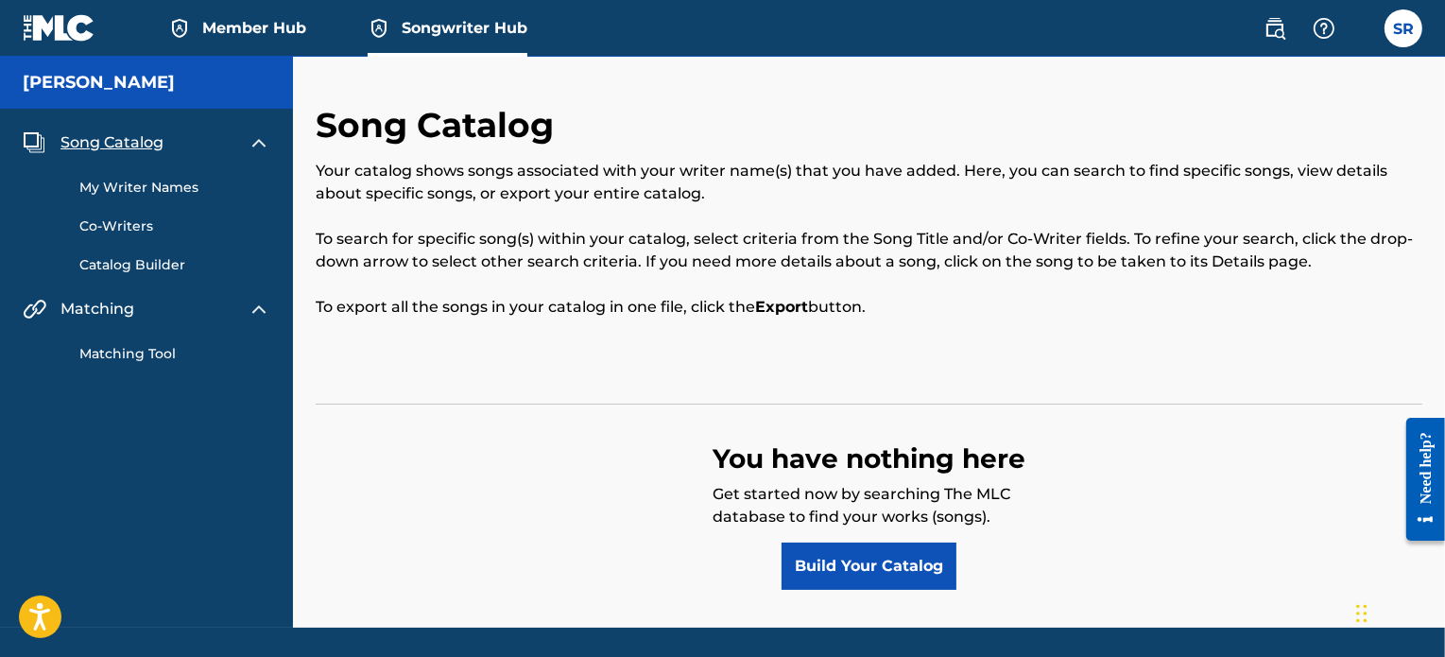
click at [246, 30] on span "Member Hub" at bounding box center [254, 28] width 104 height 22
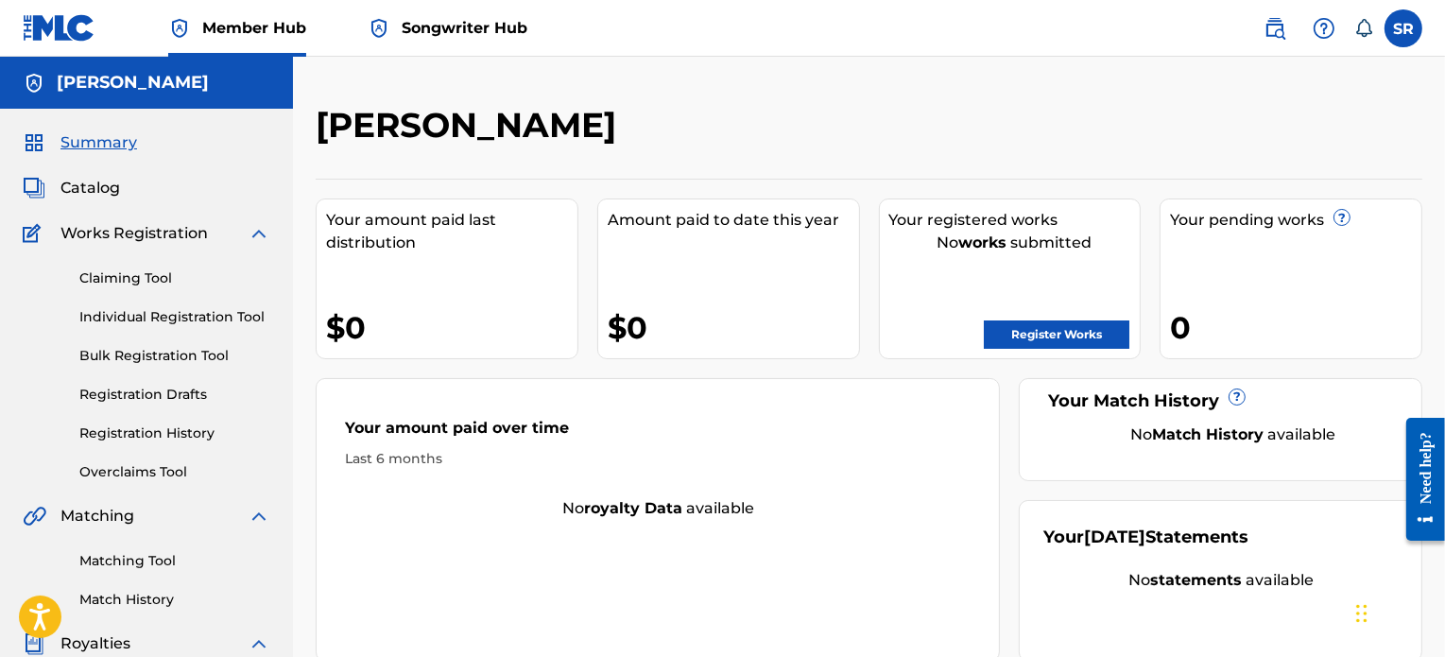
click at [1413, 70] on div "Sven Your amount paid last distribution $0 Amount paid to date this year $0 You…" at bounding box center [869, 569] width 1152 height 1024
click at [1412, 19] on label at bounding box center [1403, 28] width 38 height 38
click at [1403, 28] on input "SR Sven Rademackers central.svenrademackers@gmail.com Notification Preferences …" at bounding box center [1403, 28] width 0 height 0
click at [1053, 113] on div "[PERSON_NAME]" at bounding box center [742, 132] width 852 height 56
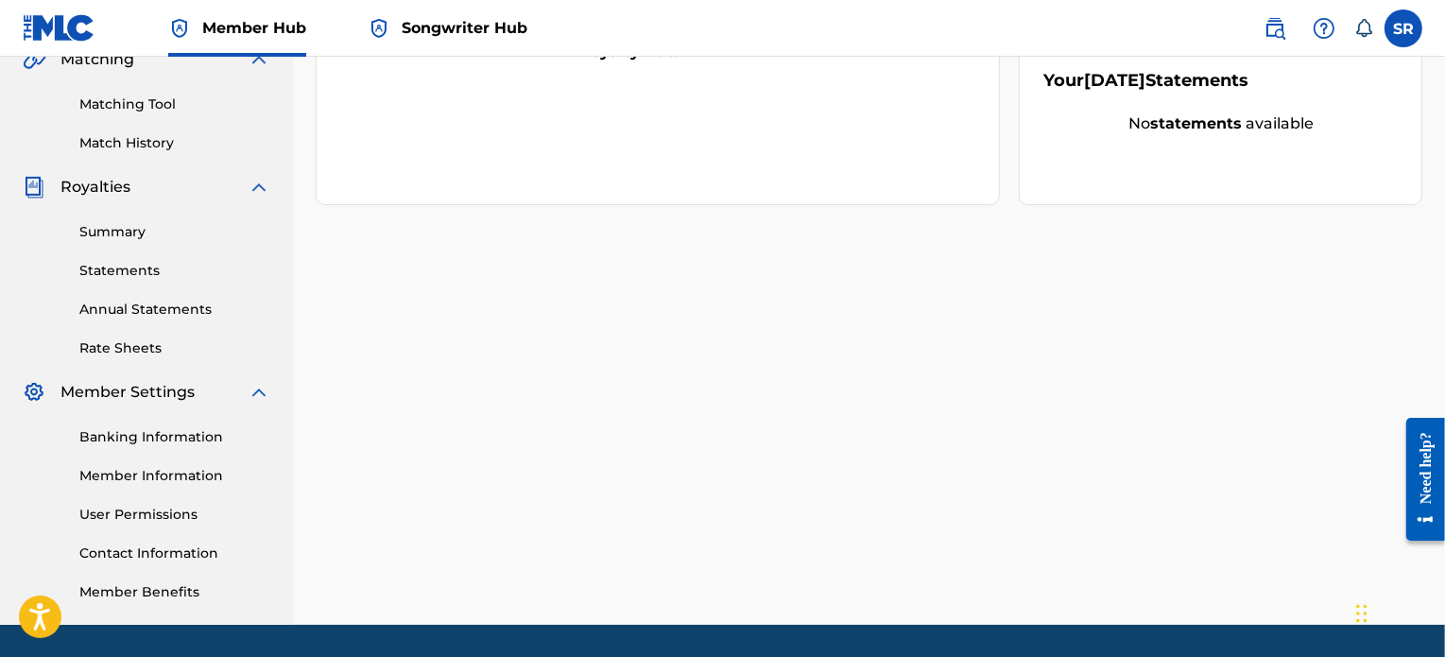
scroll to position [514, 0]
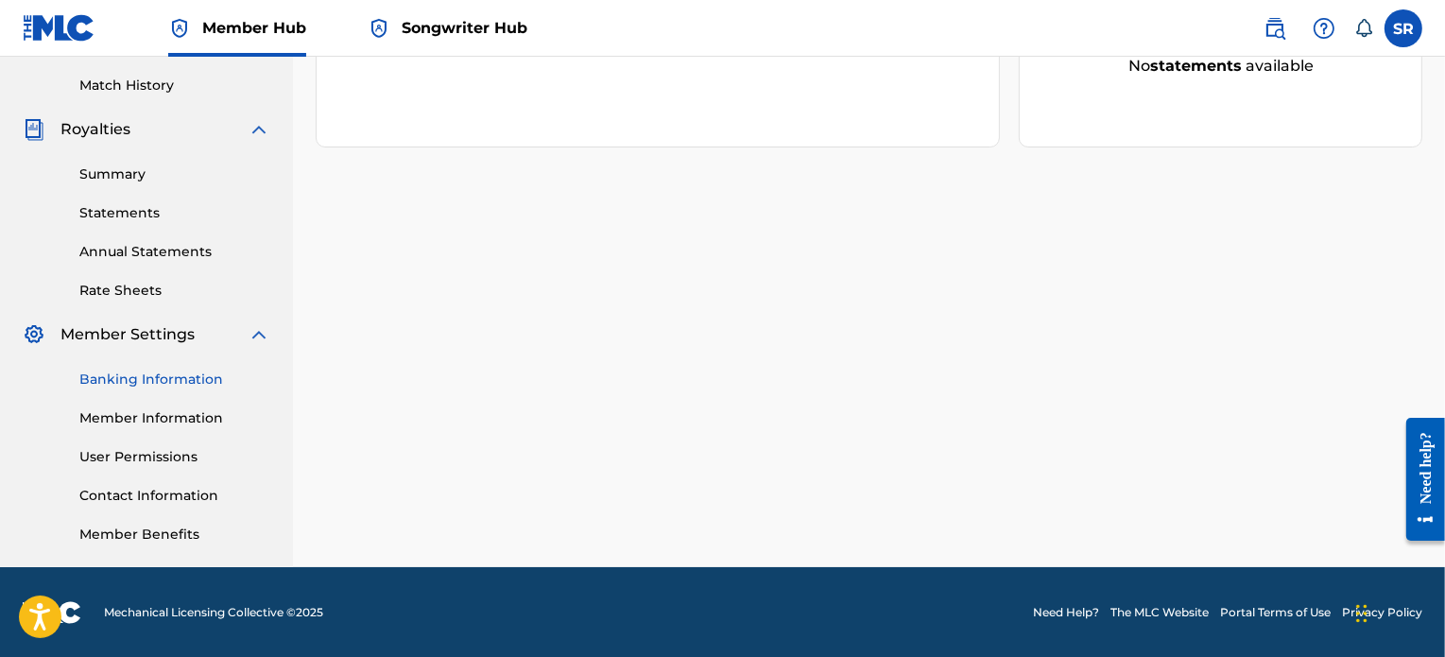
click at [183, 376] on link "Banking Information" at bounding box center [174, 379] width 191 height 20
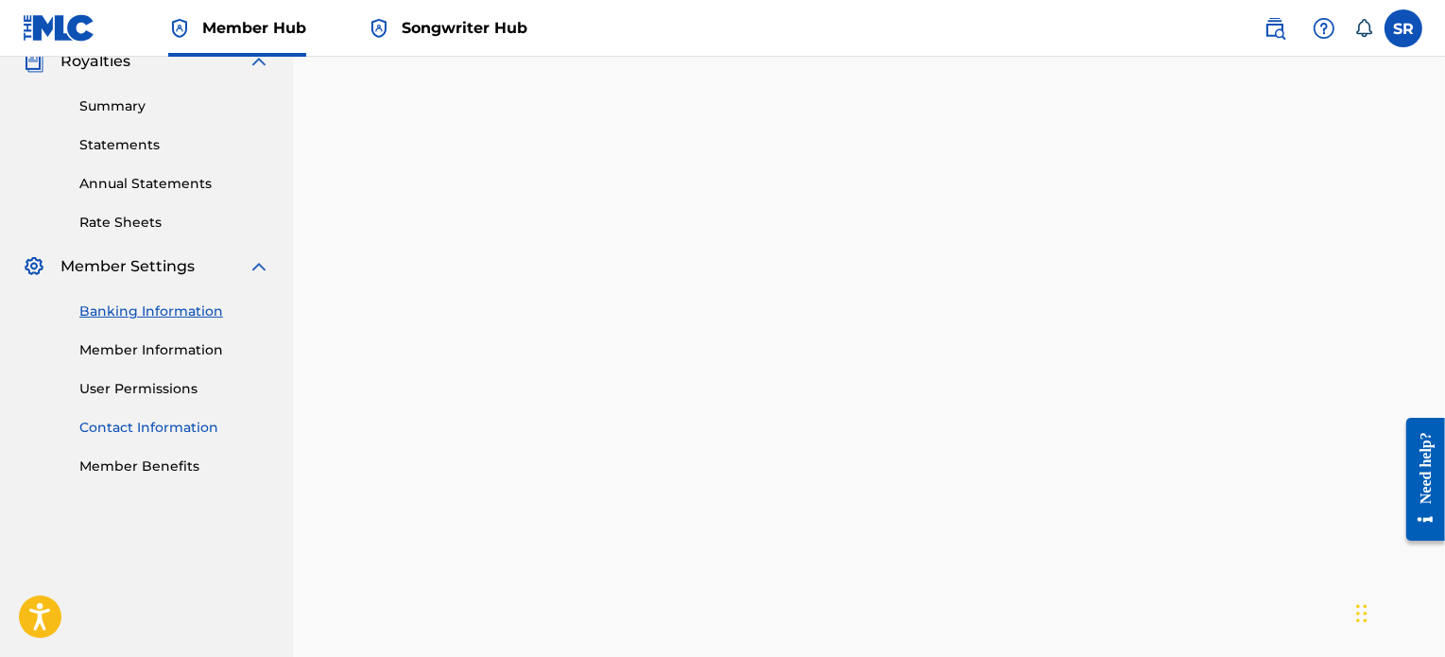
scroll to position [567, 0]
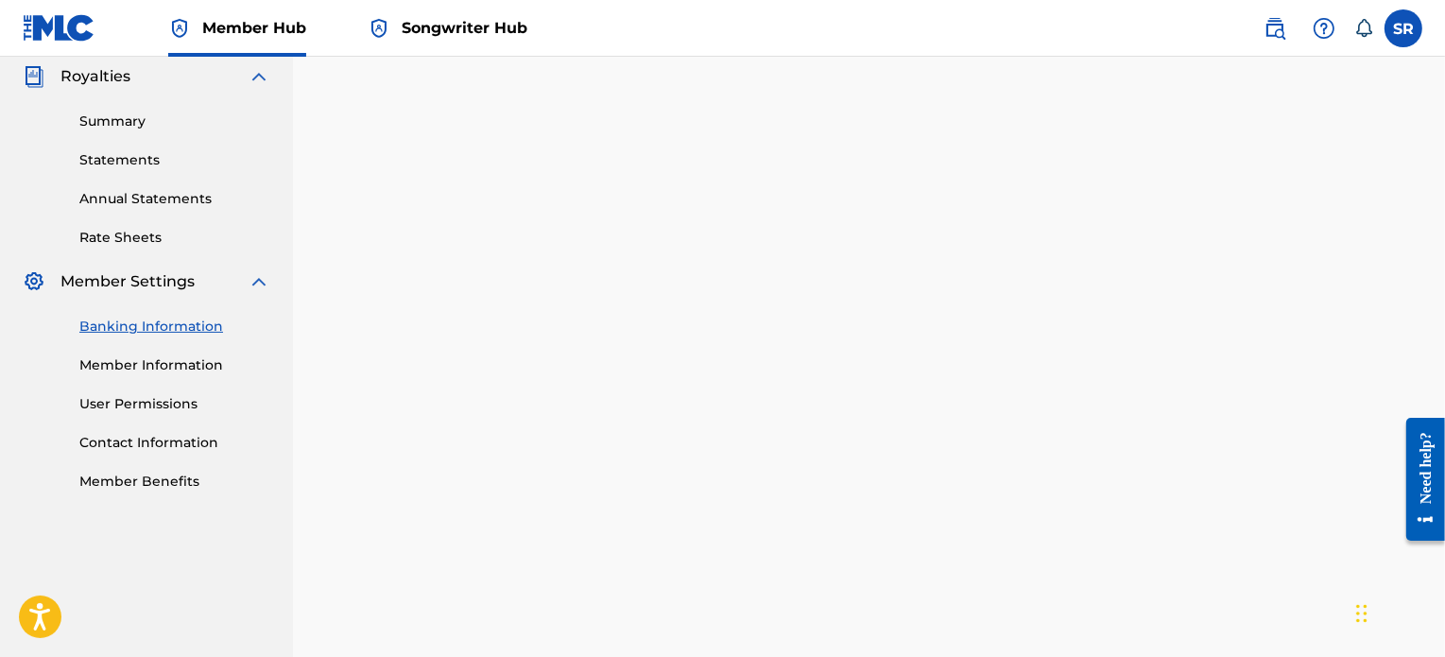
click at [101, 284] on span "Member Settings" at bounding box center [127, 281] width 134 height 23
click at [134, 366] on link "Member Information" at bounding box center [174, 365] width 191 height 20
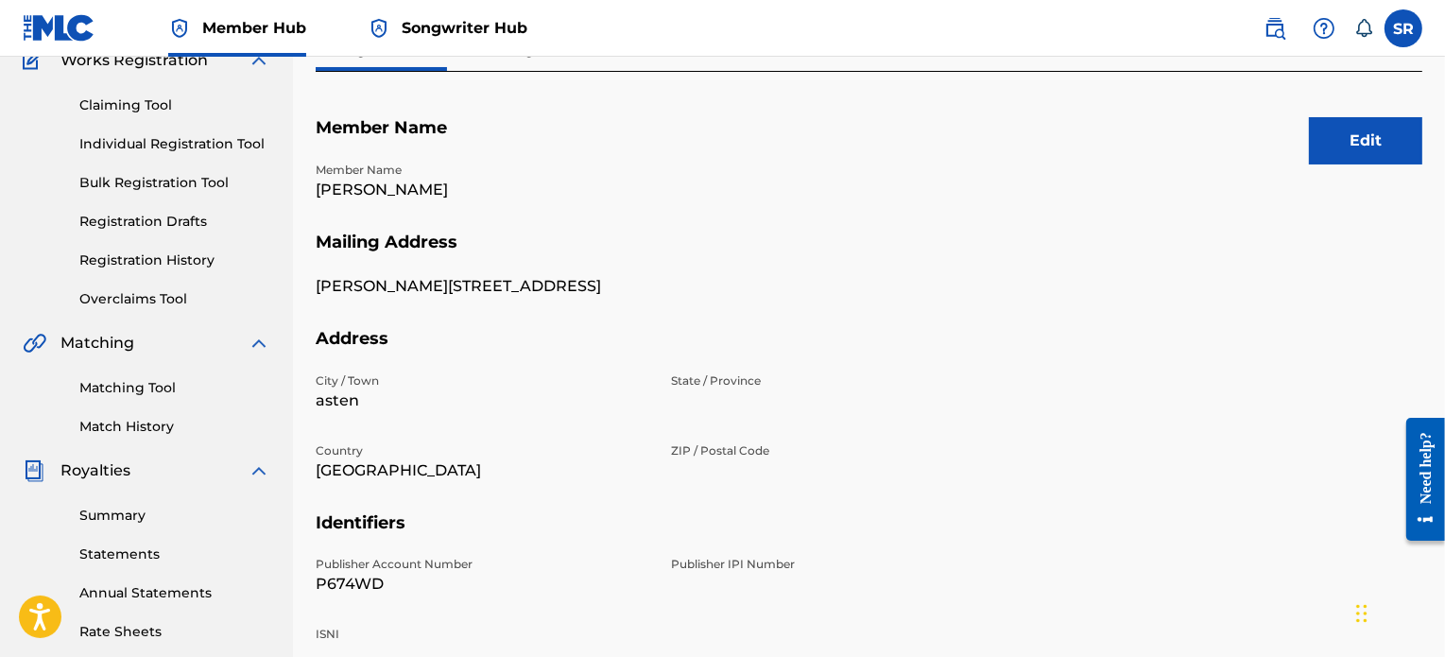
scroll to position [189, 0]
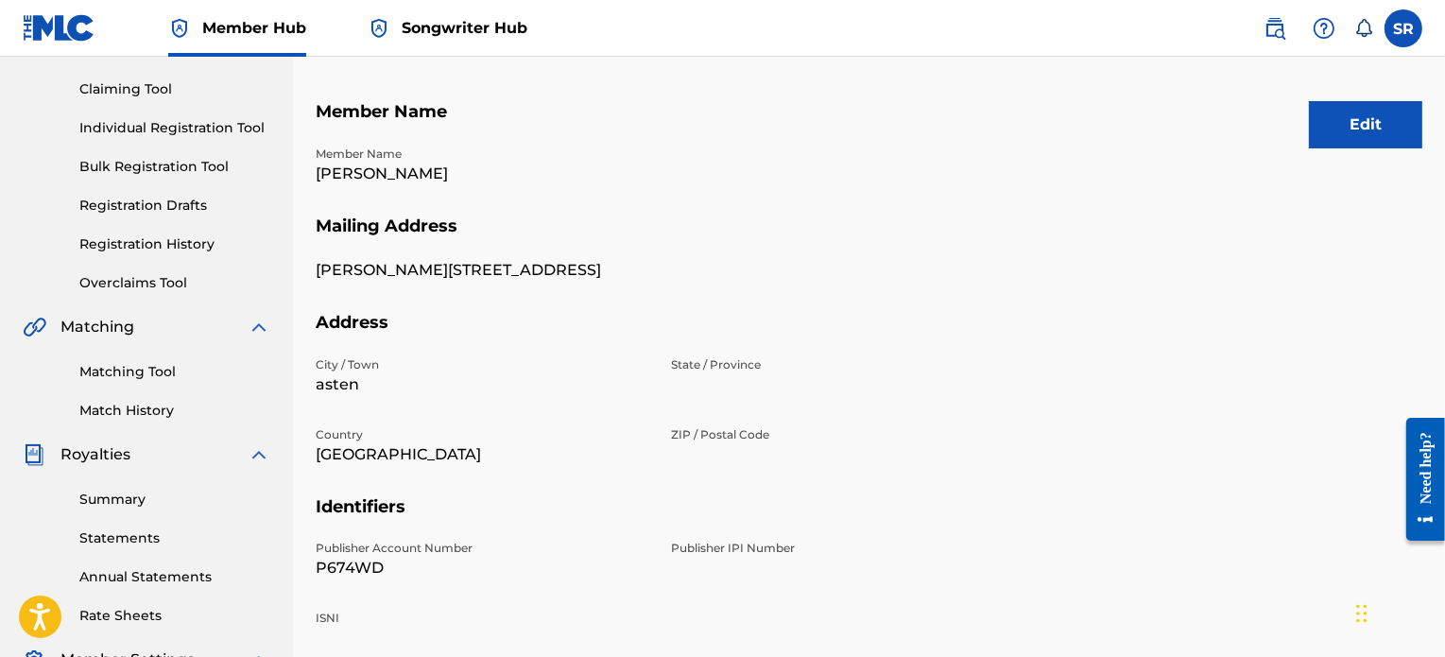
drag, startPoint x: 642, startPoint y: 252, endPoint x: 569, endPoint y: 235, distance: 75.6
click at [569, 235] on h5 "Mailing Address" at bounding box center [869, 237] width 1106 height 44
click at [1358, 134] on button "Edit" at bounding box center [1365, 124] width 113 height 47
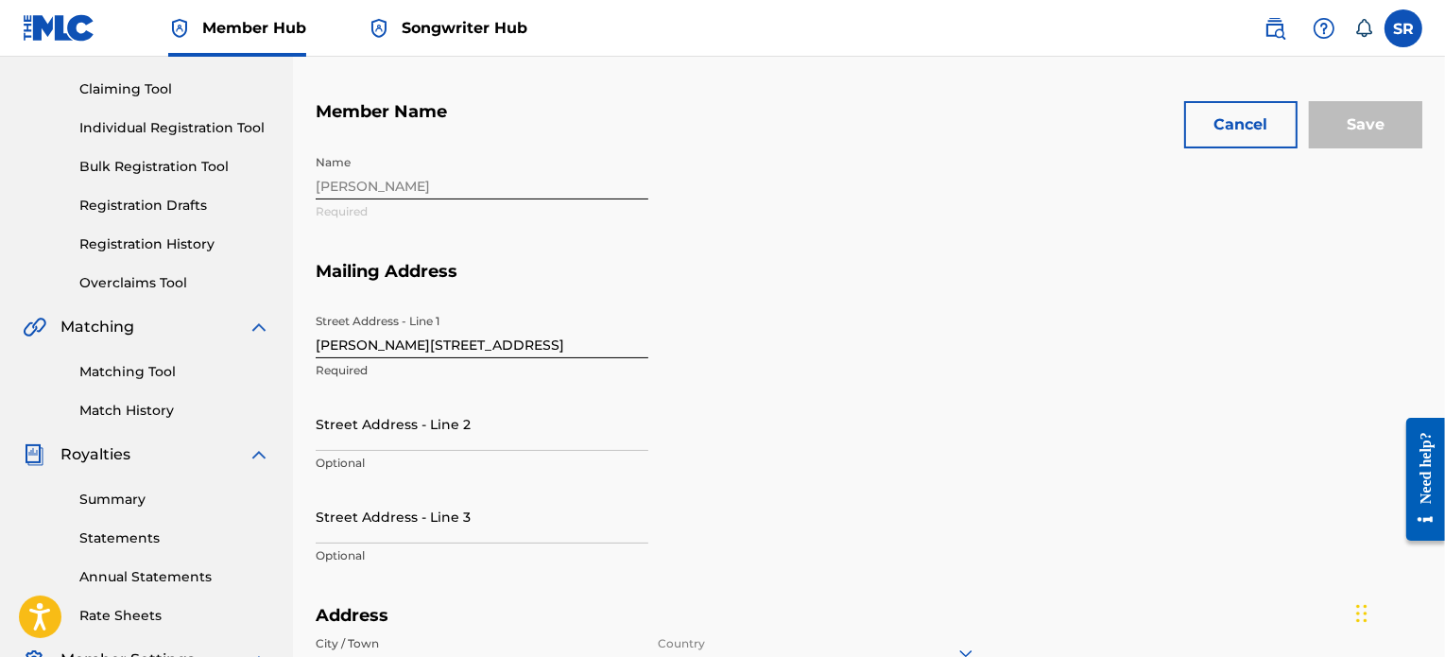
click at [437, 167] on div "Name Sven Required" at bounding box center [660, 203] width 688 height 115
click at [417, 188] on div "Name Sven Required" at bounding box center [660, 203] width 688 height 115
click at [408, 192] on div "Name Sven Required" at bounding box center [660, 203] width 688 height 115
click at [393, 180] on div "Name Sven Required" at bounding box center [660, 203] width 688 height 115
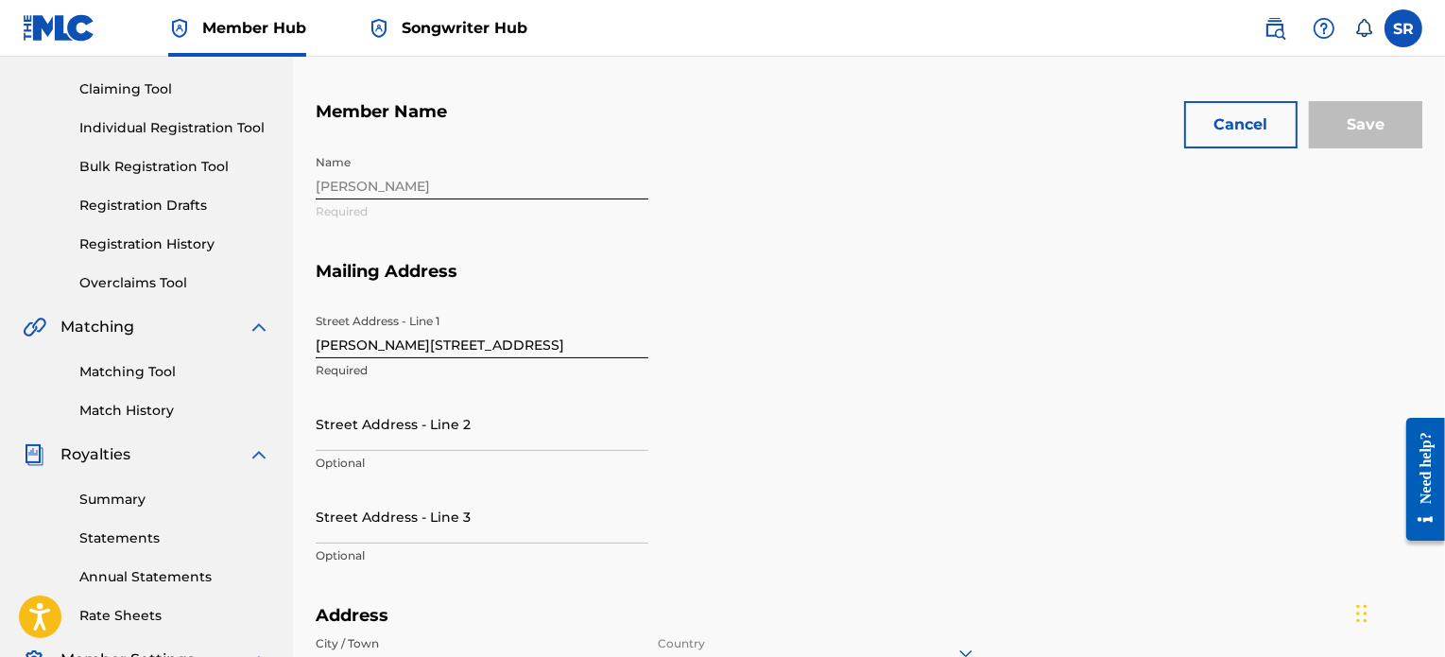
click at [352, 182] on div "Name Sven Required" at bounding box center [660, 203] width 688 height 115
click at [351, 182] on div "Name Sven Required" at bounding box center [660, 203] width 688 height 115
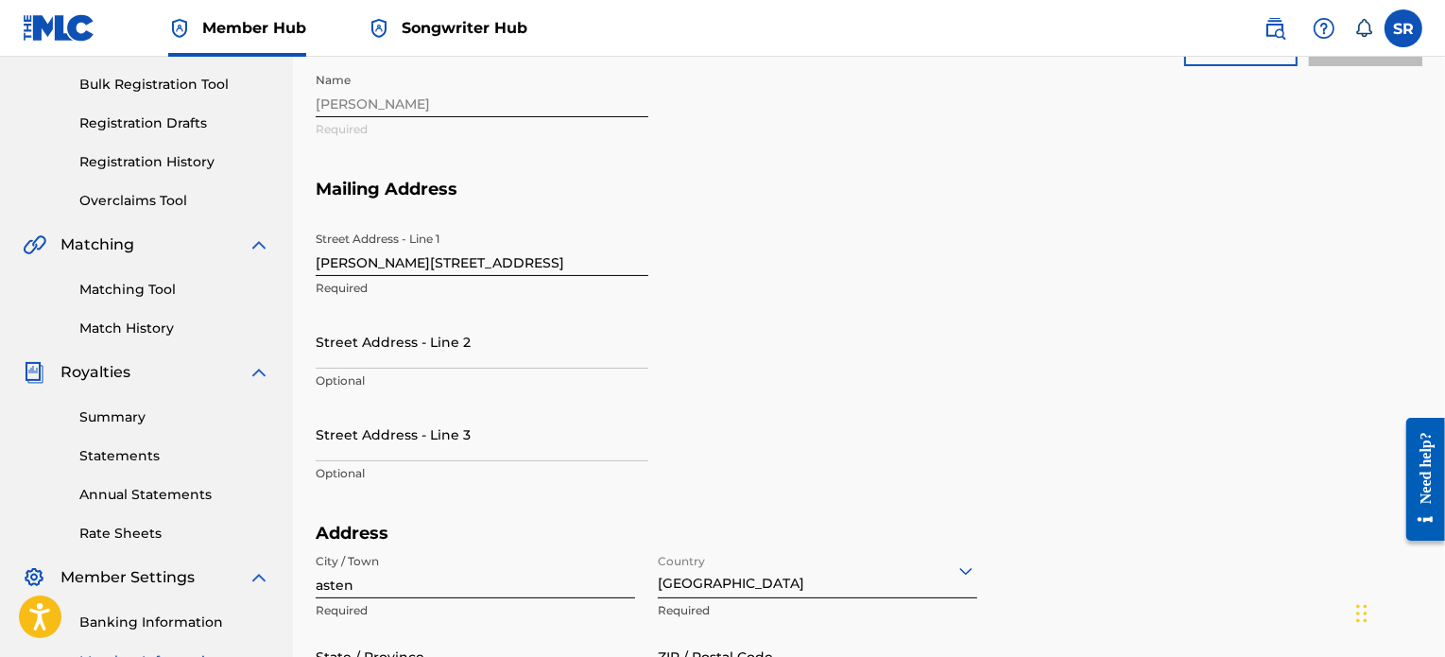
scroll to position [283, 0]
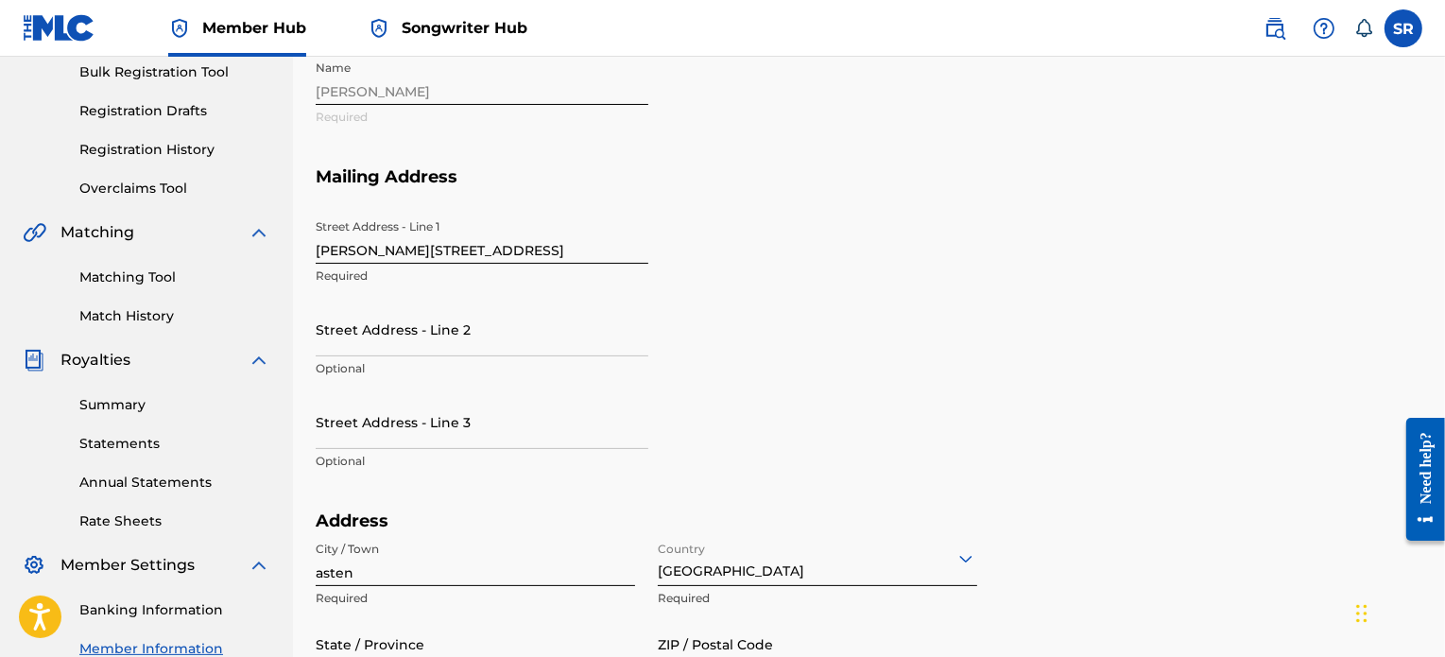
click at [611, 184] on h5 "Mailing Address" at bounding box center [869, 188] width 1106 height 44
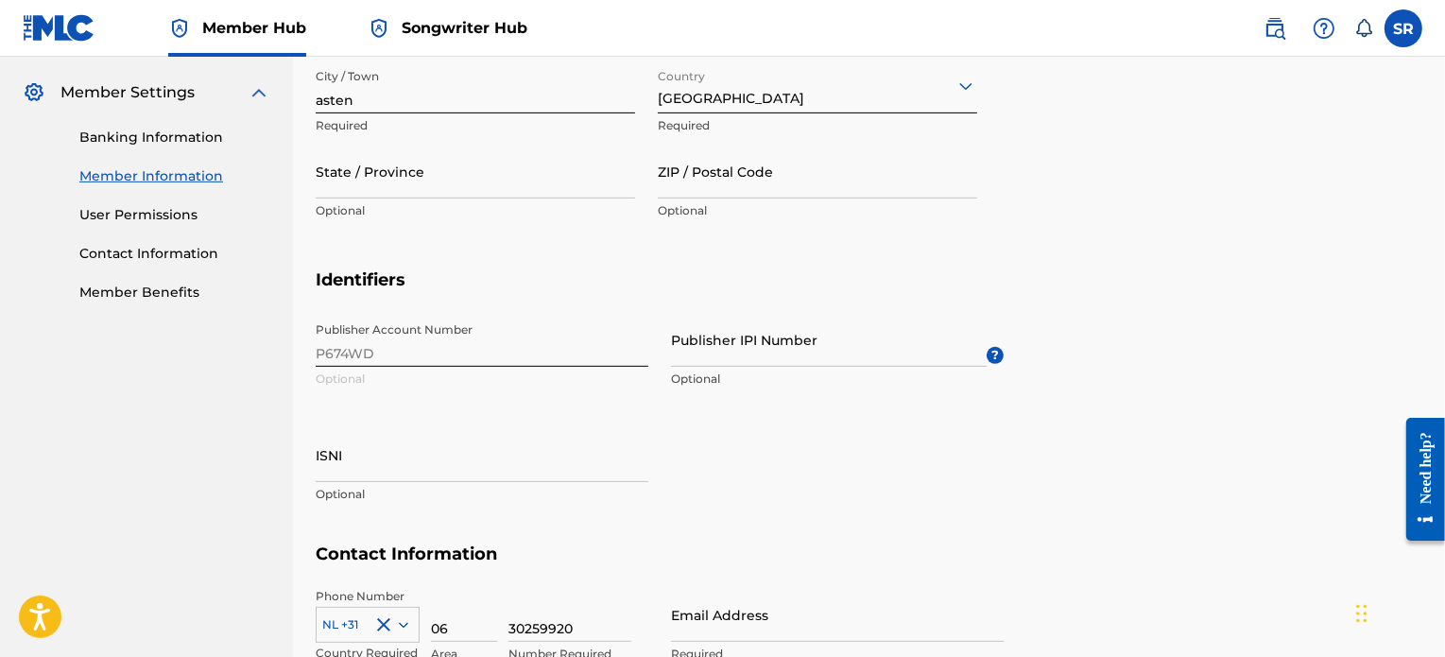
scroll to position [850, 0]
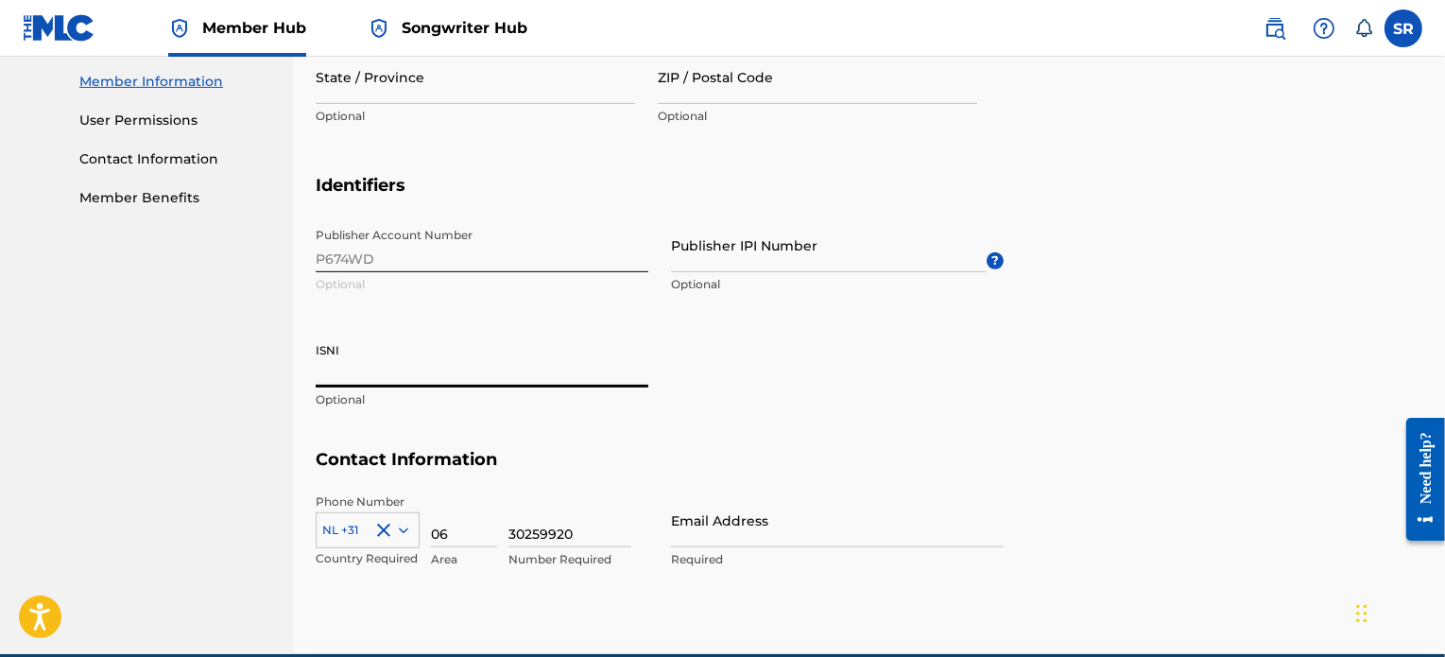
click at [381, 355] on input "ISNI" at bounding box center [482, 361] width 333 height 54
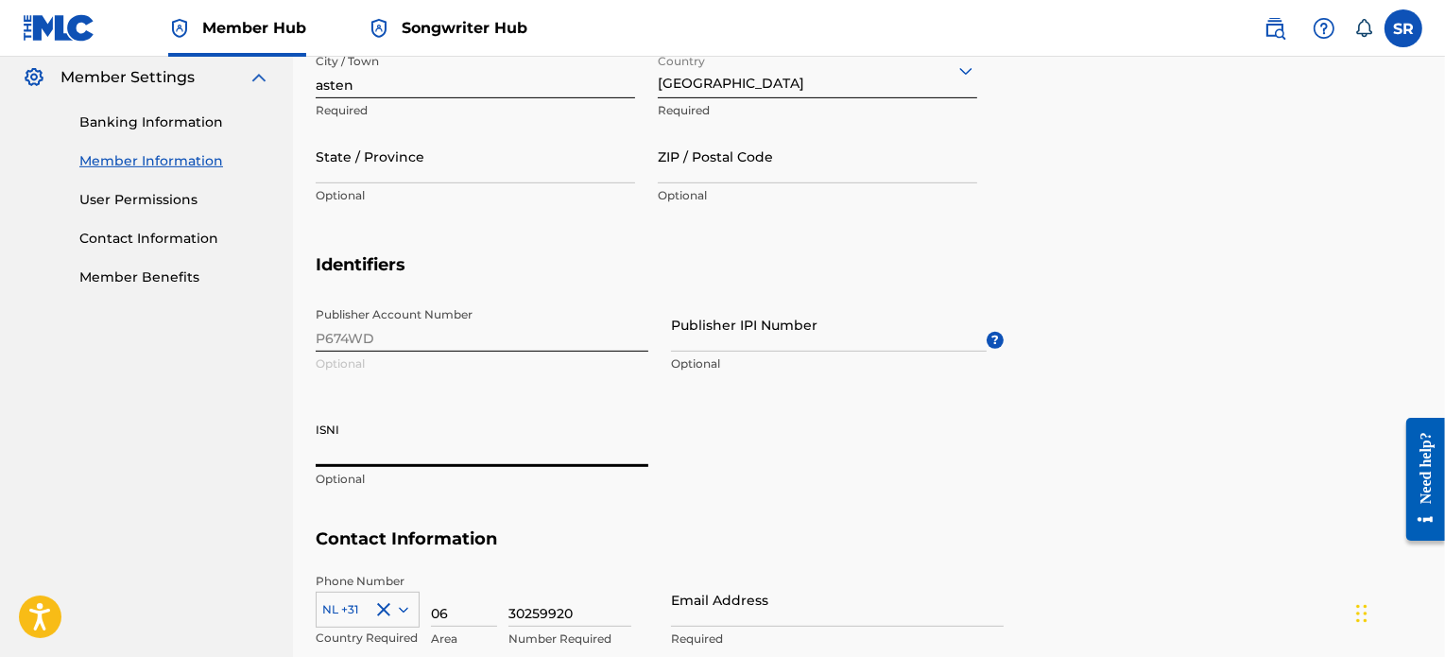
scroll to position [756, 0]
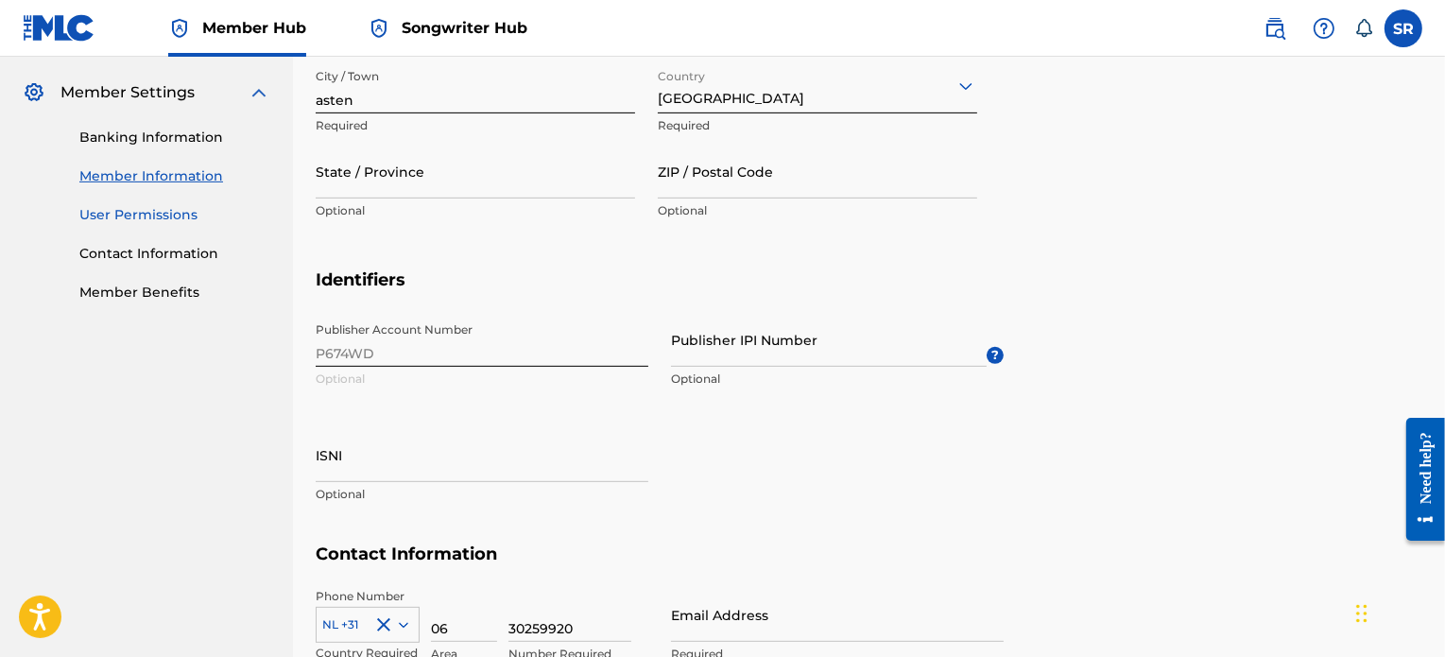
click at [197, 214] on link "User Permissions" at bounding box center [174, 215] width 191 height 20
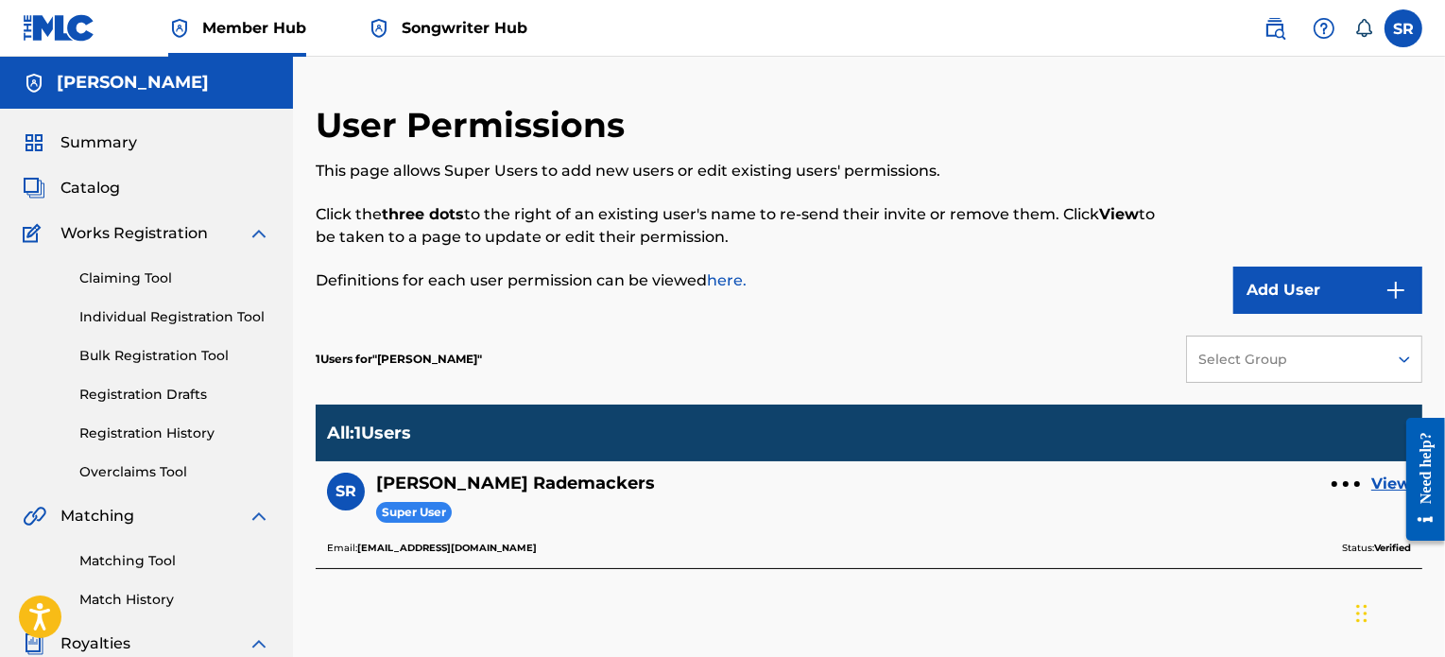
drag, startPoint x: 197, startPoint y: 207, endPoint x: 481, endPoint y: 90, distance: 306.7
click at [481, 90] on div "User Permissions This page allows Super Users to add new users or edit existing…" at bounding box center [869, 569] width 1152 height 1024
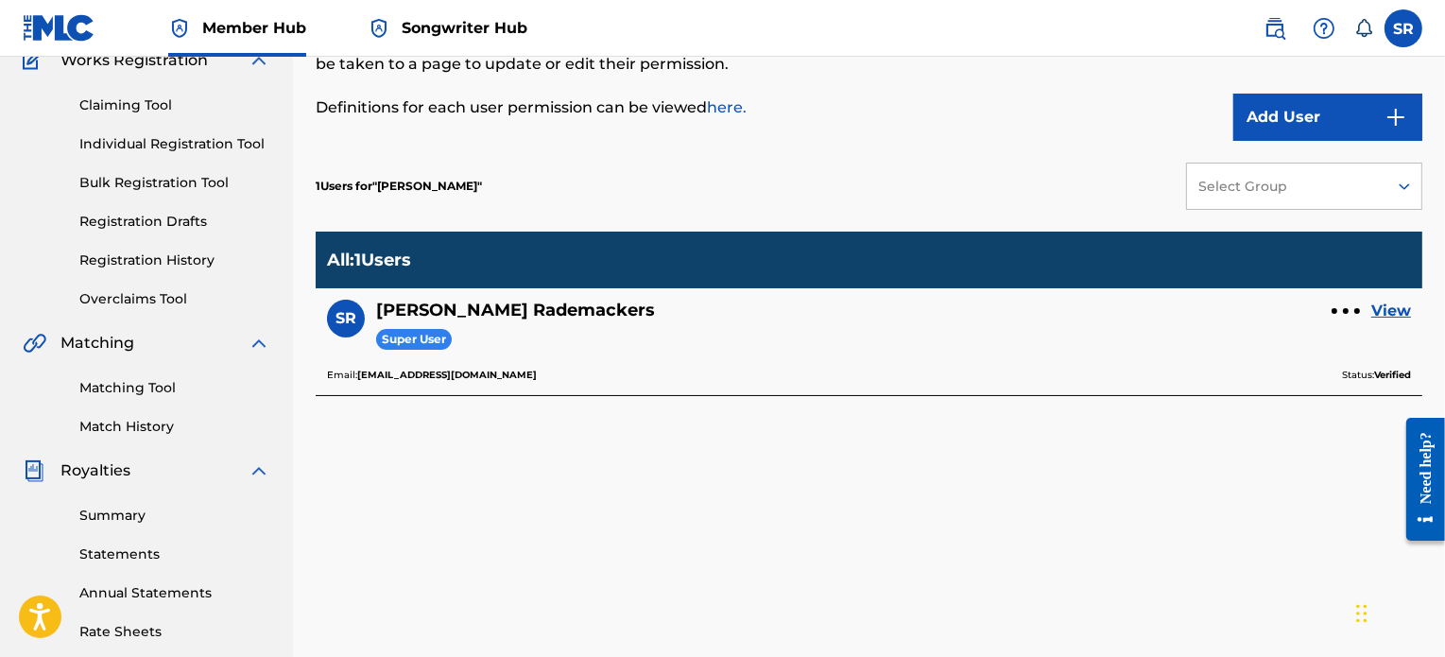
scroll to position [189, 0]
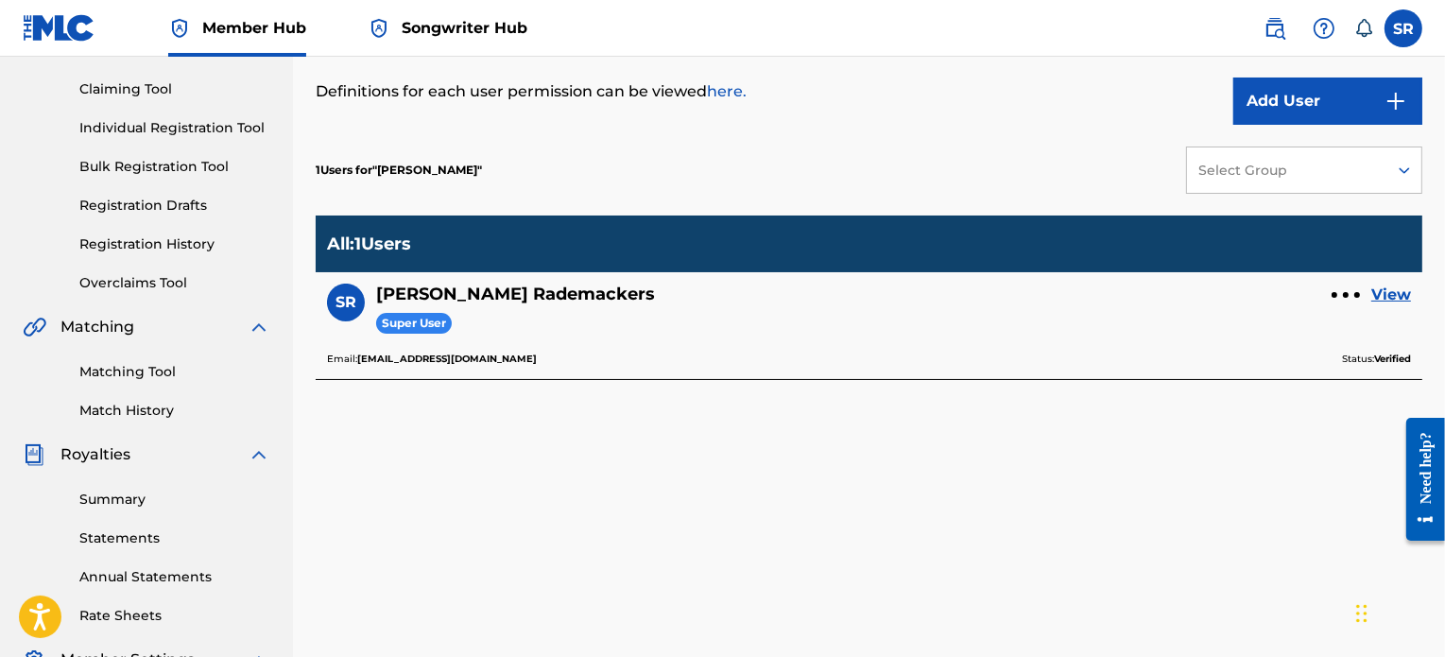
click at [444, 307] on div "Super User" at bounding box center [515, 322] width 279 height 35
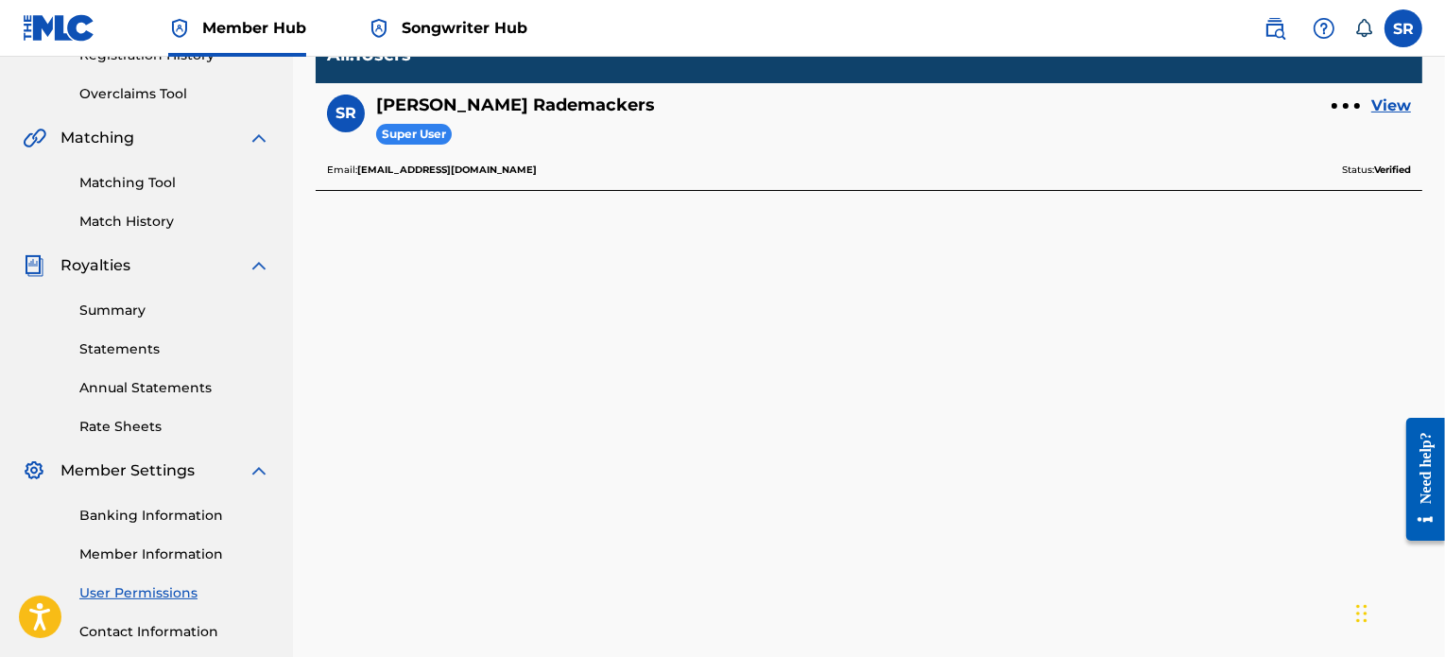
scroll to position [472, 0]
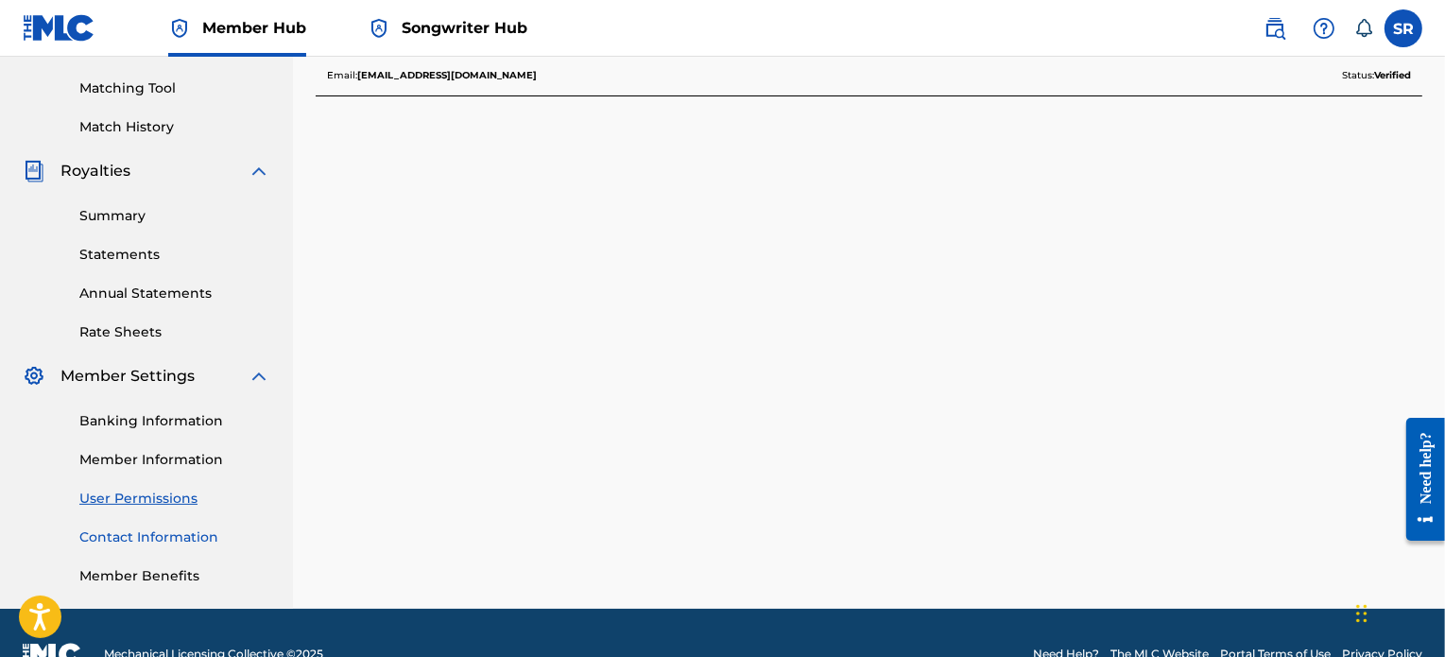
click at [157, 539] on link "Contact Information" at bounding box center [174, 537] width 191 height 20
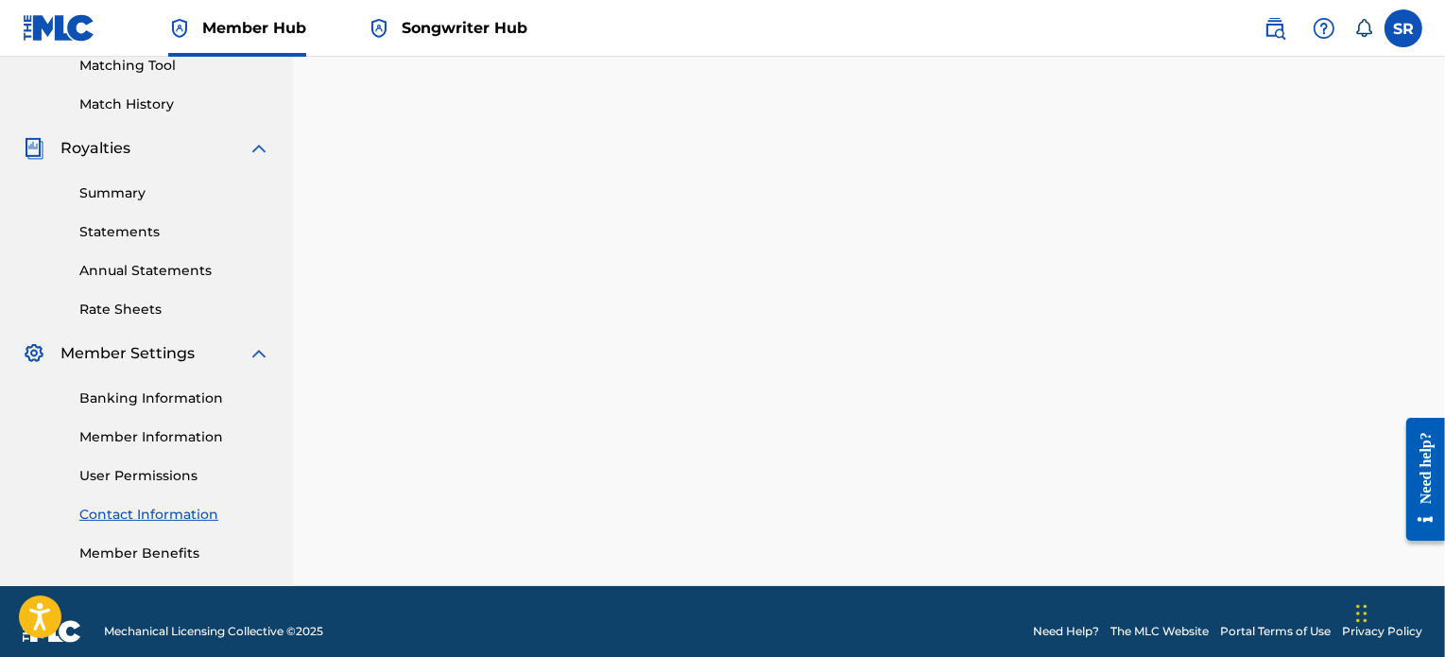
scroll to position [514, 0]
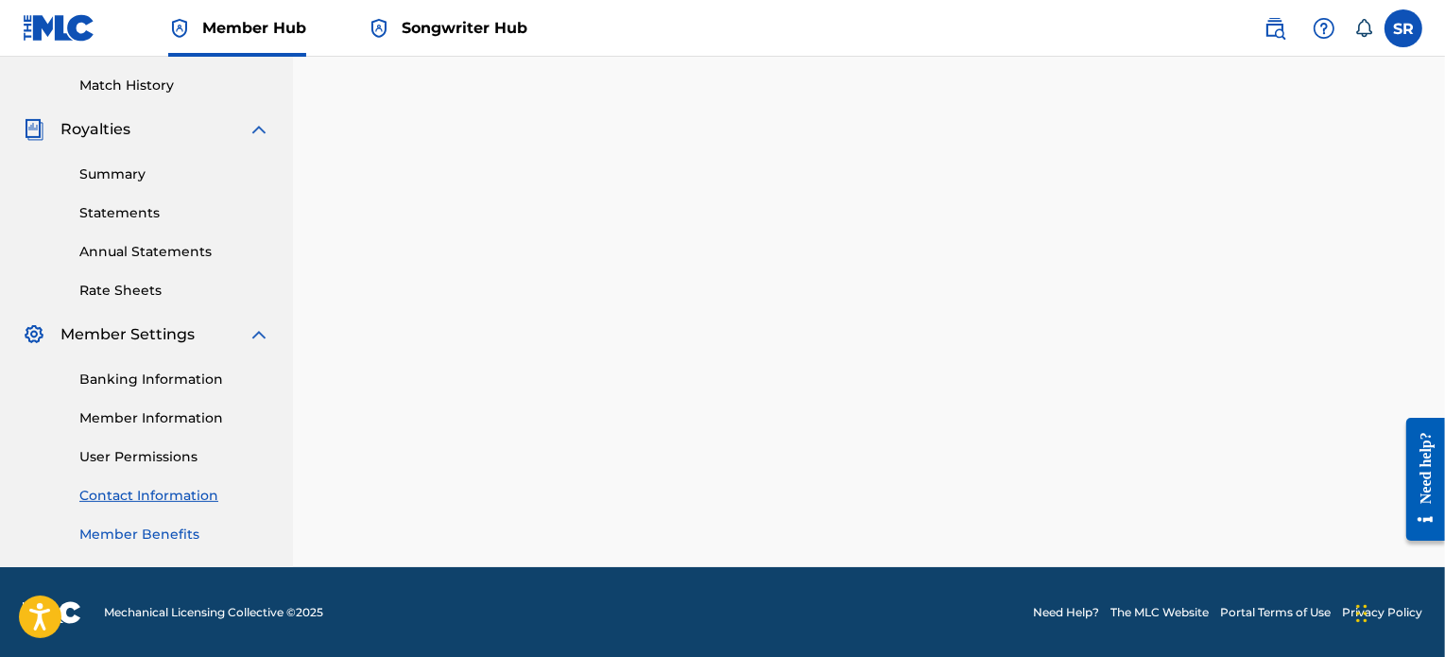
click at [109, 543] on link "Member Benefits" at bounding box center [174, 534] width 191 height 20
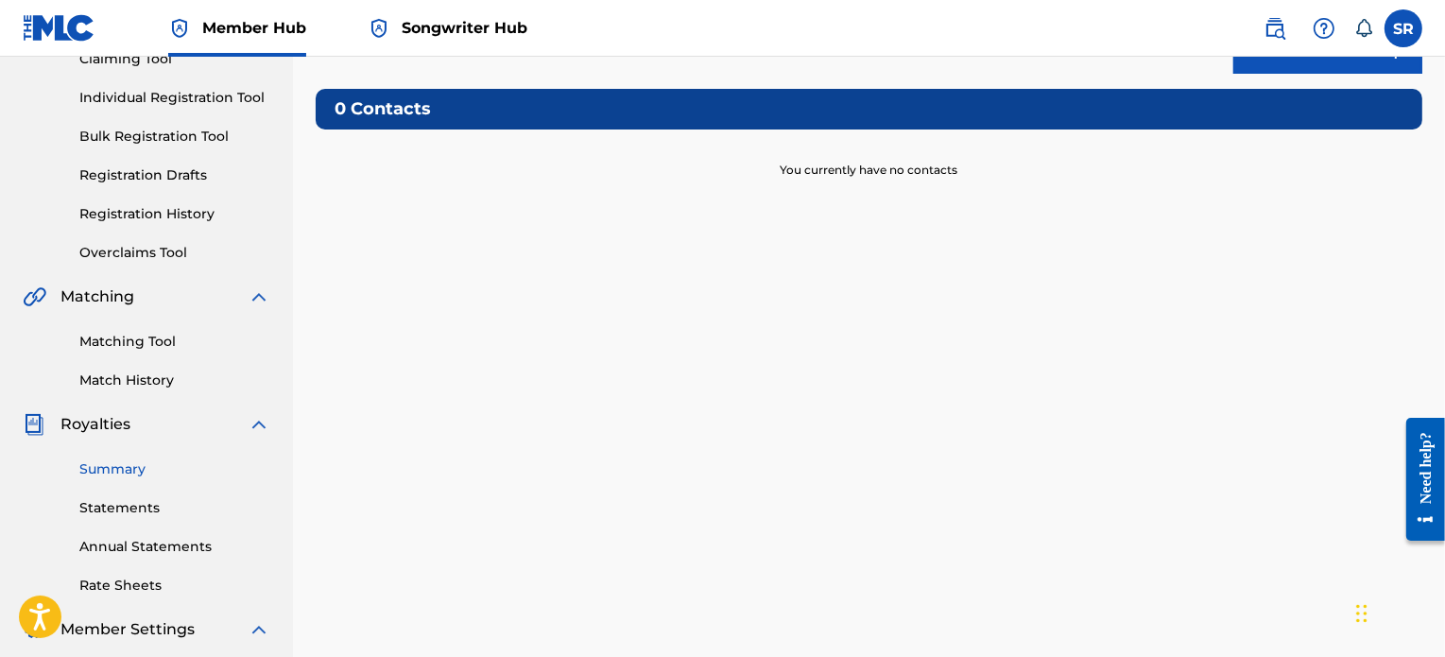
scroll to position [0, 0]
